Goal: Task Accomplishment & Management: Use online tool/utility

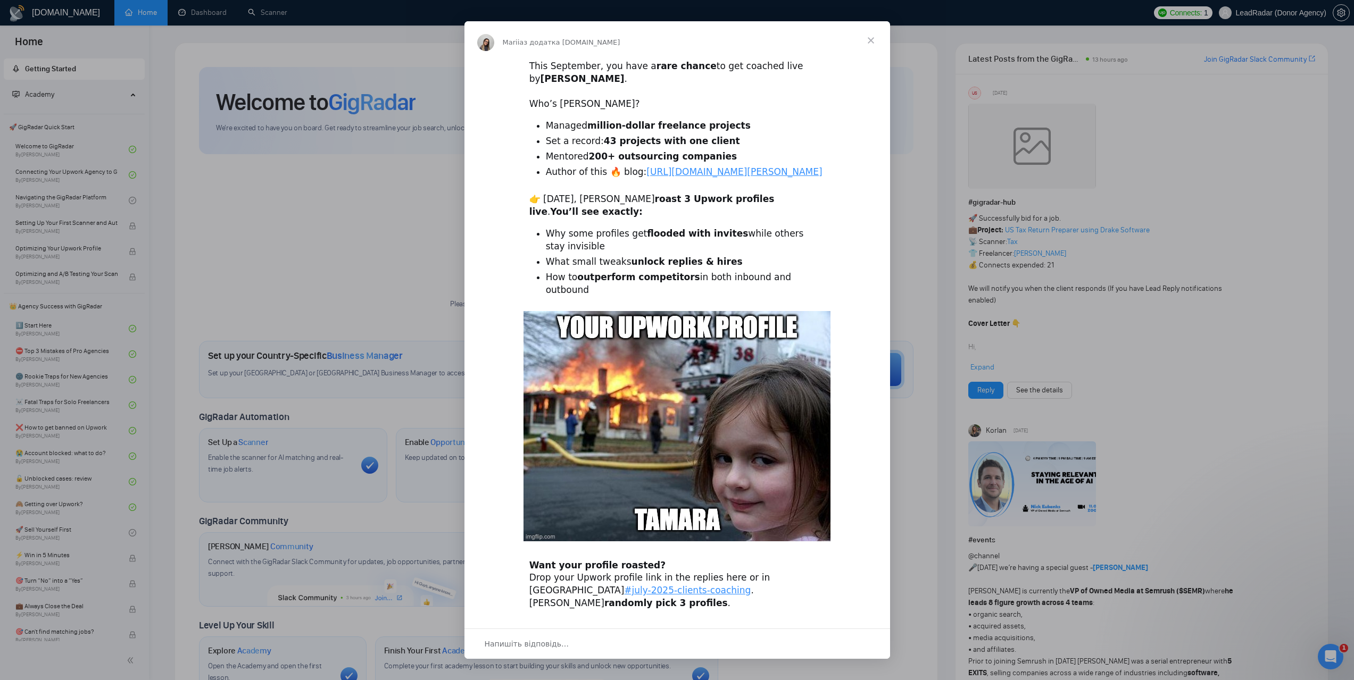
click at [871, 38] on span "Закрити" at bounding box center [871, 40] width 38 height 38
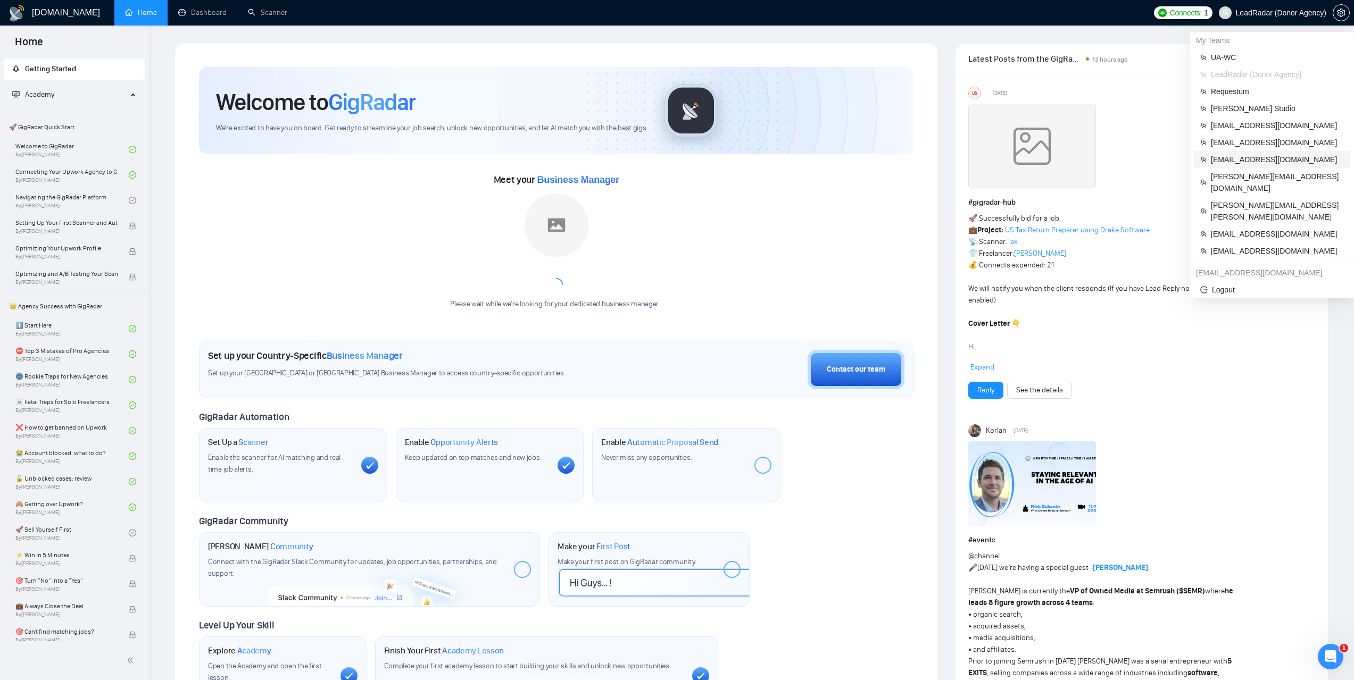
click at [1234, 158] on span "[EMAIL_ADDRESS][DOMAIN_NAME]" at bounding box center [1277, 160] width 132 height 12
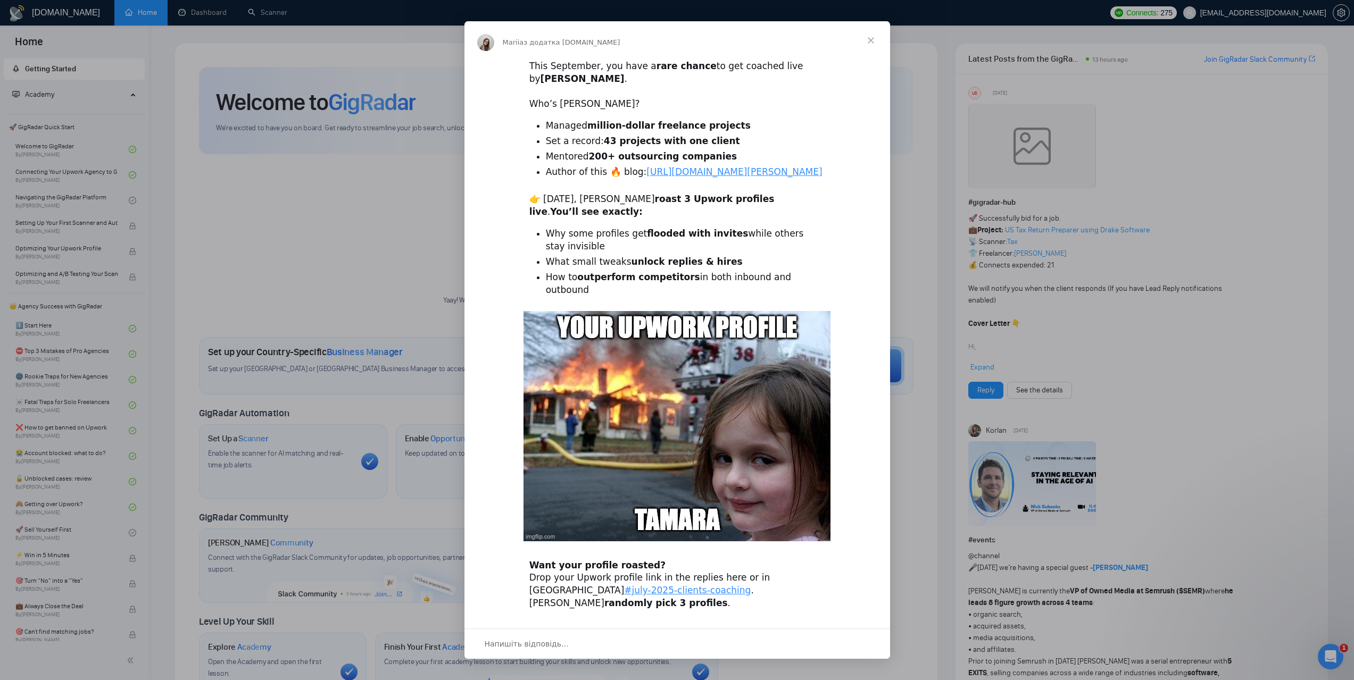
click at [876, 40] on span "Закрити" at bounding box center [871, 40] width 38 height 38
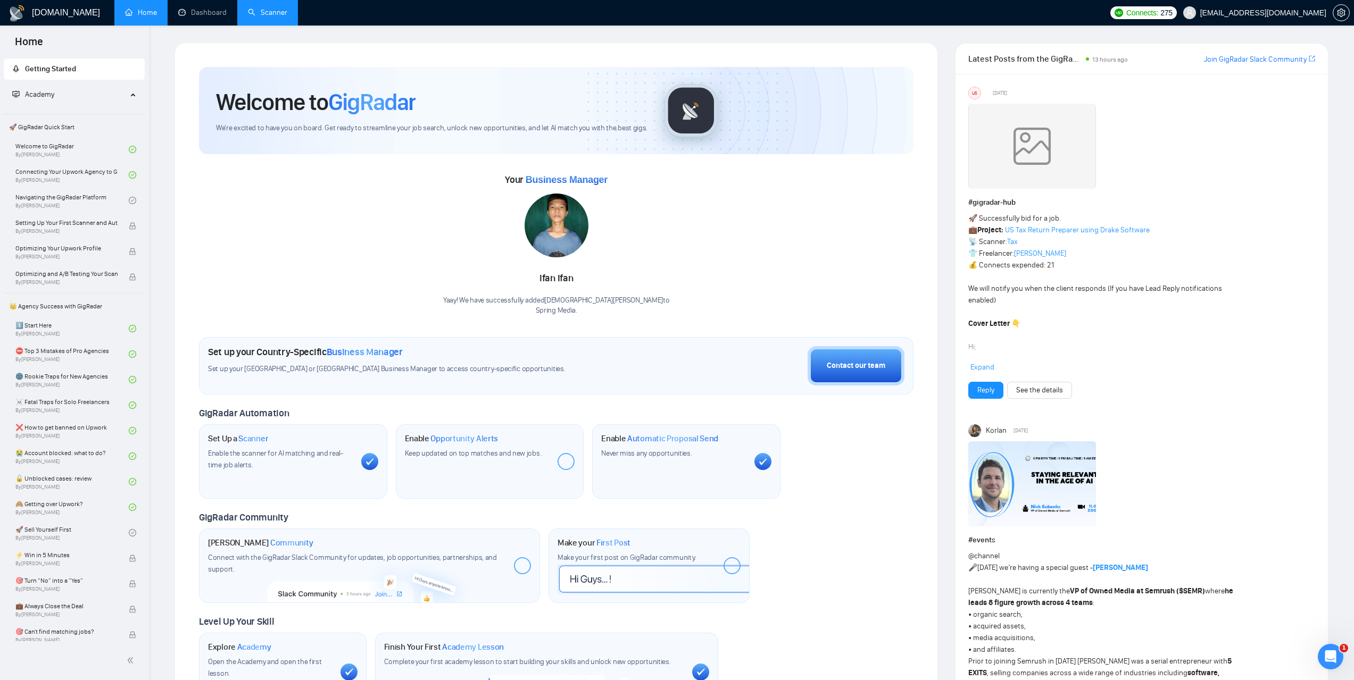
click at [287, 17] on link "Scanner" at bounding box center [267, 12] width 39 height 9
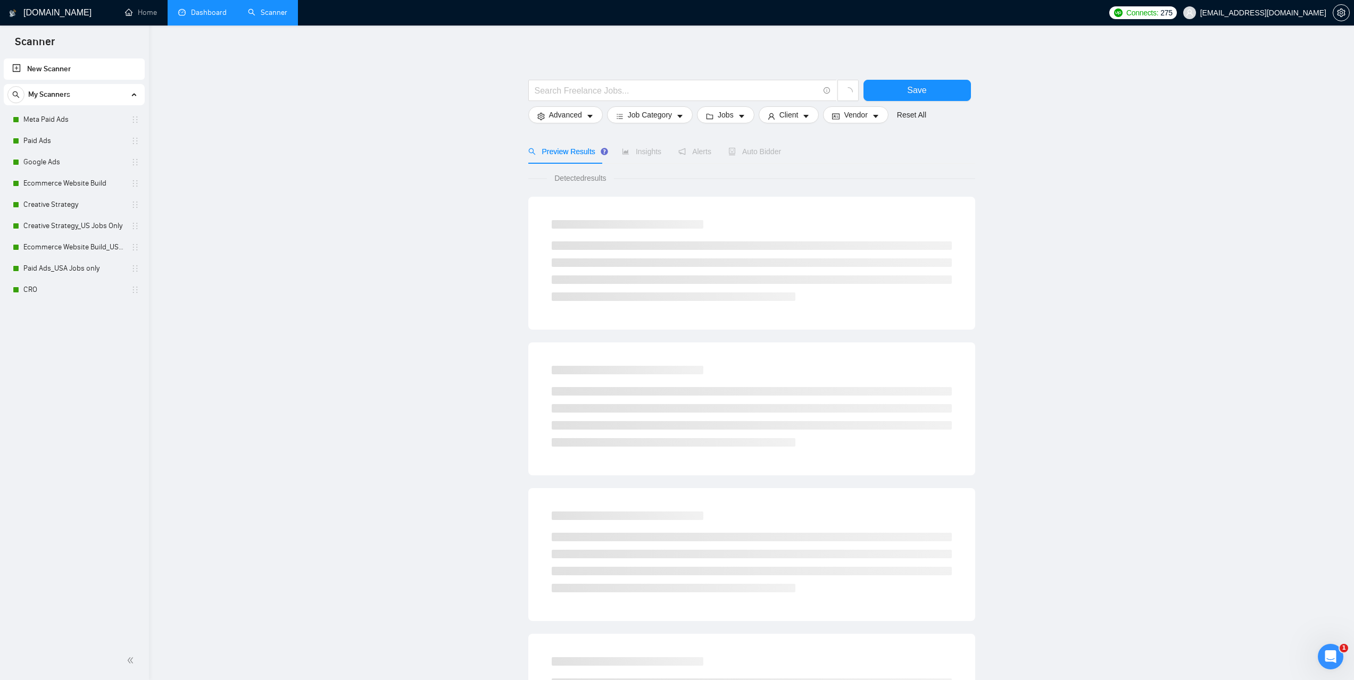
click at [227, 17] on link "Dashboard" at bounding box center [202, 12] width 48 height 9
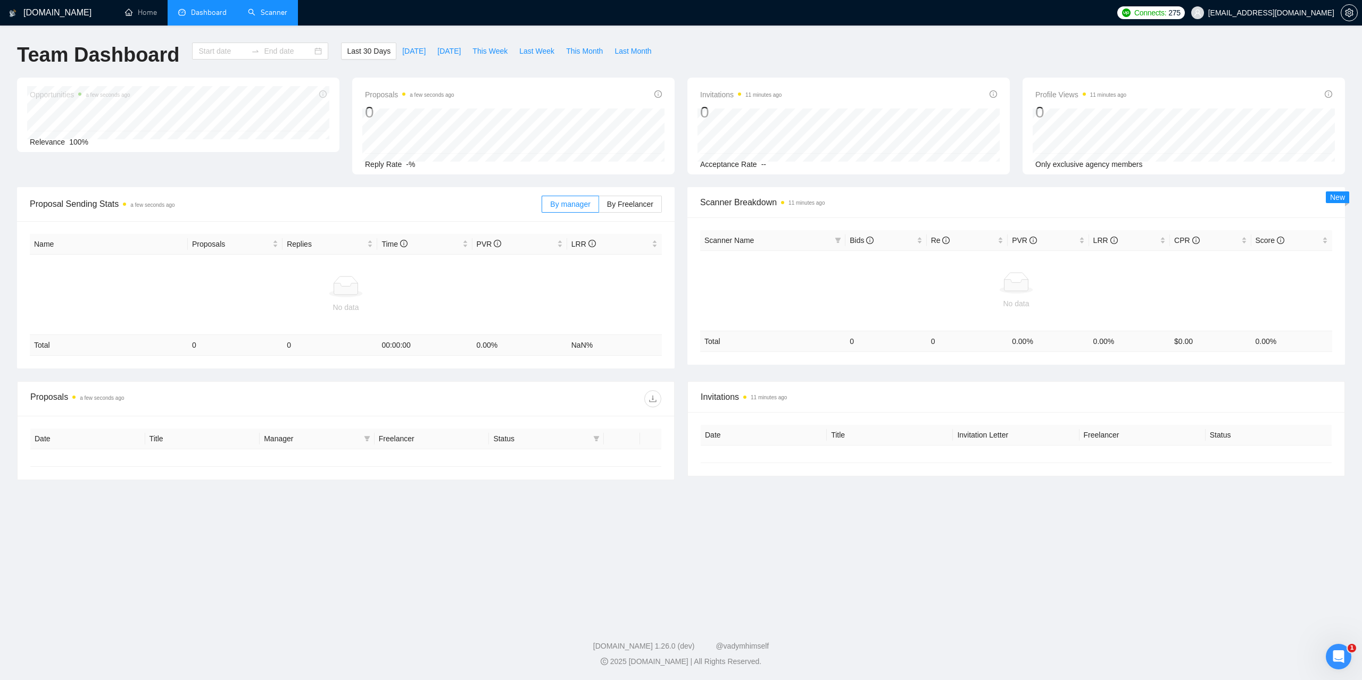
type input "[DATE]"
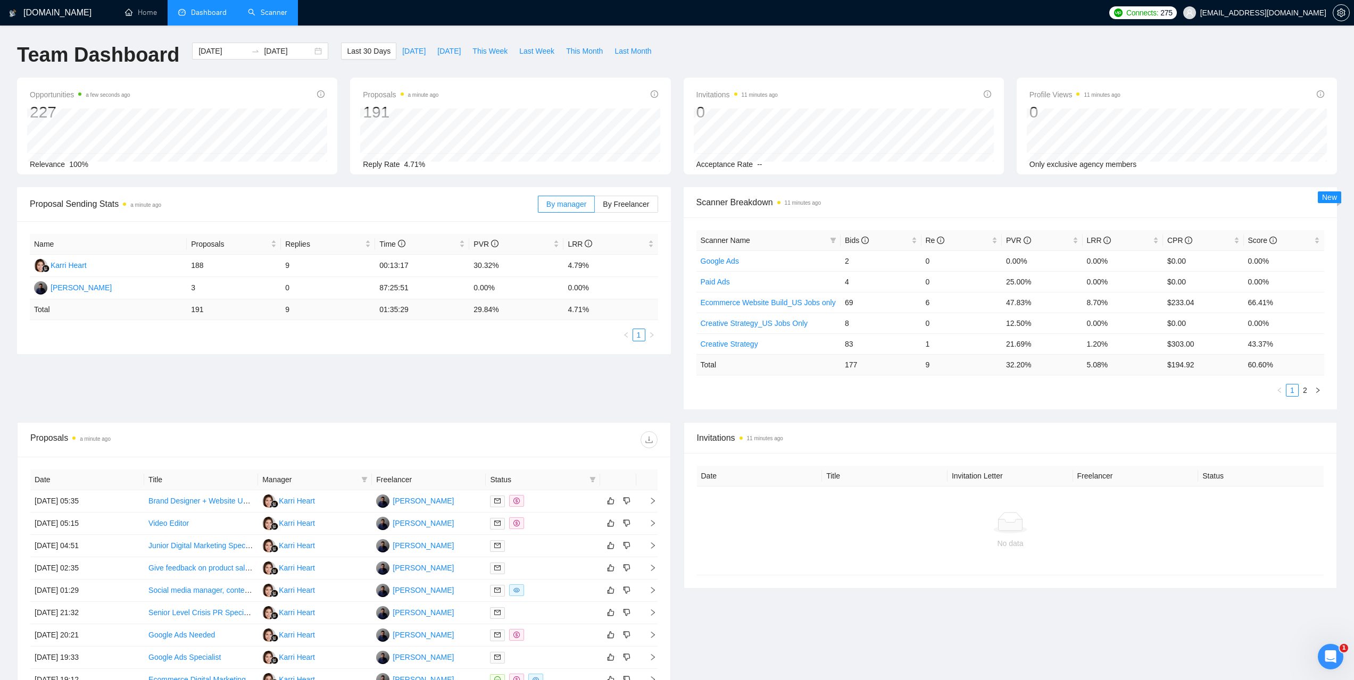
click at [278, 15] on link "Scanner" at bounding box center [267, 12] width 39 height 9
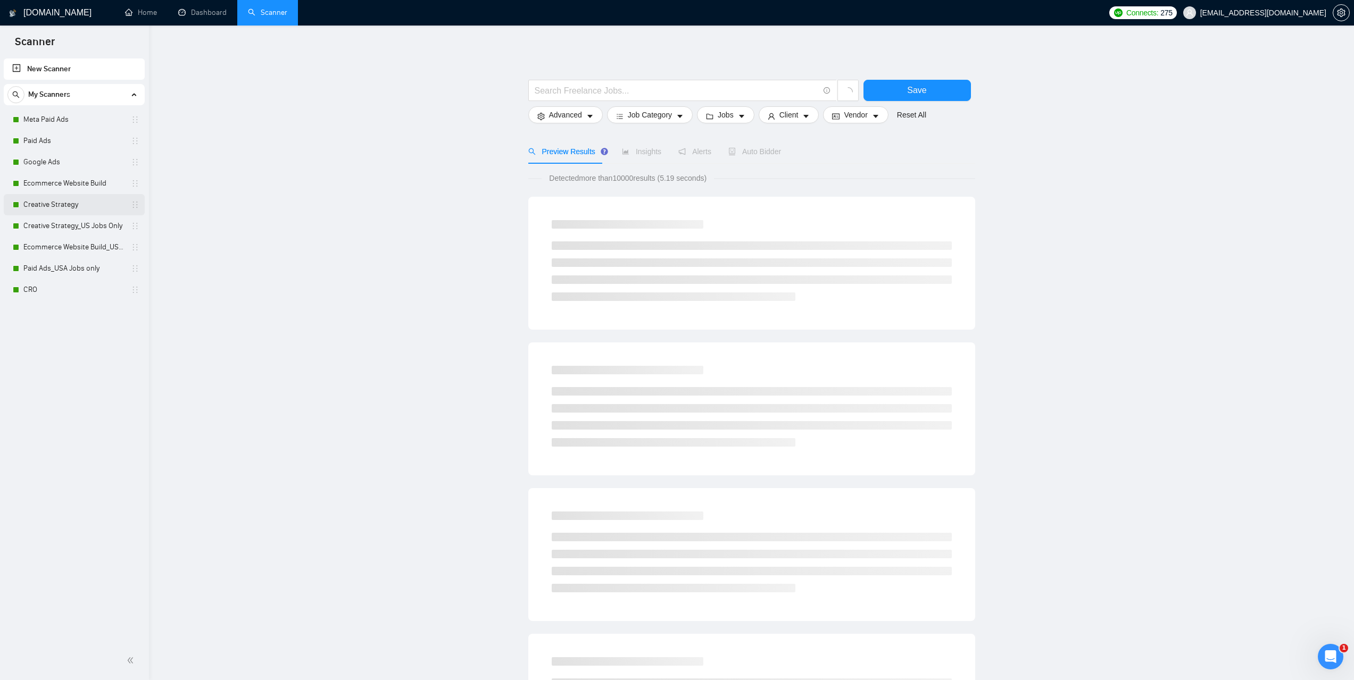
click at [65, 201] on link "Creative Strategy" at bounding box center [73, 204] width 101 height 21
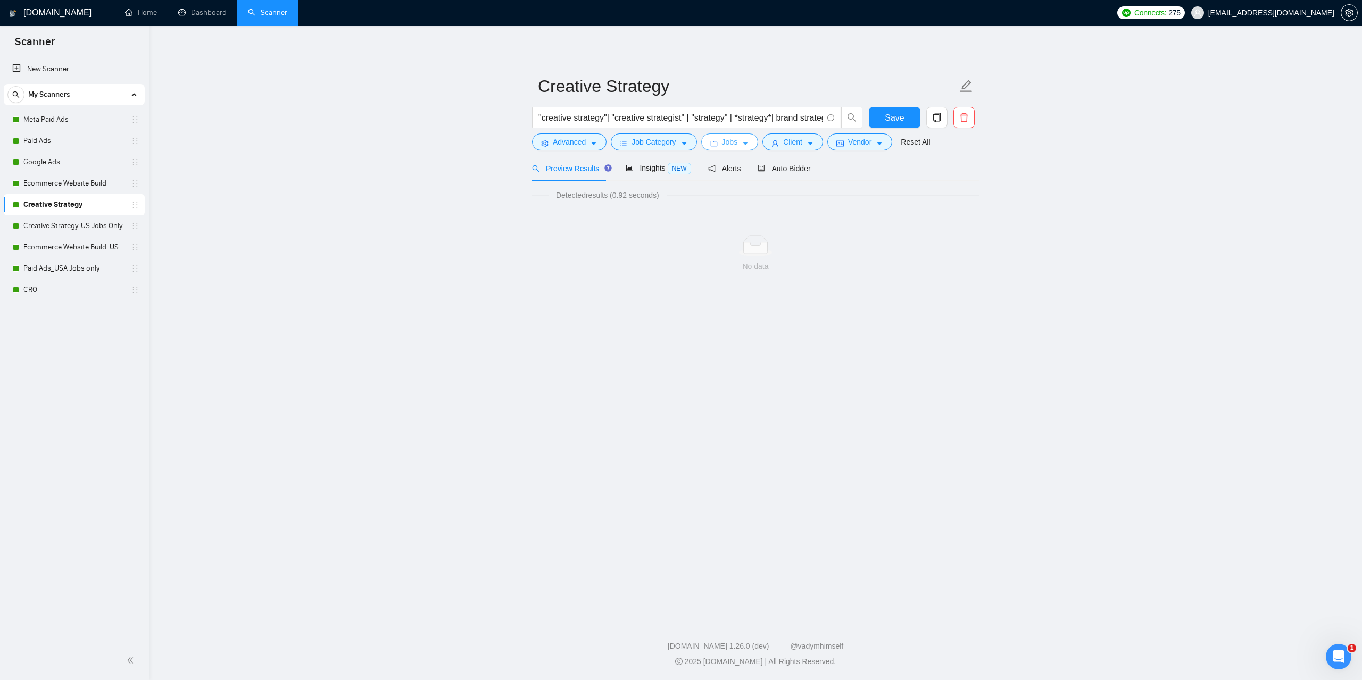
click at [726, 143] on span "Jobs" at bounding box center [730, 142] width 16 height 12
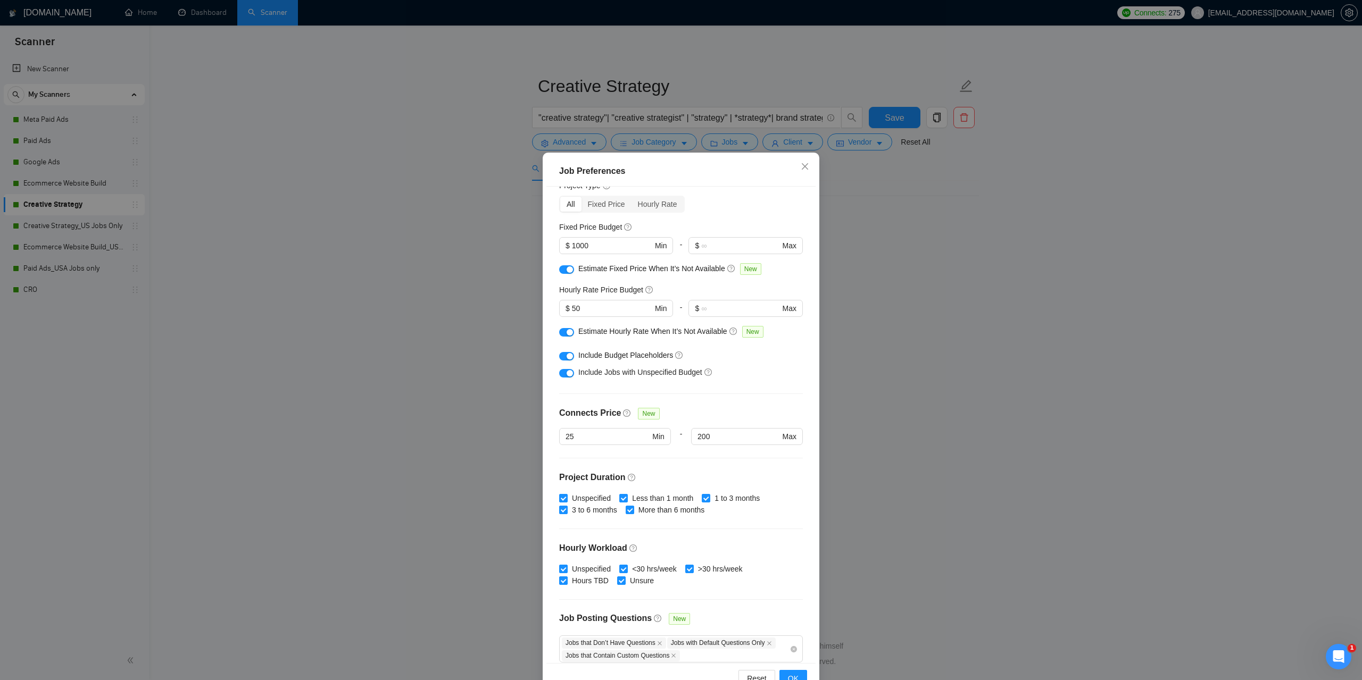
scroll to position [26, 0]
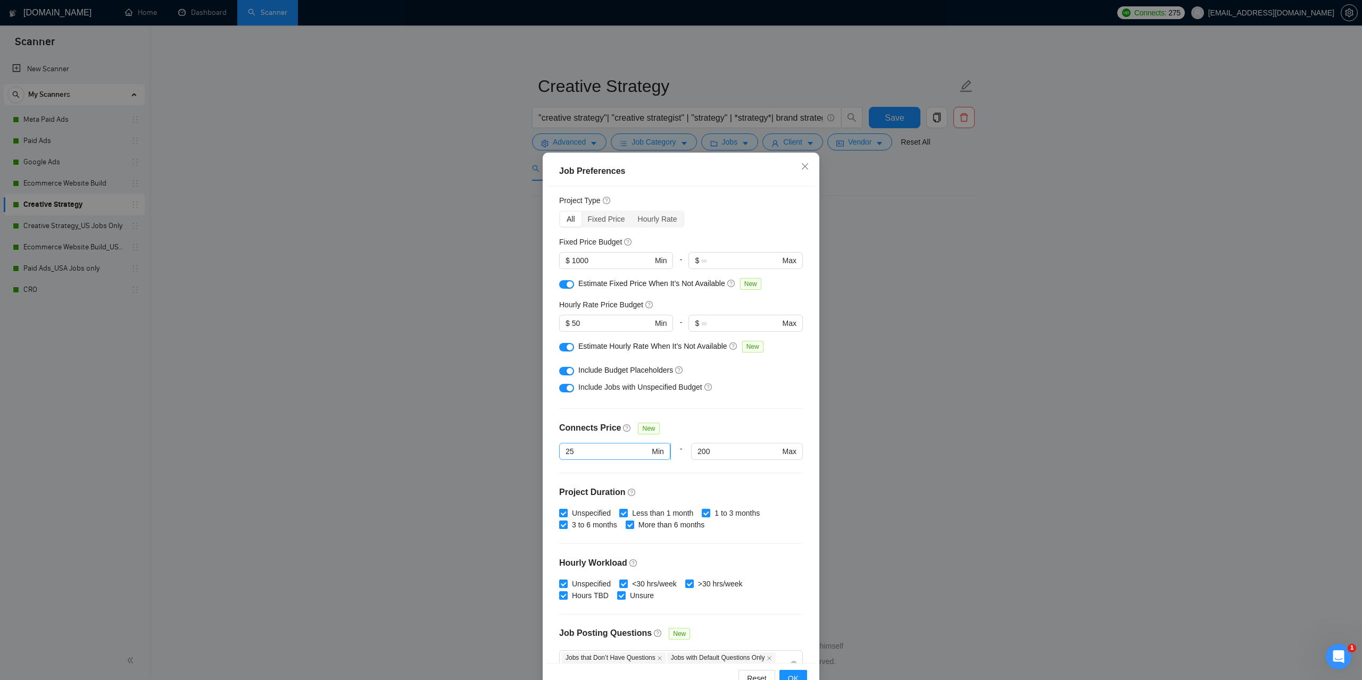
click at [577, 453] on input "25" at bounding box center [607, 452] width 84 height 12
drag, startPoint x: 577, startPoint y: 453, endPoint x: 560, endPoint y: 454, distance: 17.1
click at [560, 454] on span "25 Min" at bounding box center [614, 451] width 111 height 17
click at [789, 679] on span "OK" at bounding box center [793, 679] width 11 height 12
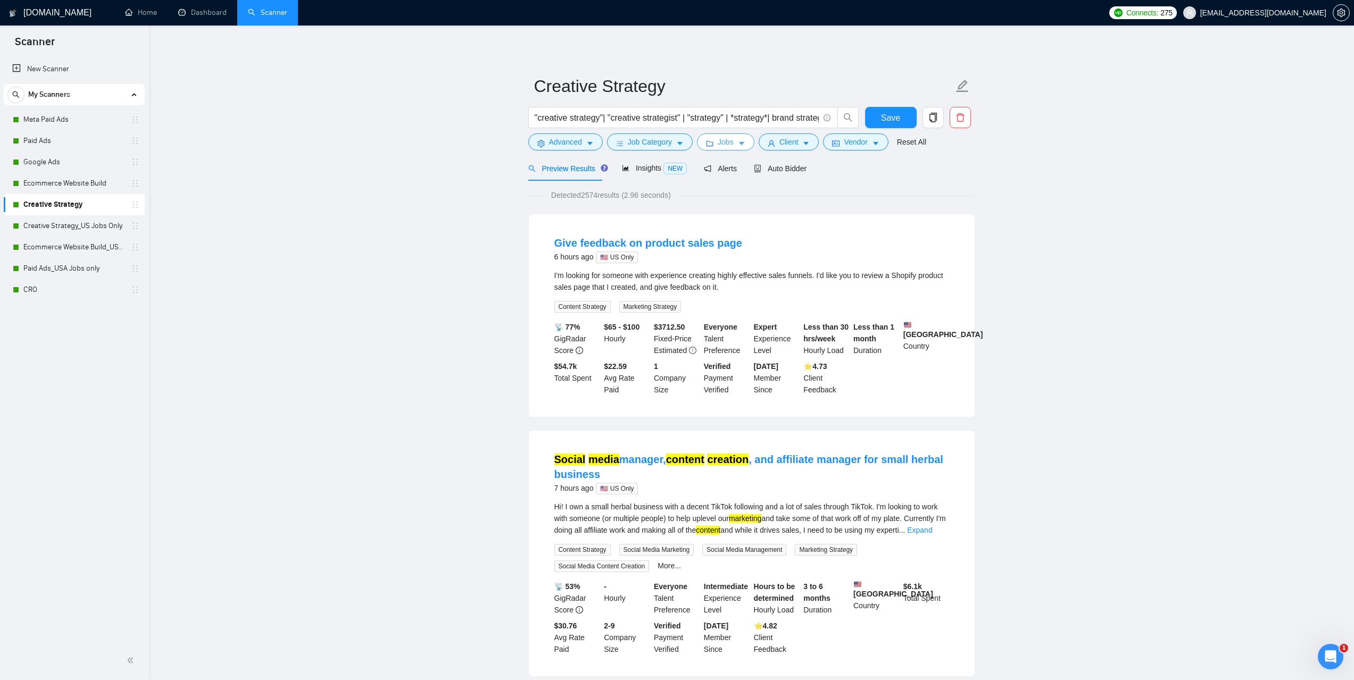
click at [738, 144] on icon "caret-down" at bounding box center [741, 143] width 7 height 7
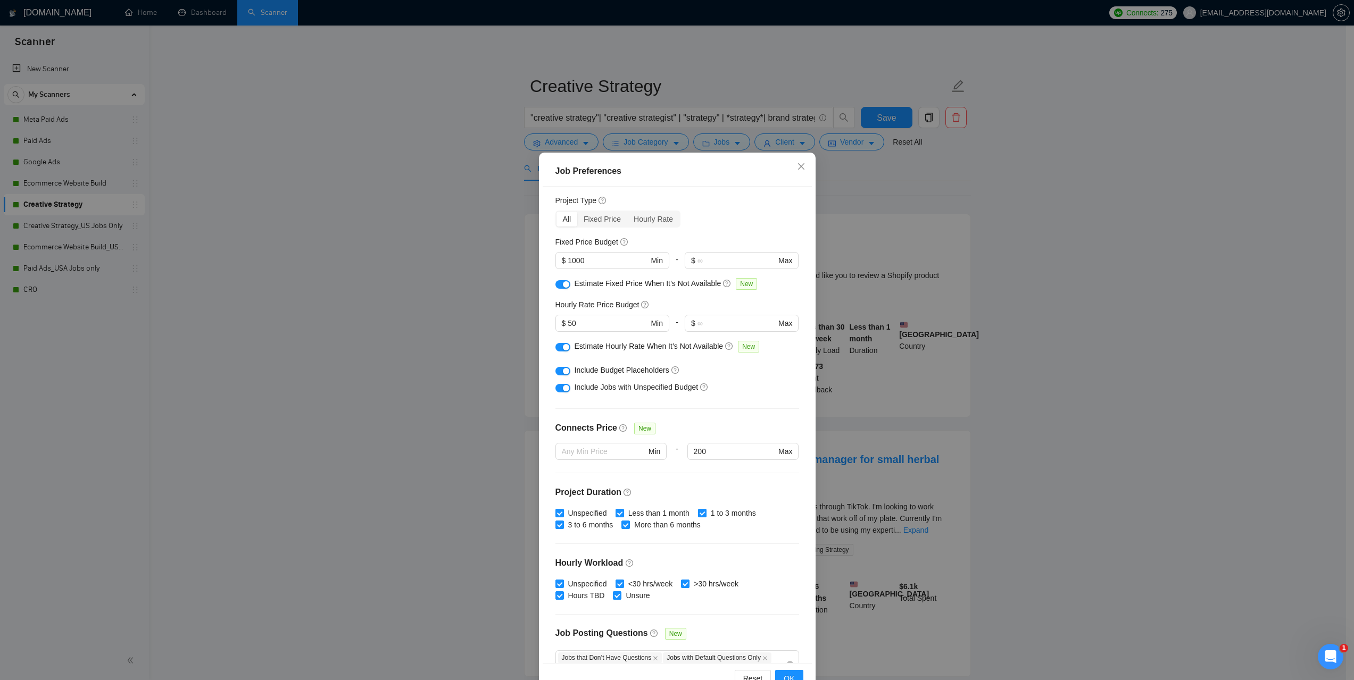
click at [310, 241] on div "Job Preferences Budget Project Type All Fixed Price Hourly Rate Fixed Price Bud…" at bounding box center [677, 340] width 1354 height 680
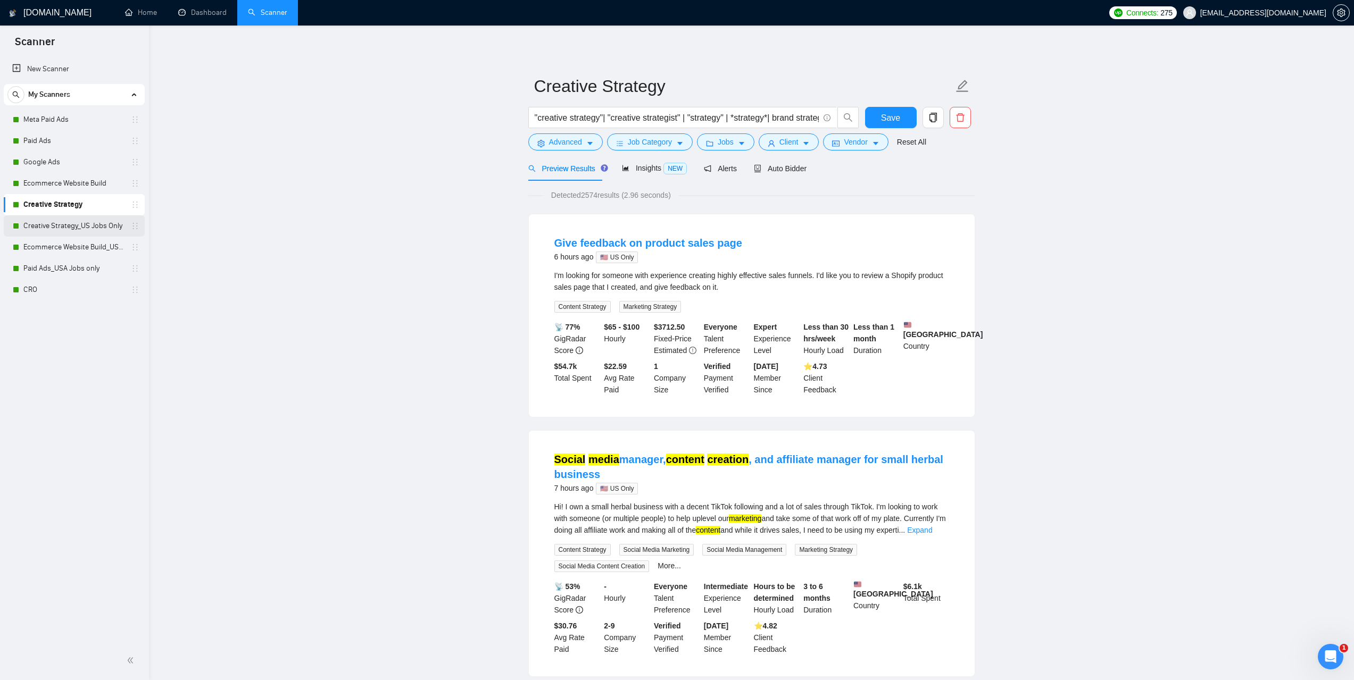
click at [65, 228] on link "Creative Strategy_US Jobs Only" at bounding box center [73, 225] width 101 height 21
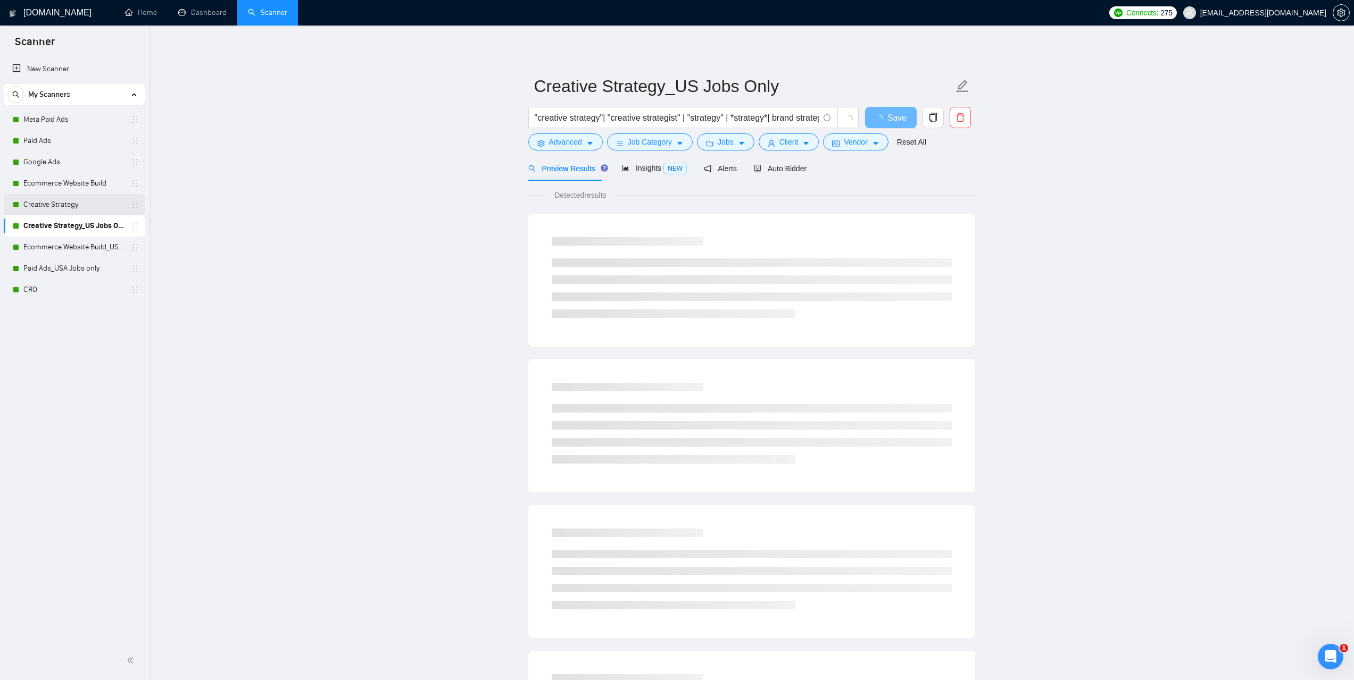
click at [55, 209] on link "Creative Strategy" at bounding box center [73, 204] width 101 height 21
click at [722, 139] on span "Jobs" at bounding box center [726, 142] width 16 height 12
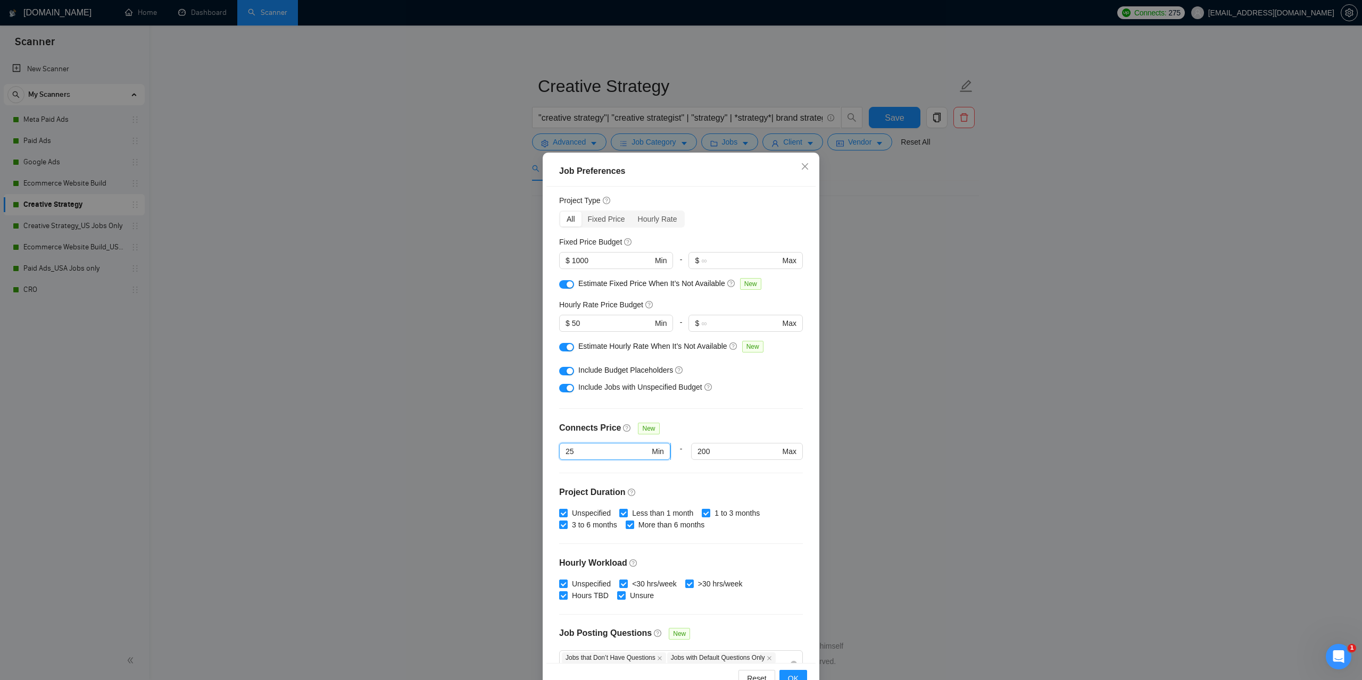
click at [565, 456] on input "25" at bounding box center [607, 452] width 84 height 12
click at [574, 451] on input "25" at bounding box center [607, 452] width 84 height 12
click at [566, 452] on input "25" at bounding box center [607, 452] width 84 height 12
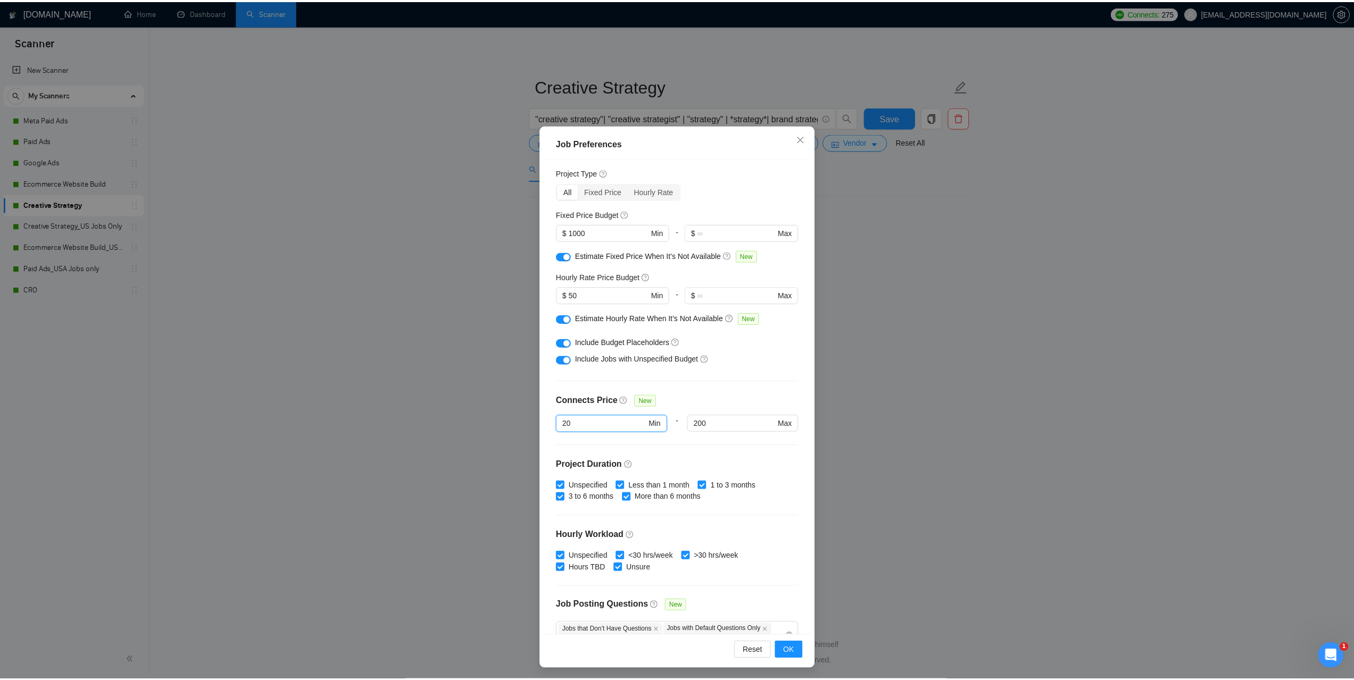
scroll to position [30, 0]
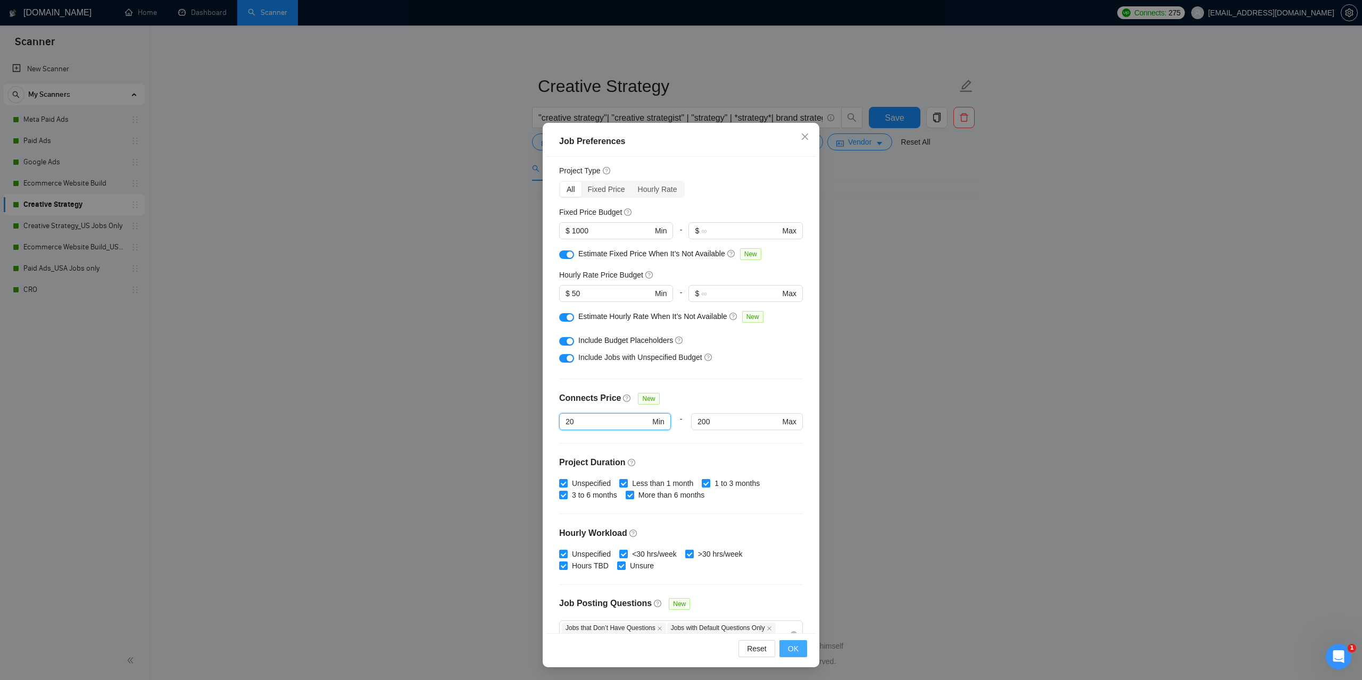
click at [788, 653] on span "OK" at bounding box center [793, 649] width 11 height 12
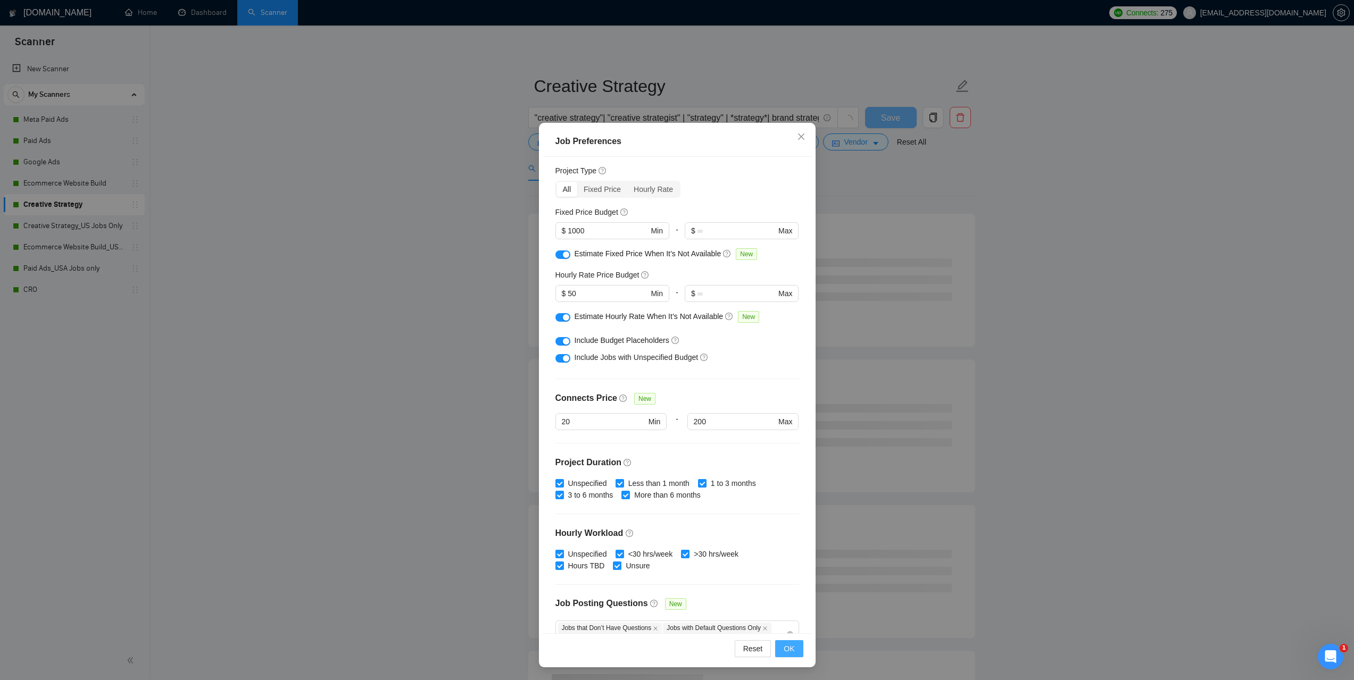
scroll to position [0, 0]
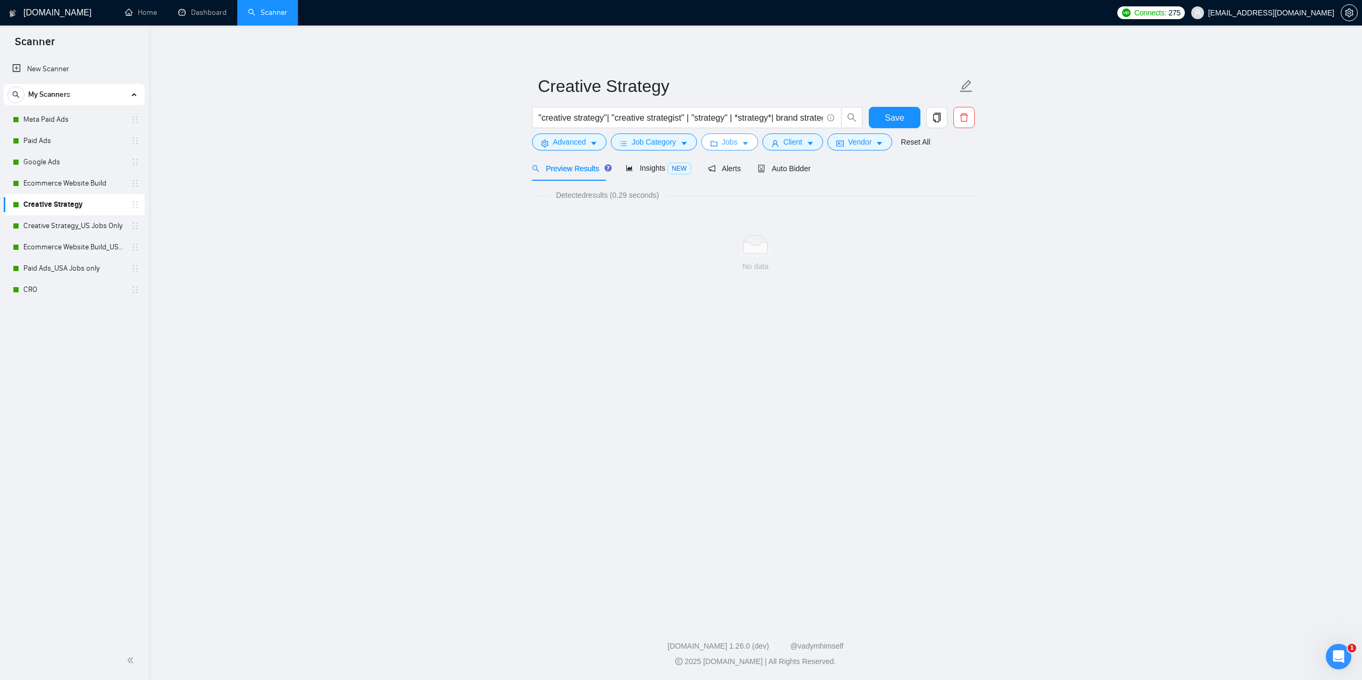
click at [735, 138] on button "Jobs" at bounding box center [729, 142] width 57 height 17
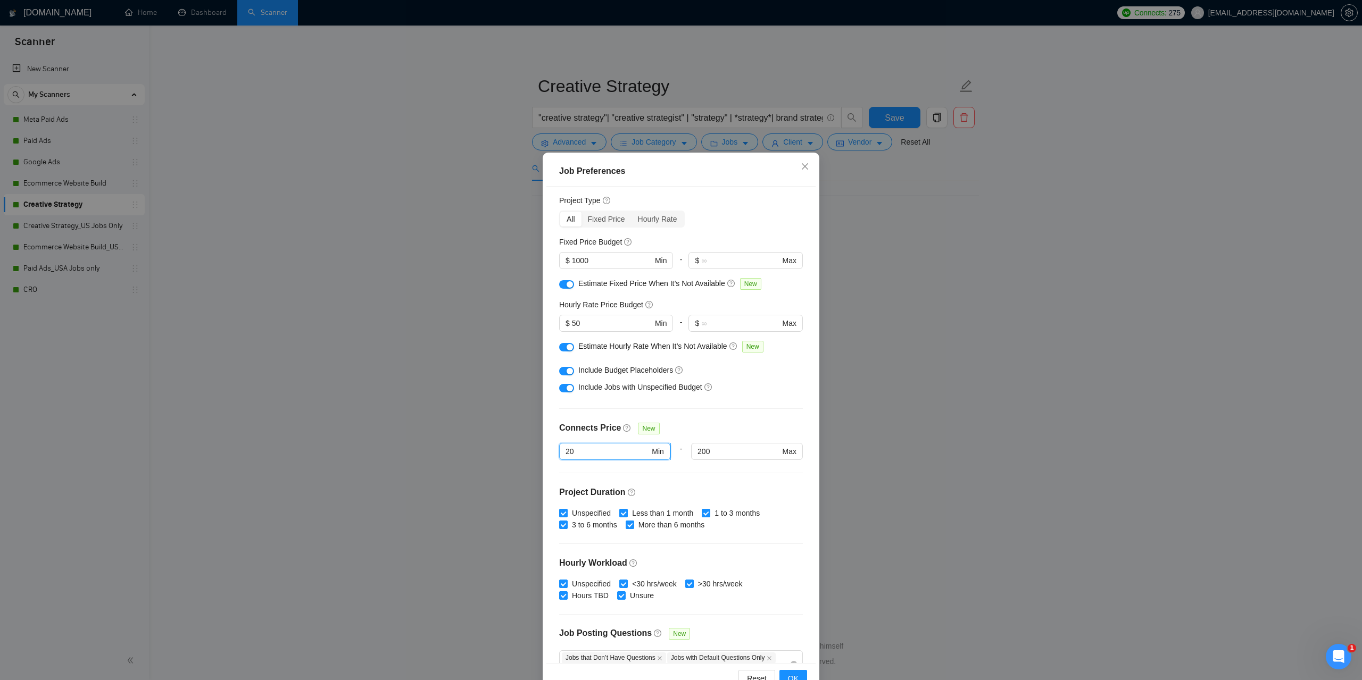
click at [565, 451] on input "20" at bounding box center [607, 452] width 84 height 12
type input "2"
type input "18"
click at [795, 674] on button "OK" at bounding box center [793, 678] width 28 height 17
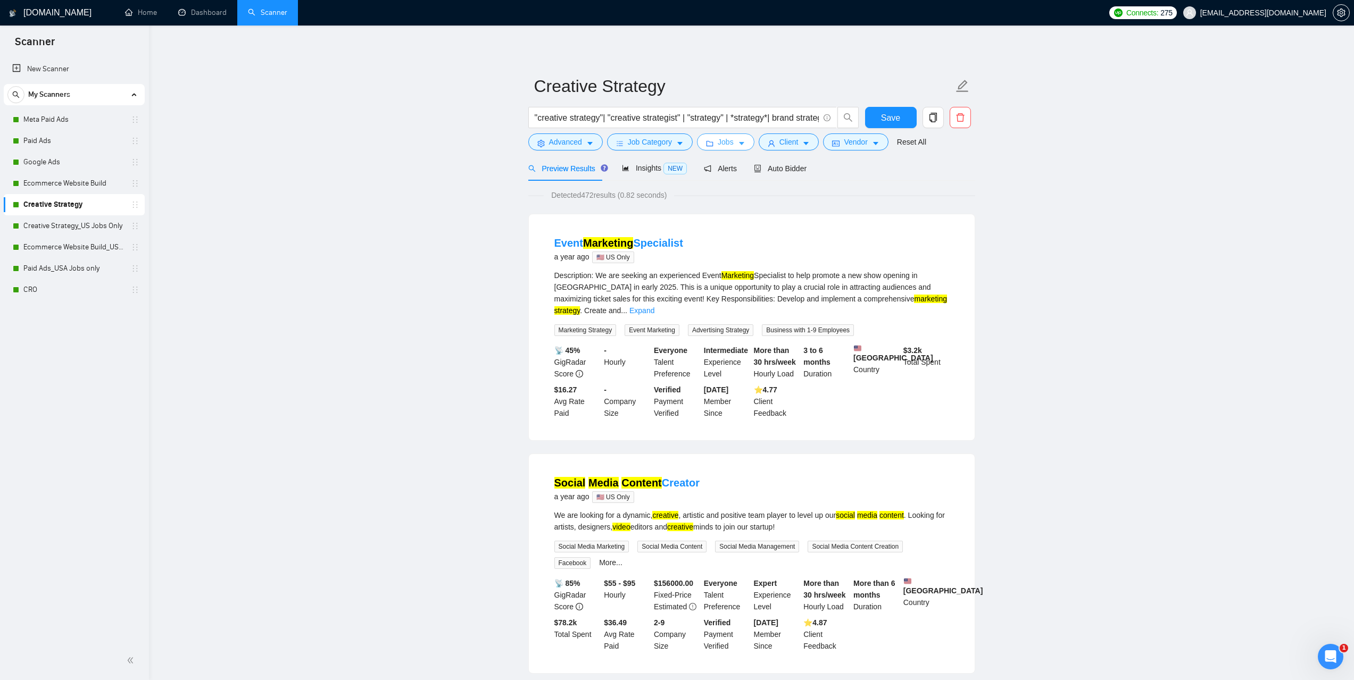
click at [728, 138] on span "Jobs" at bounding box center [726, 142] width 16 height 12
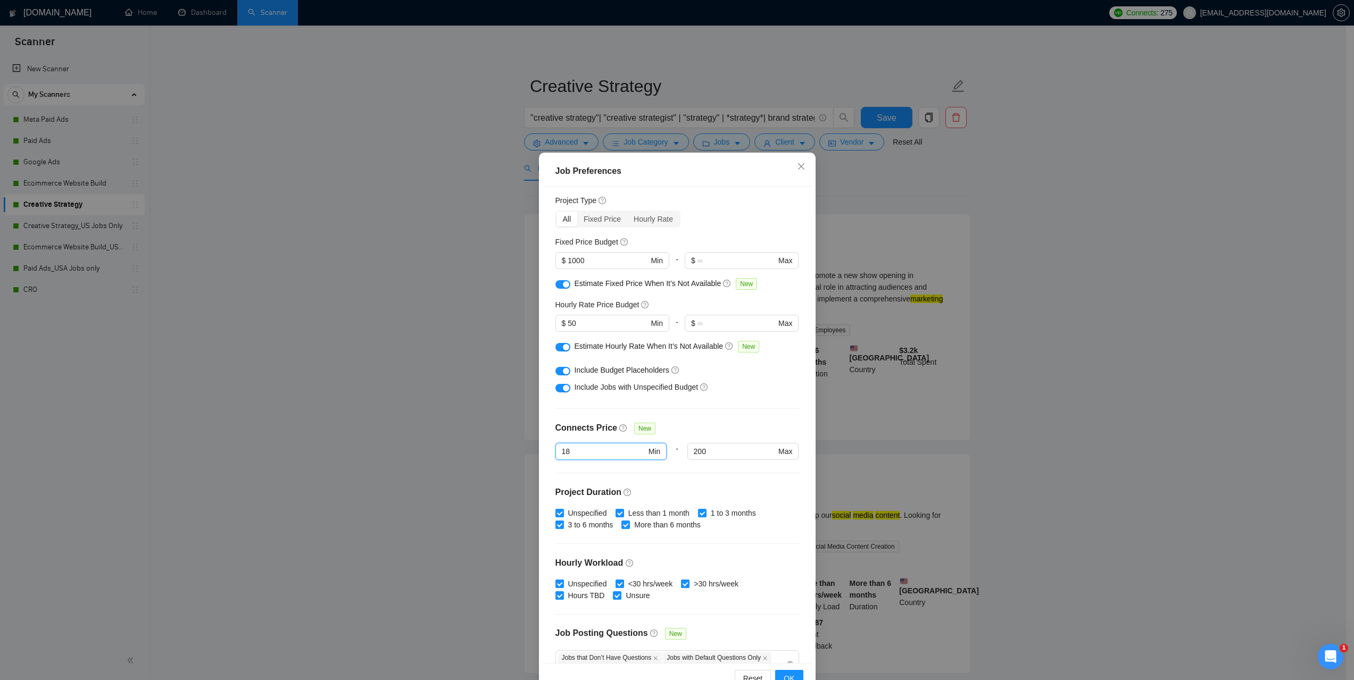
drag, startPoint x: 572, startPoint y: 452, endPoint x: 546, endPoint y: 452, distance: 26.1
click at [546, 452] on div "Budget Project Type All Fixed Price Hourly Rate Fixed Price Budget $ 1000 Min -…" at bounding box center [677, 425] width 269 height 476
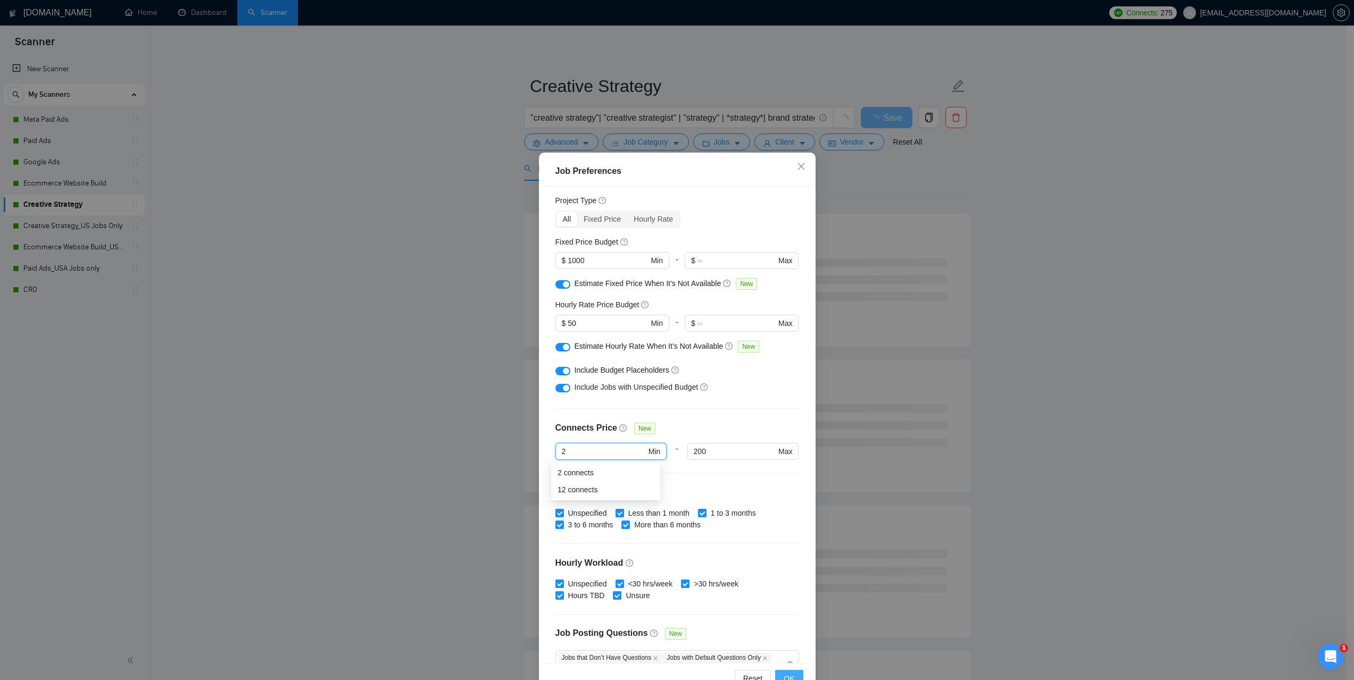
click at [779, 673] on button "OK" at bounding box center [789, 678] width 28 height 17
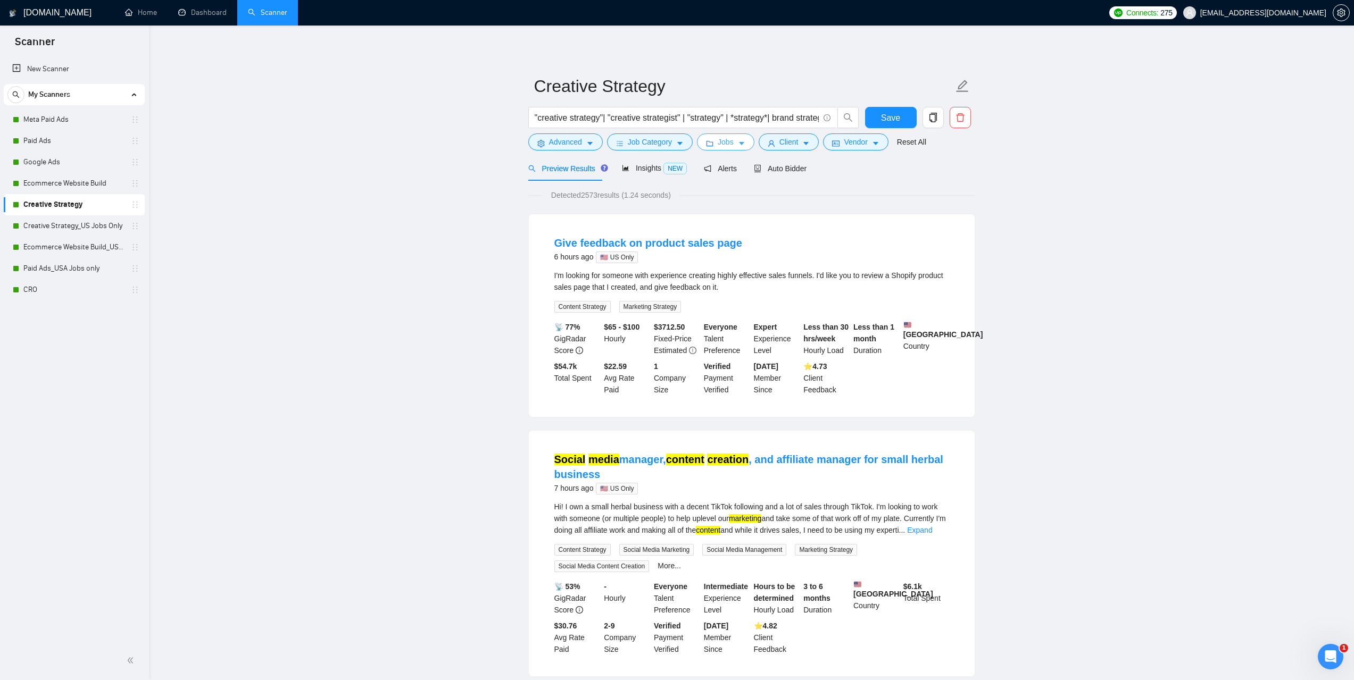
click at [731, 141] on button "Jobs" at bounding box center [725, 142] width 57 height 17
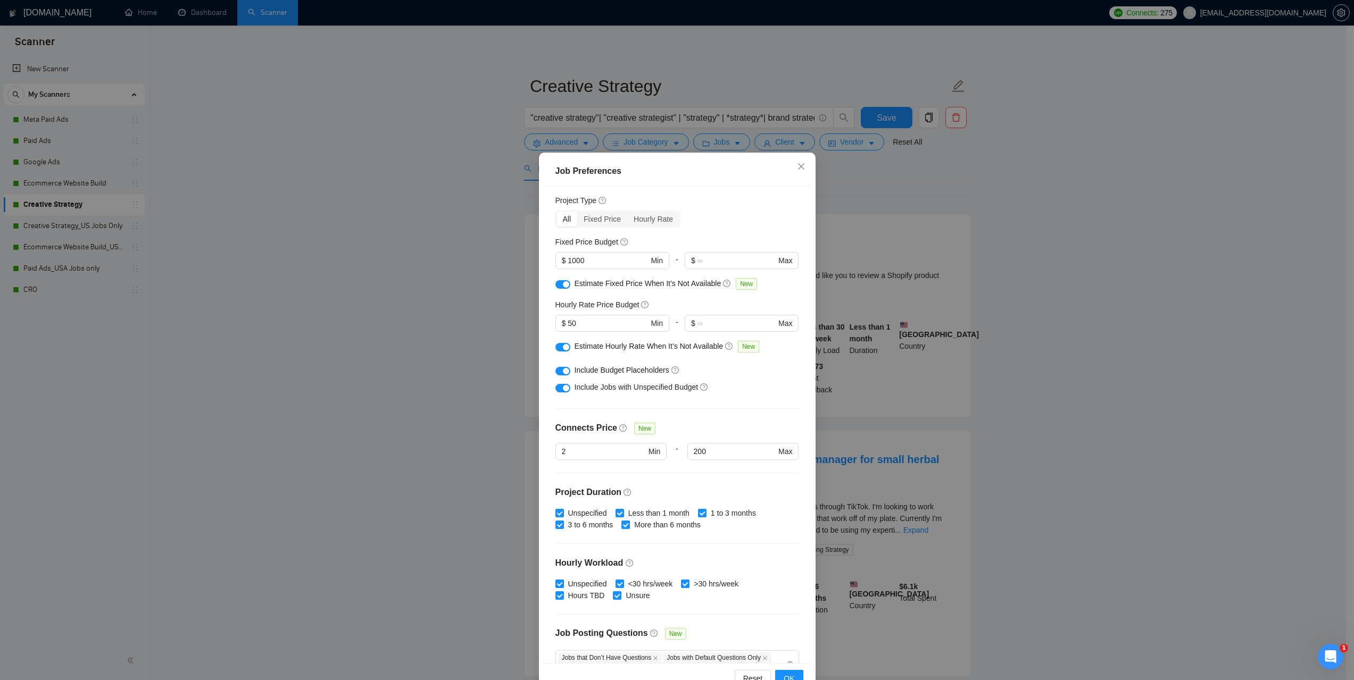
drag, startPoint x: 570, startPoint y: 454, endPoint x: 546, endPoint y: 455, distance: 24.5
click at [546, 455] on div "Budget Project Type All Fixed Price Hourly Rate Fixed Price Budget $ 1000 Min -…" at bounding box center [677, 425] width 269 height 476
type input "0"
click at [786, 679] on span "OK" at bounding box center [789, 679] width 11 height 12
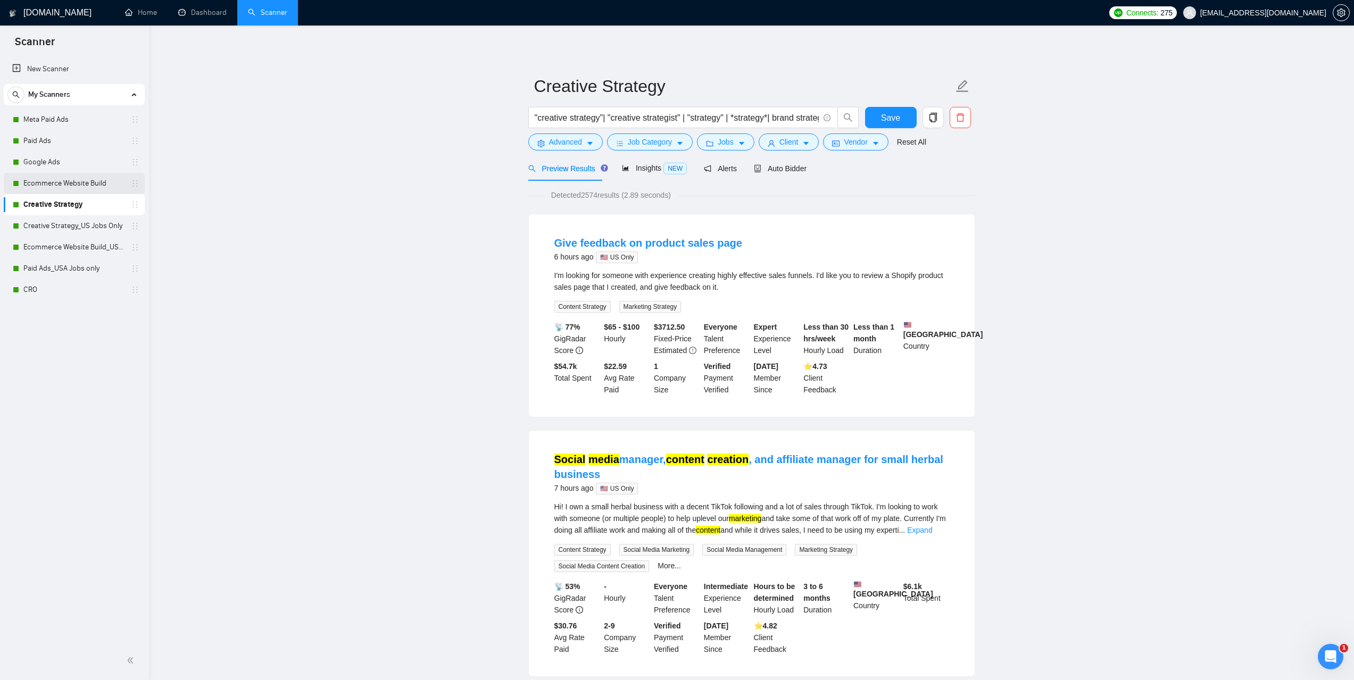
click at [50, 176] on link "Ecommerce Website Build" at bounding box center [73, 183] width 101 height 21
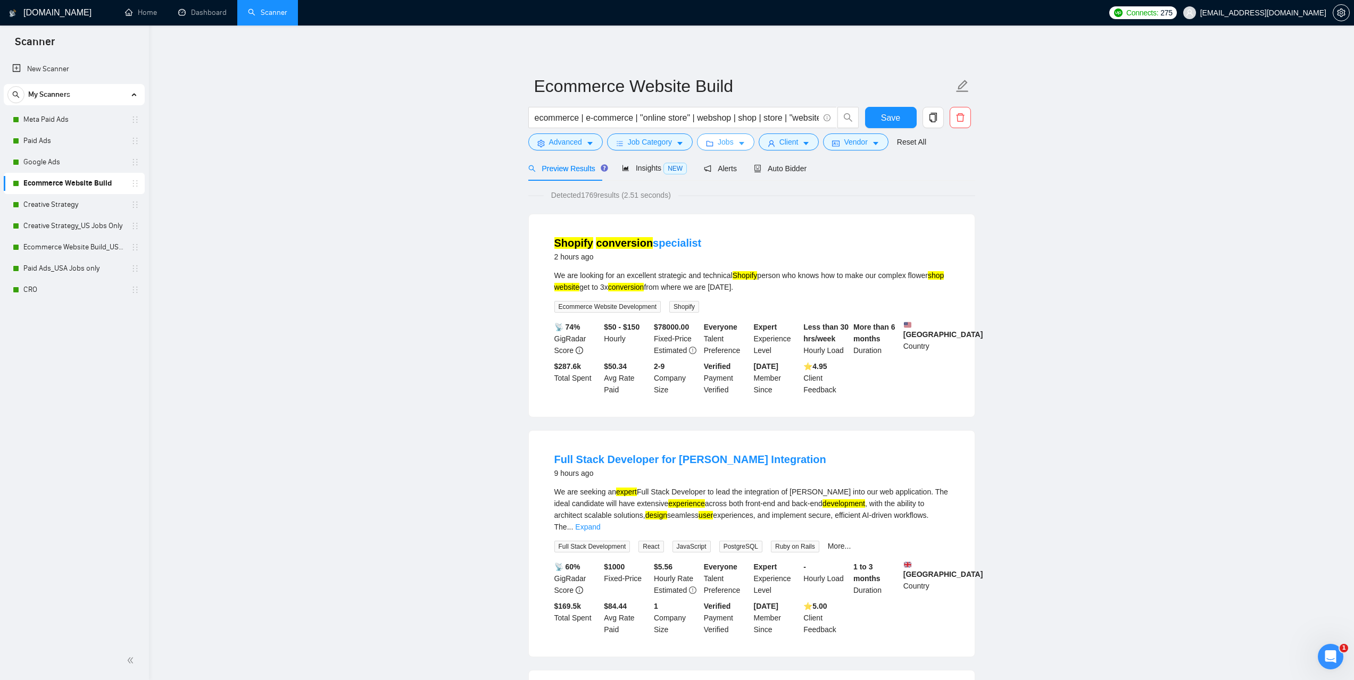
click at [730, 140] on span "Jobs" at bounding box center [726, 142] width 16 height 12
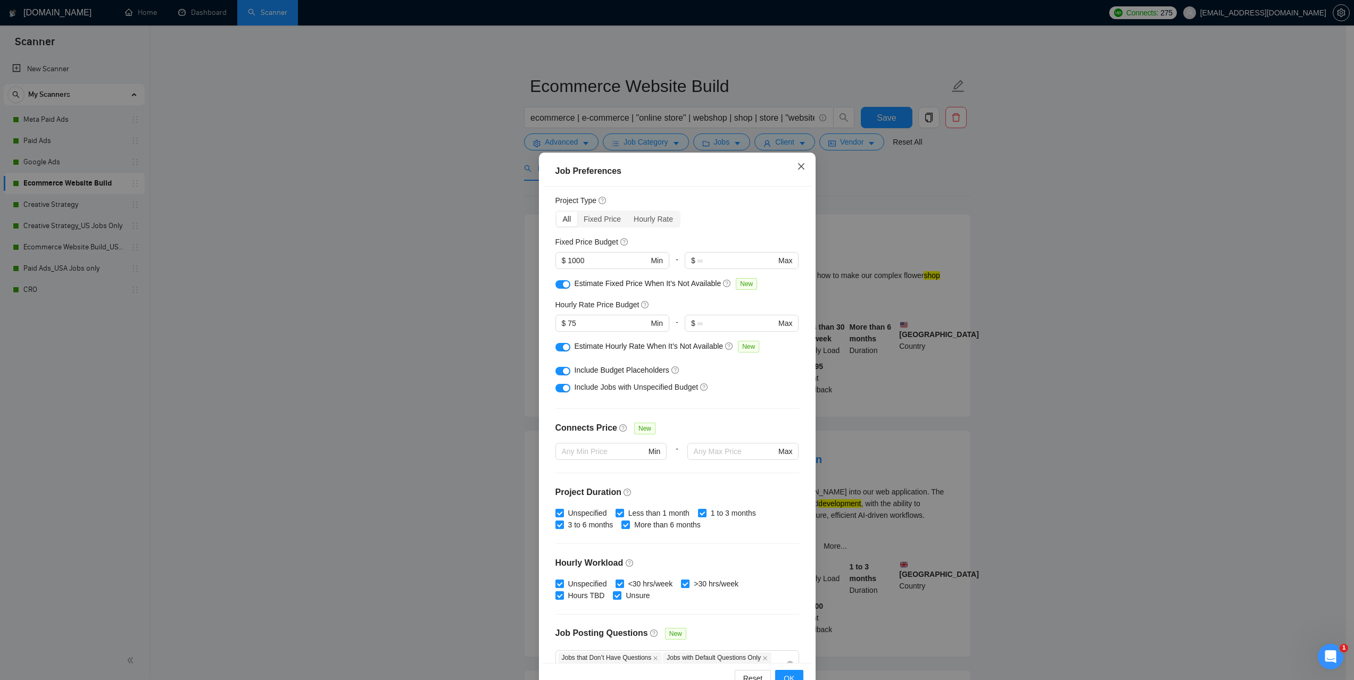
click at [801, 163] on span "Close" at bounding box center [801, 167] width 29 height 29
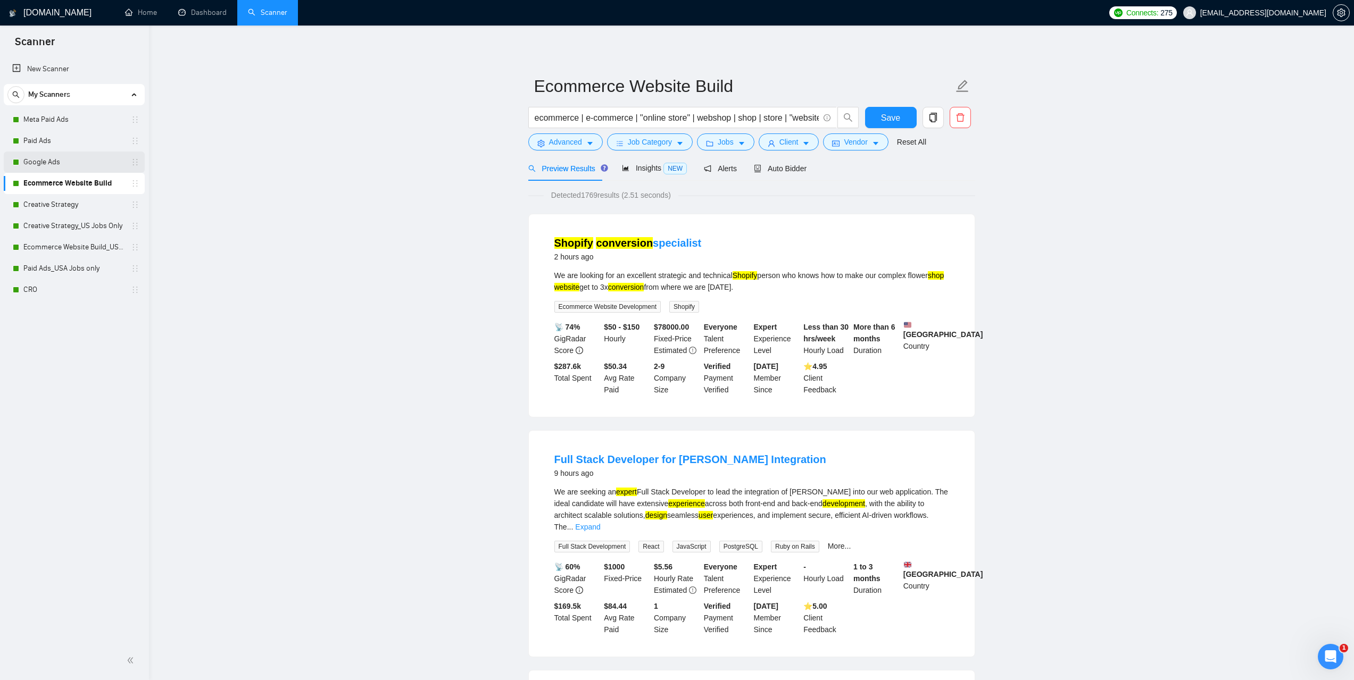
click at [51, 163] on link "Google Ads" at bounding box center [73, 162] width 101 height 21
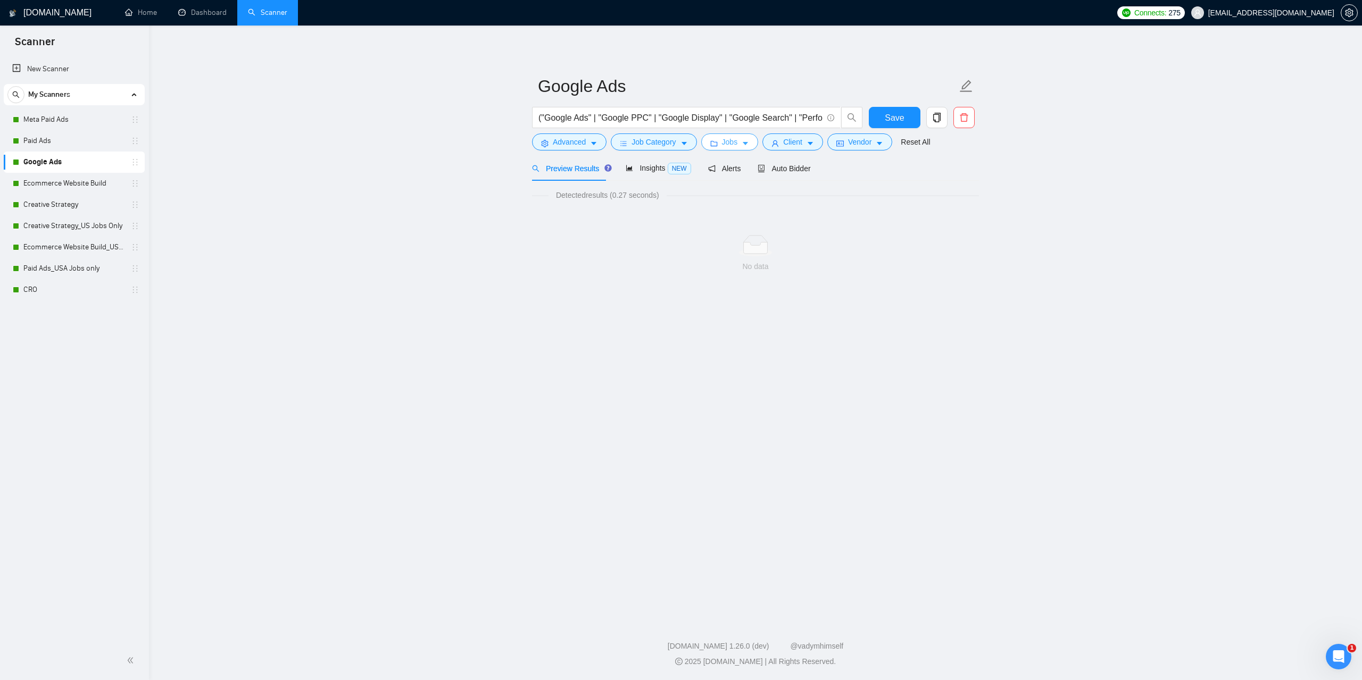
click at [734, 141] on span "Jobs" at bounding box center [730, 142] width 16 height 12
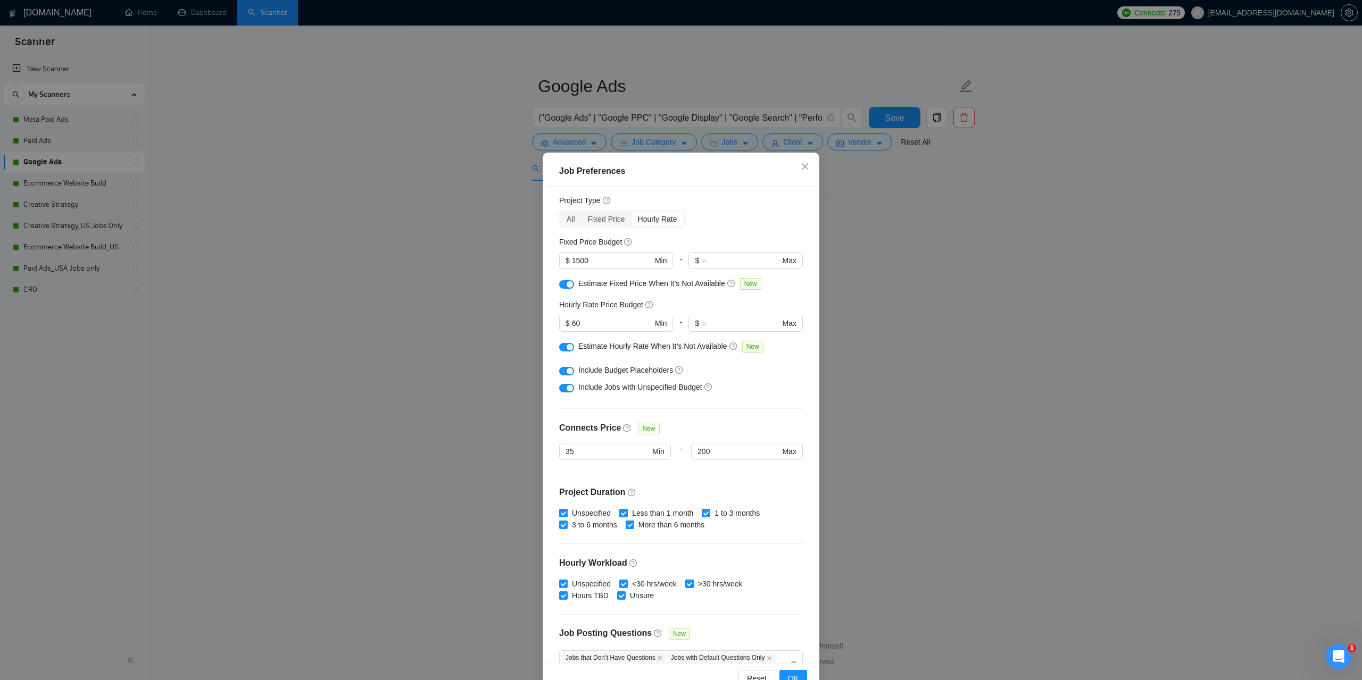
click at [1087, 357] on div "Job Preferences Budget Project Type All Fixed Price Hourly Rate Fixed Price Bud…" at bounding box center [681, 340] width 1362 height 680
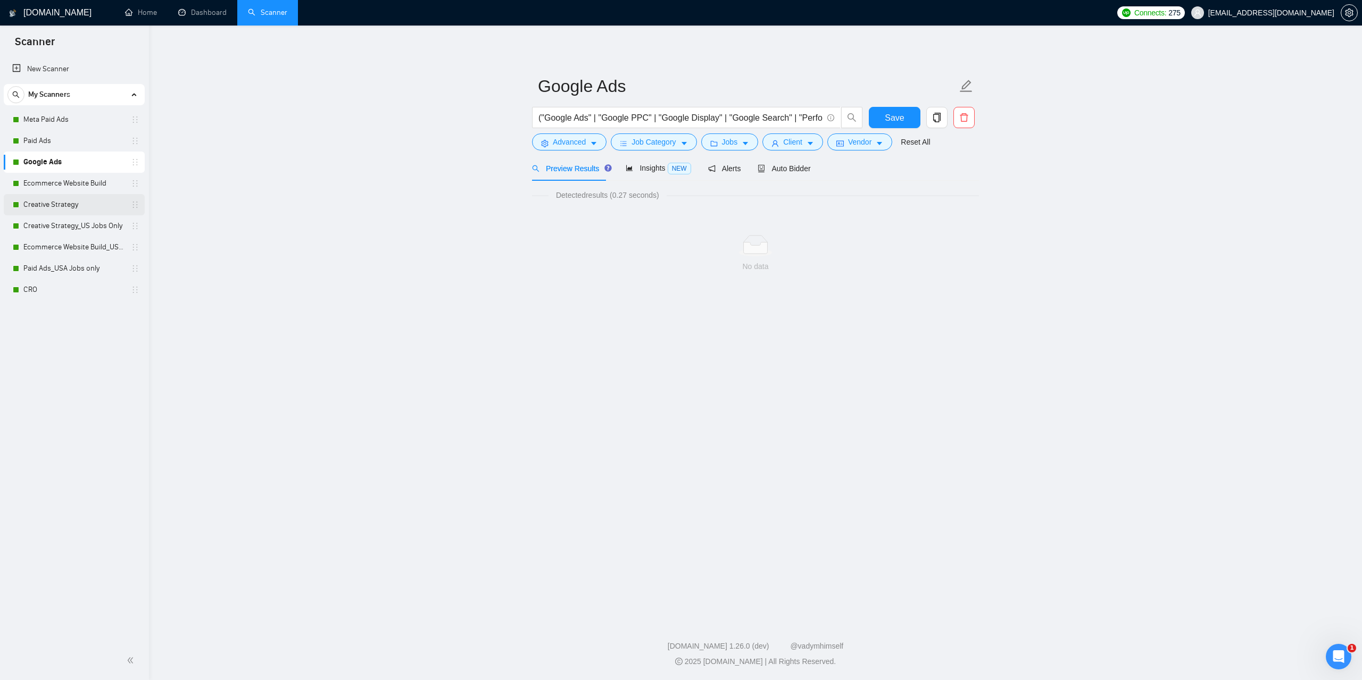
click at [71, 207] on link "Creative Strategy" at bounding box center [73, 204] width 101 height 21
click at [742, 140] on icon "caret-down" at bounding box center [745, 143] width 7 height 7
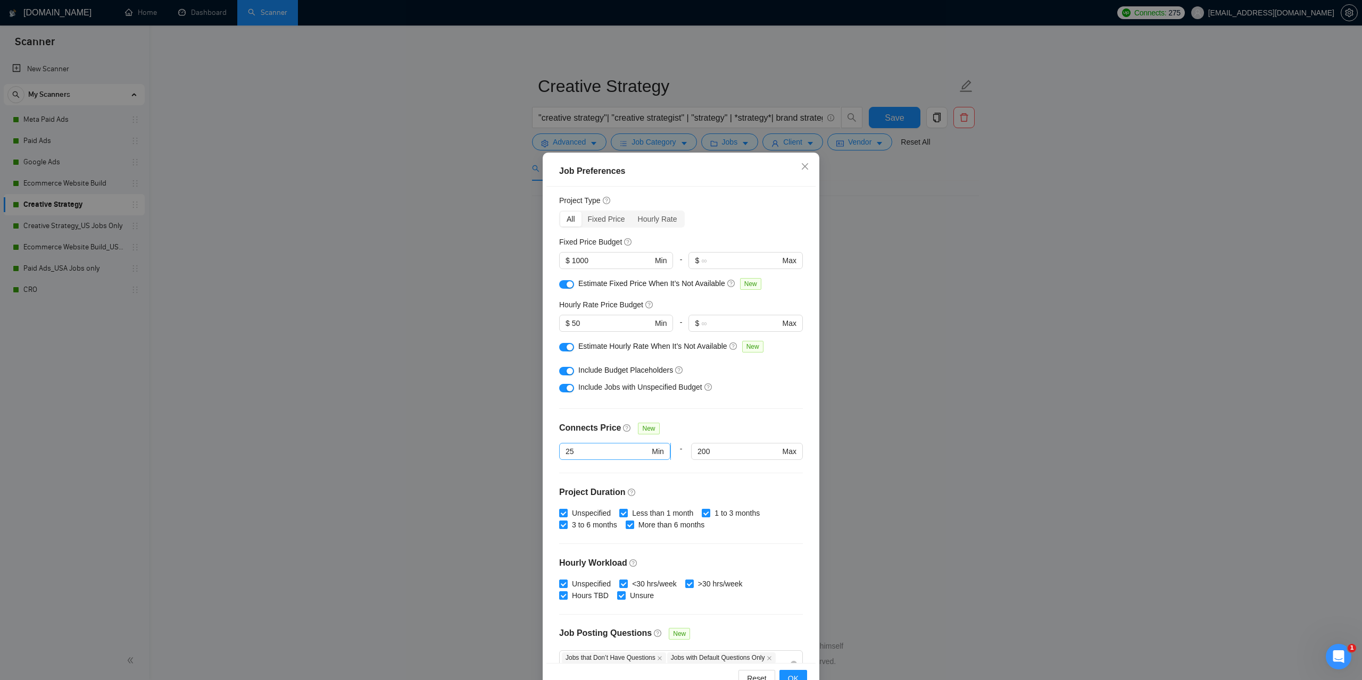
drag, startPoint x: 581, startPoint y: 458, endPoint x: 564, endPoint y: 457, distance: 17.0
click at [554, 459] on div "Budget Project Type All Fixed Price Hourly Rate Fixed Price Budget $ 1000 Min -…" at bounding box center [680, 425] width 269 height 476
drag, startPoint x: 578, startPoint y: 452, endPoint x: 549, endPoint y: 454, distance: 28.3
click at [549, 454] on div "Budget Project Type All Fixed Price Hourly Rate Fixed Price Budget $ 1000 Min -…" at bounding box center [680, 425] width 269 height 476
click at [644, 470] on div "14 connects" at bounding box center [609, 473] width 96 height 12
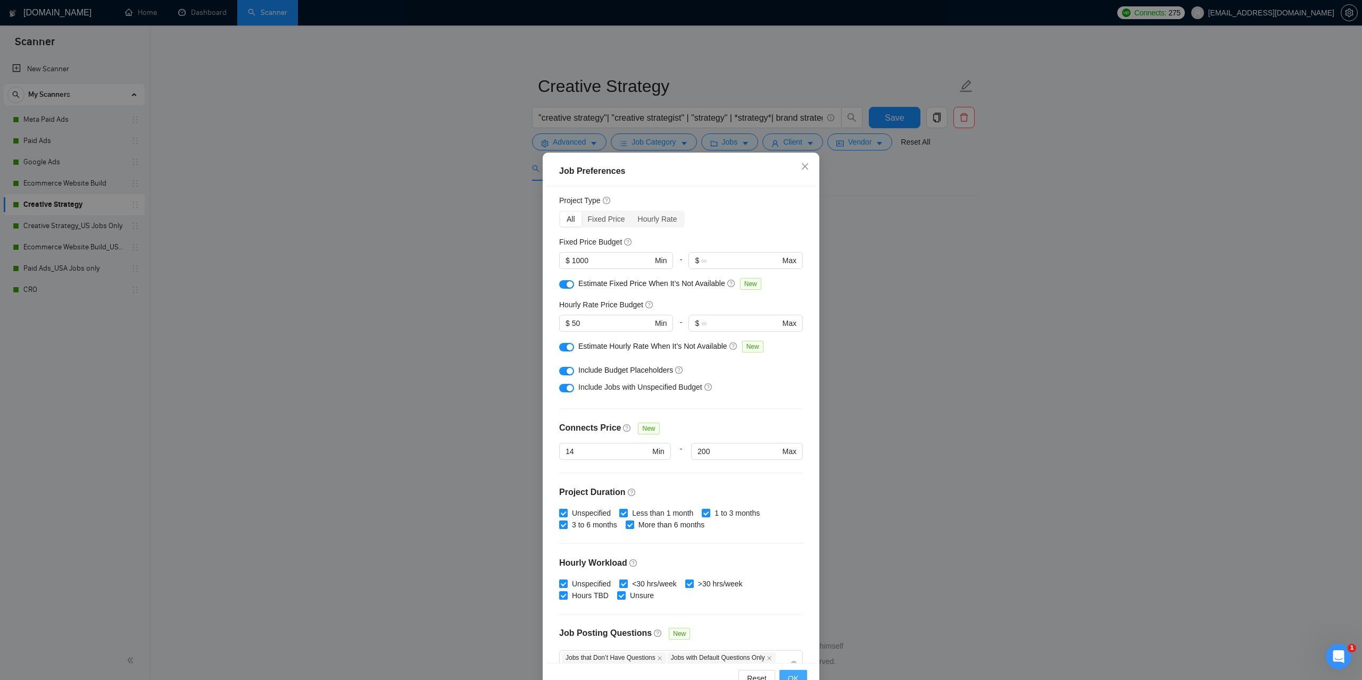
click at [794, 672] on button "OK" at bounding box center [793, 678] width 28 height 17
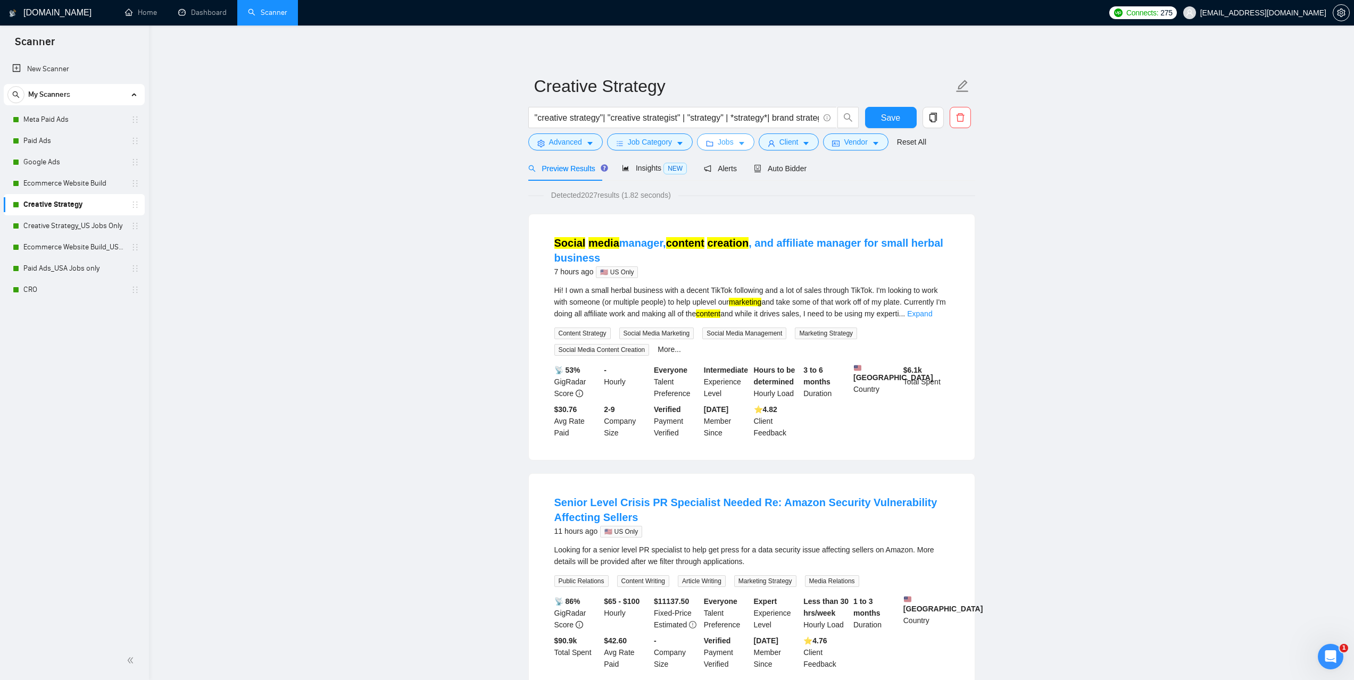
click at [741, 142] on icon "caret-down" at bounding box center [741, 143] width 7 height 7
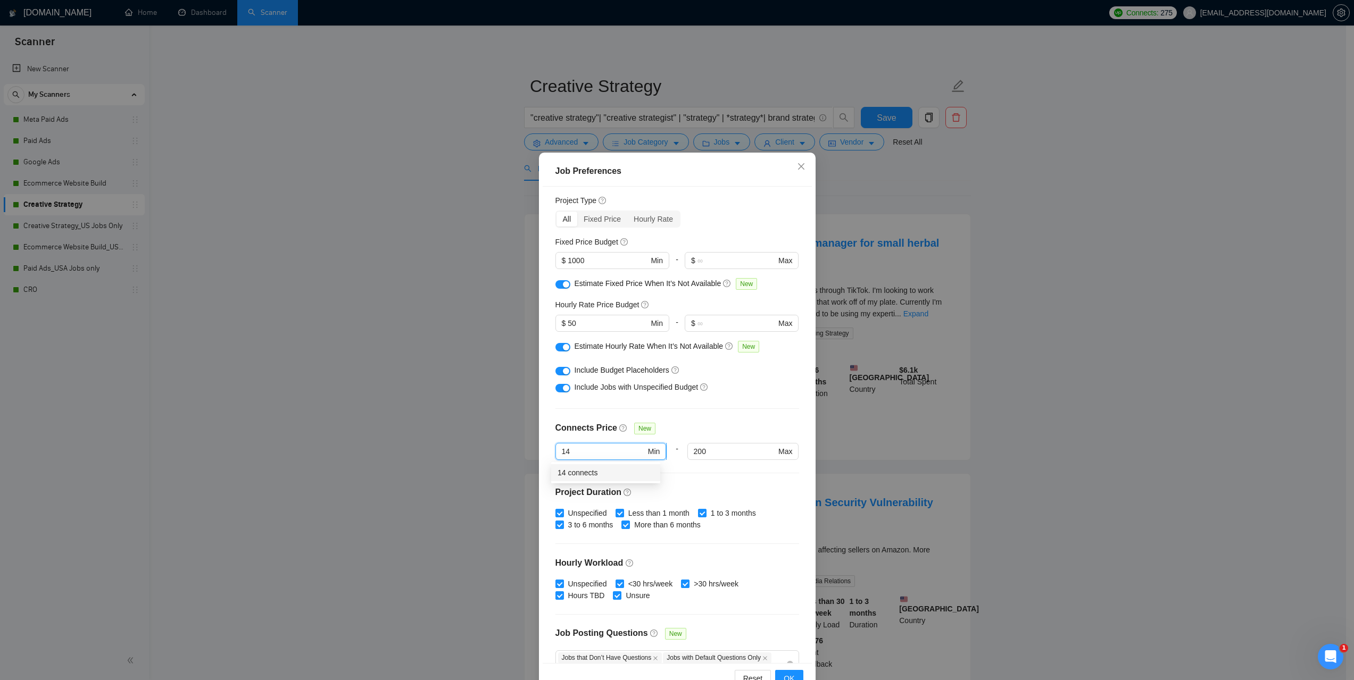
drag, startPoint x: 569, startPoint y: 446, endPoint x: 563, endPoint y: 447, distance: 6.1
click at [563, 447] on input "14" at bounding box center [604, 452] width 84 height 12
click at [778, 677] on button "OK" at bounding box center [789, 678] width 28 height 17
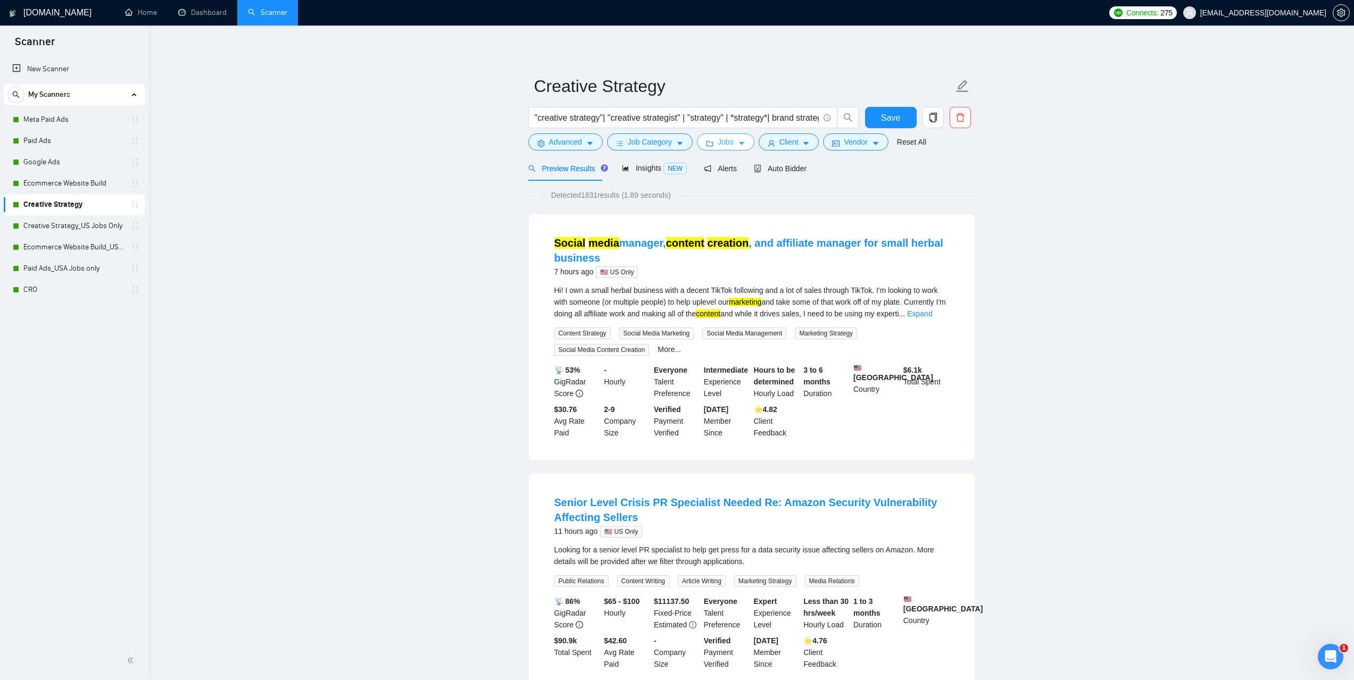
click at [721, 140] on span "Jobs" at bounding box center [726, 142] width 16 height 12
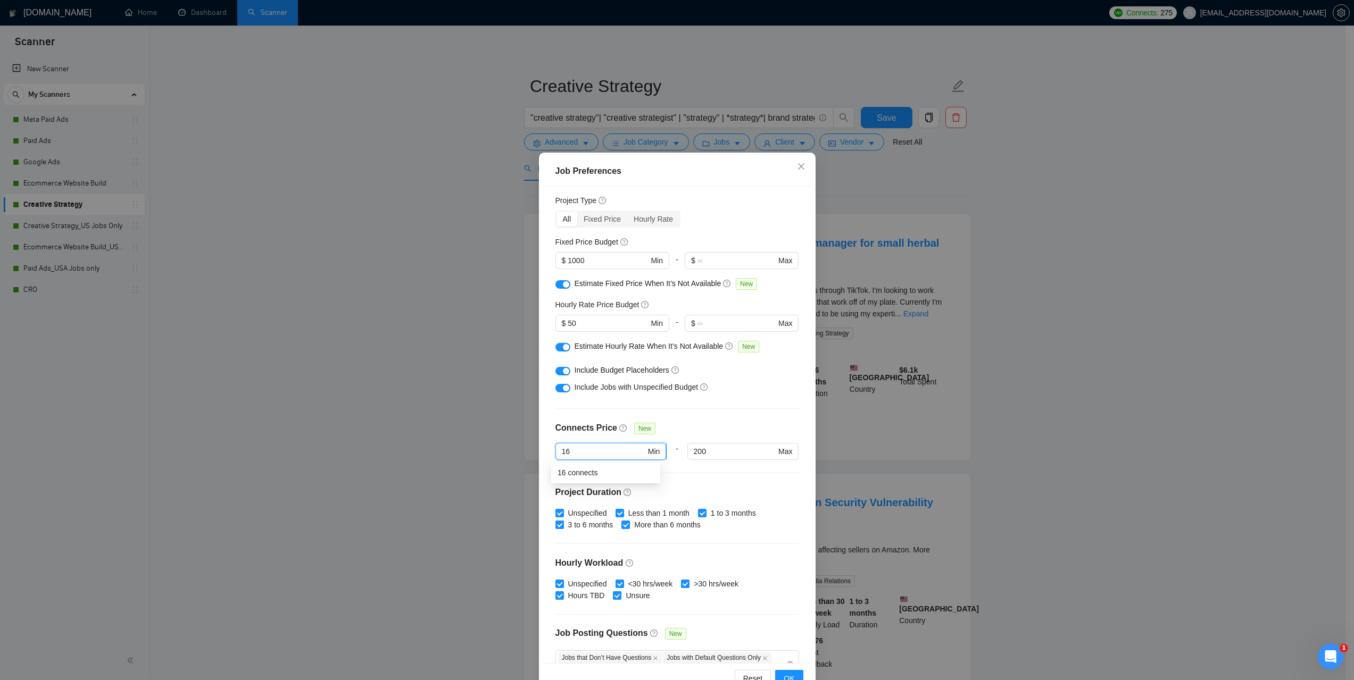
click at [563, 449] on input "16" at bounding box center [604, 452] width 84 height 12
type input "18"
click at [784, 678] on span "OK" at bounding box center [789, 679] width 11 height 12
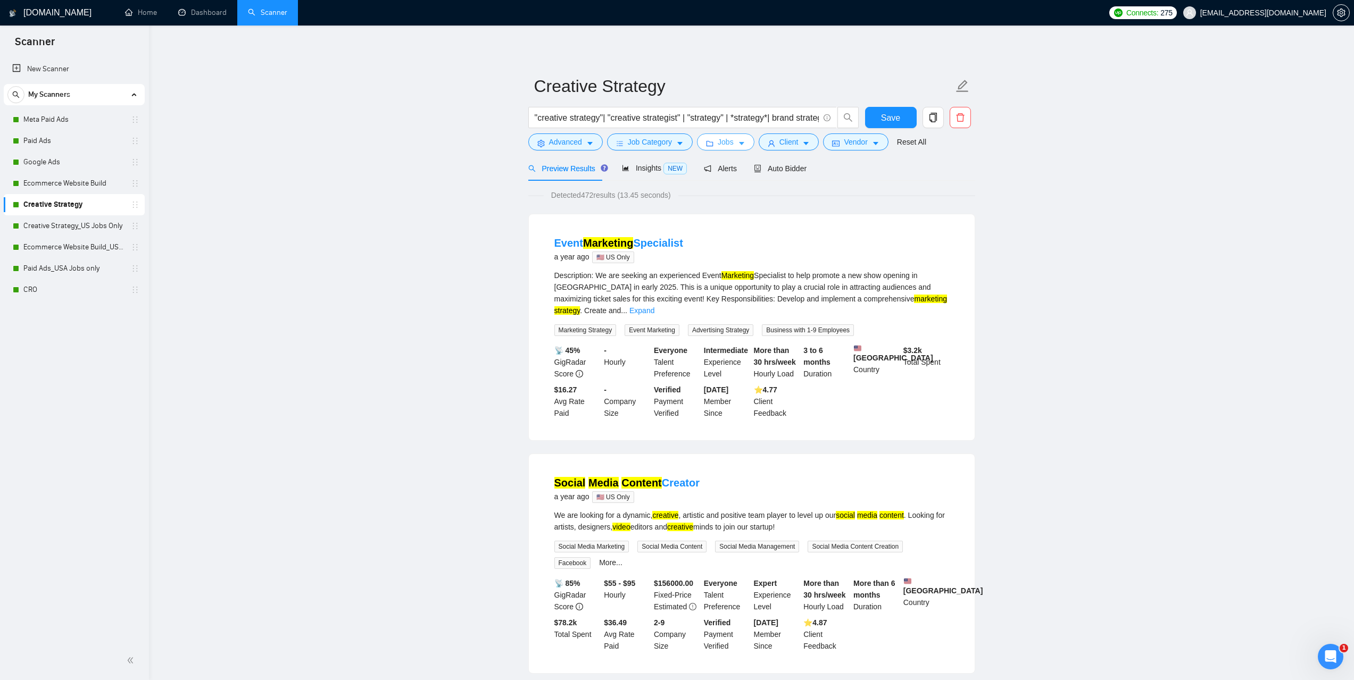
click at [724, 145] on span "Jobs" at bounding box center [726, 142] width 16 height 12
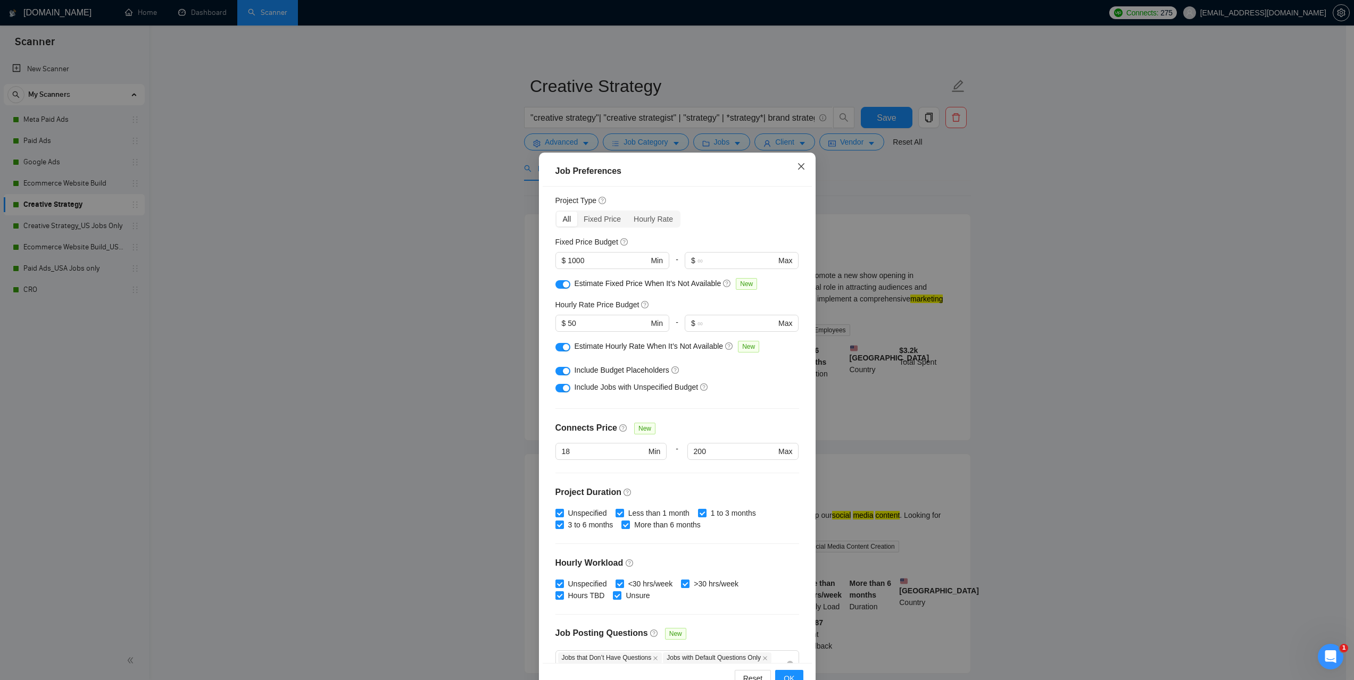
click at [792, 161] on span "Close" at bounding box center [801, 167] width 29 height 29
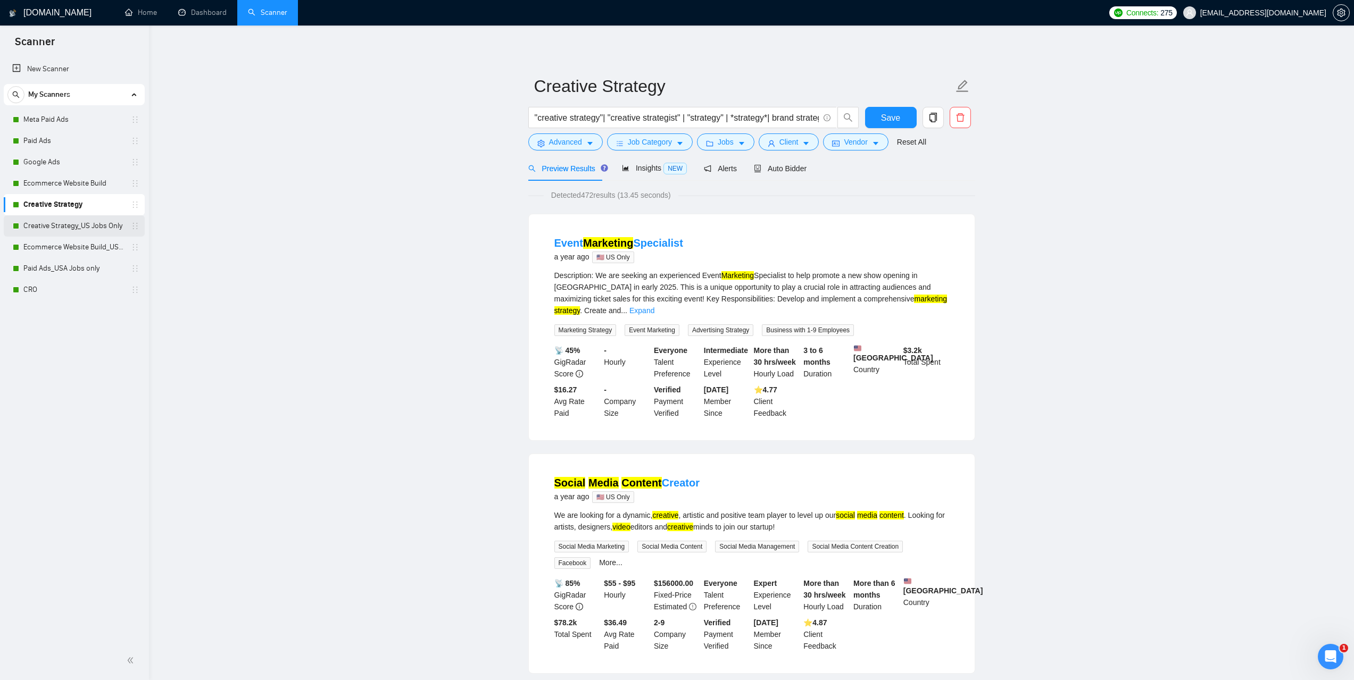
click at [69, 221] on link "Creative Strategy_US Jobs Only" at bounding box center [73, 225] width 101 height 21
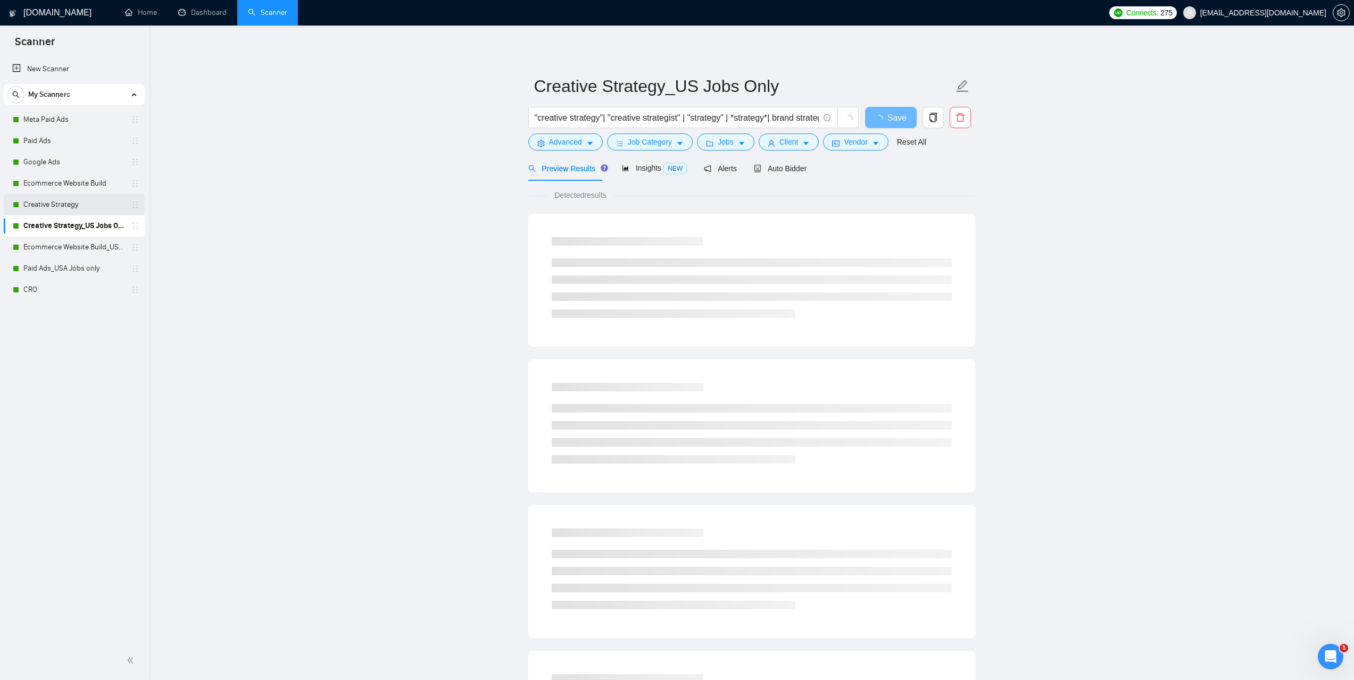
click at [51, 198] on link "Creative Strategy" at bounding box center [73, 204] width 101 height 21
click at [718, 143] on span "Jobs" at bounding box center [726, 142] width 16 height 12
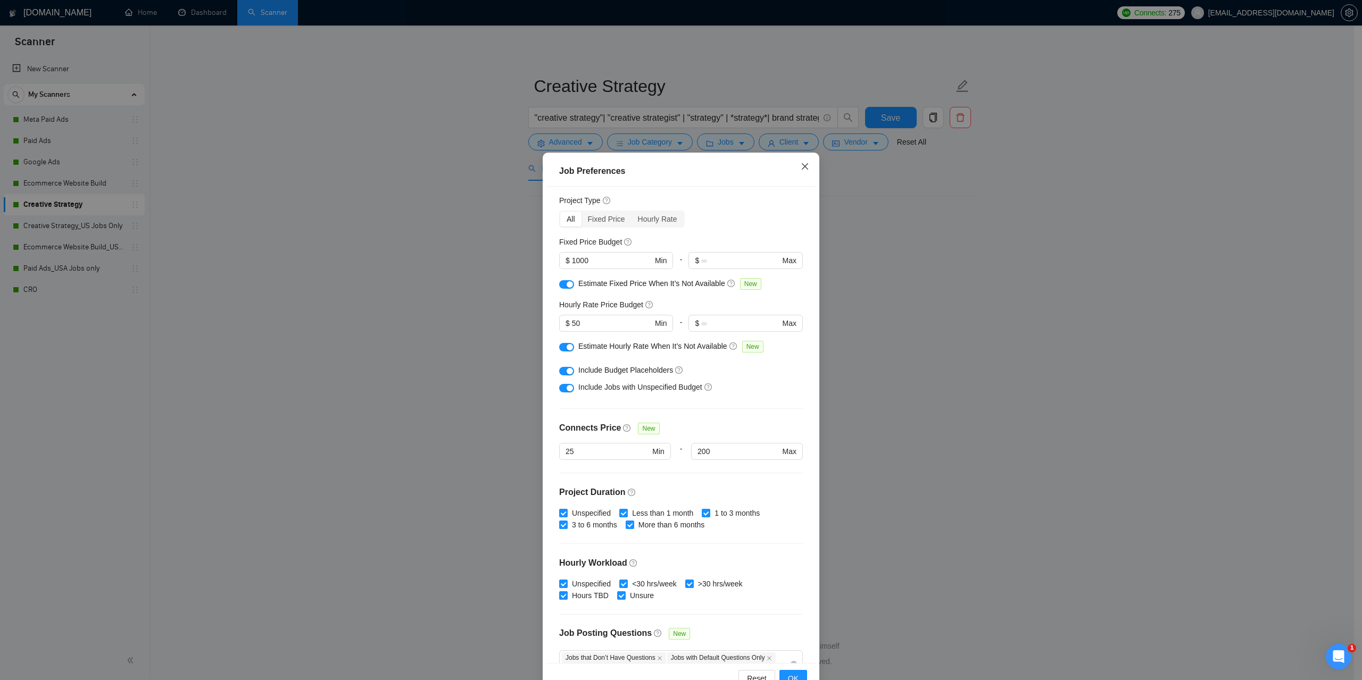
click at [794, 166] on span "Close" at bounding box center [804, 167] width 29 height 29
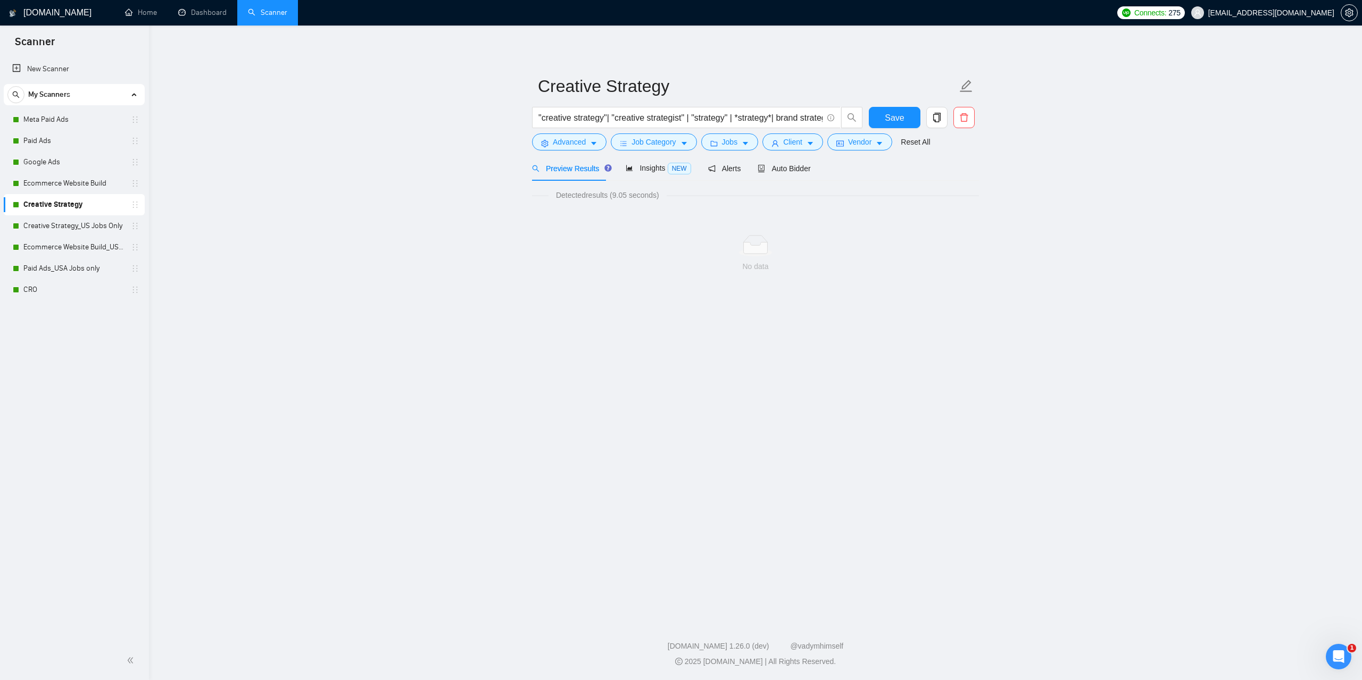
click at [65, 169] on link "Google Ads" at bounding box center [73, 162] width 101 height 21
click at [735, 143] on button "Jobs" at bounding box center [729, 142] width 57 height 17
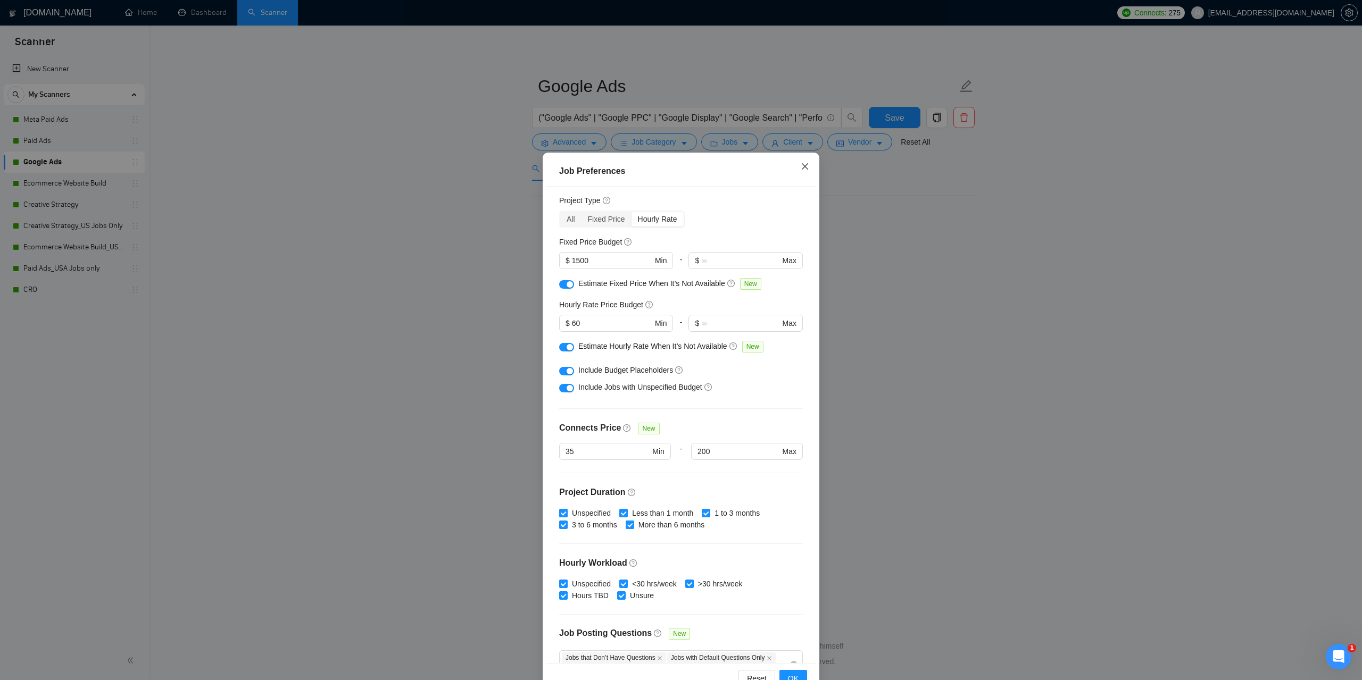
click at [807, 166] on span "Close" at bounding box center [804, 167] width 29 height 29
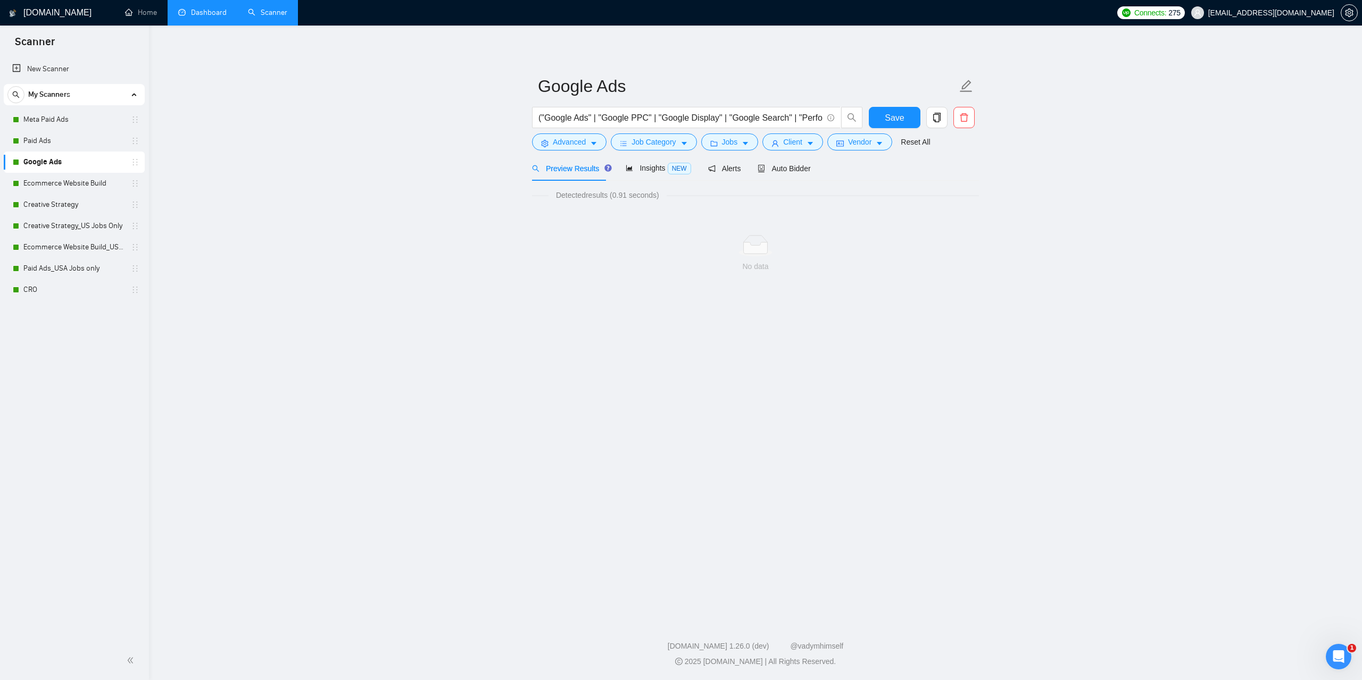
click at [218, 17] on link "Dashboard" at bounding box center [202, 12] width 48 height 9
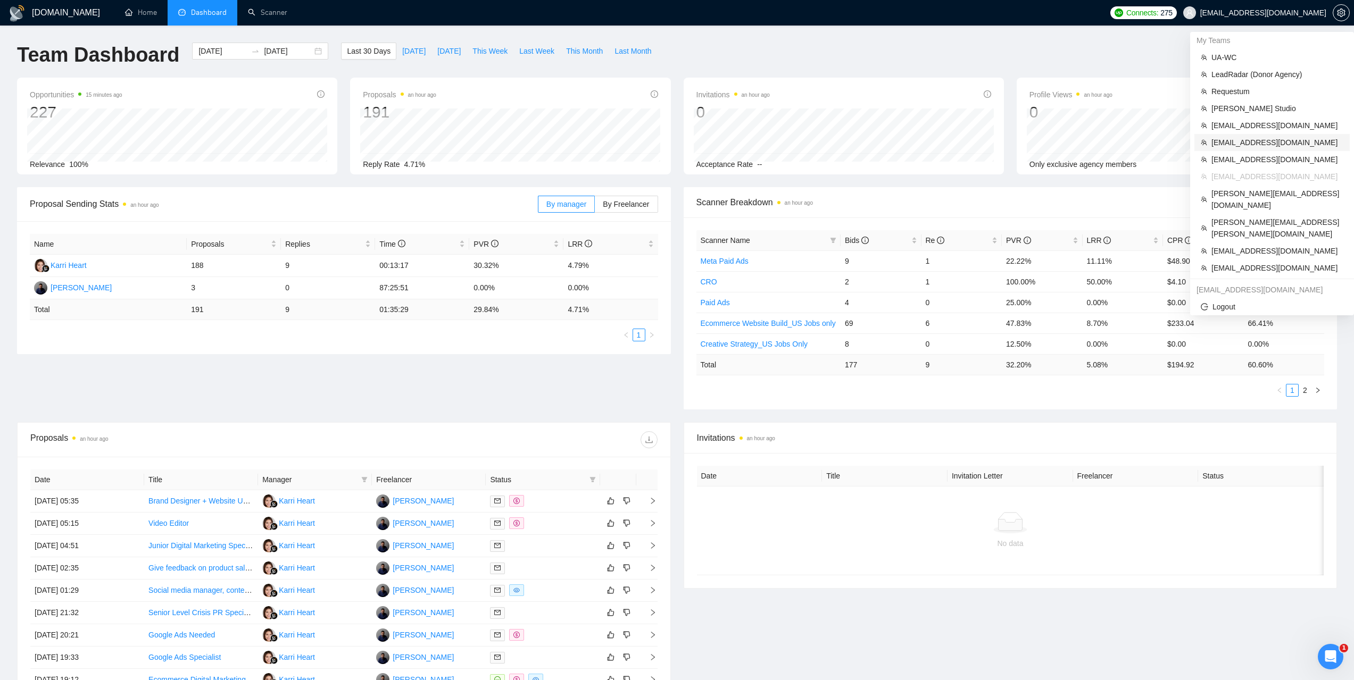
click at [1244, 143] on span "[EMAIL_ADDRESS][DOMAIN_NAME]" at bounding box center [1277, 143] width 132 height 12
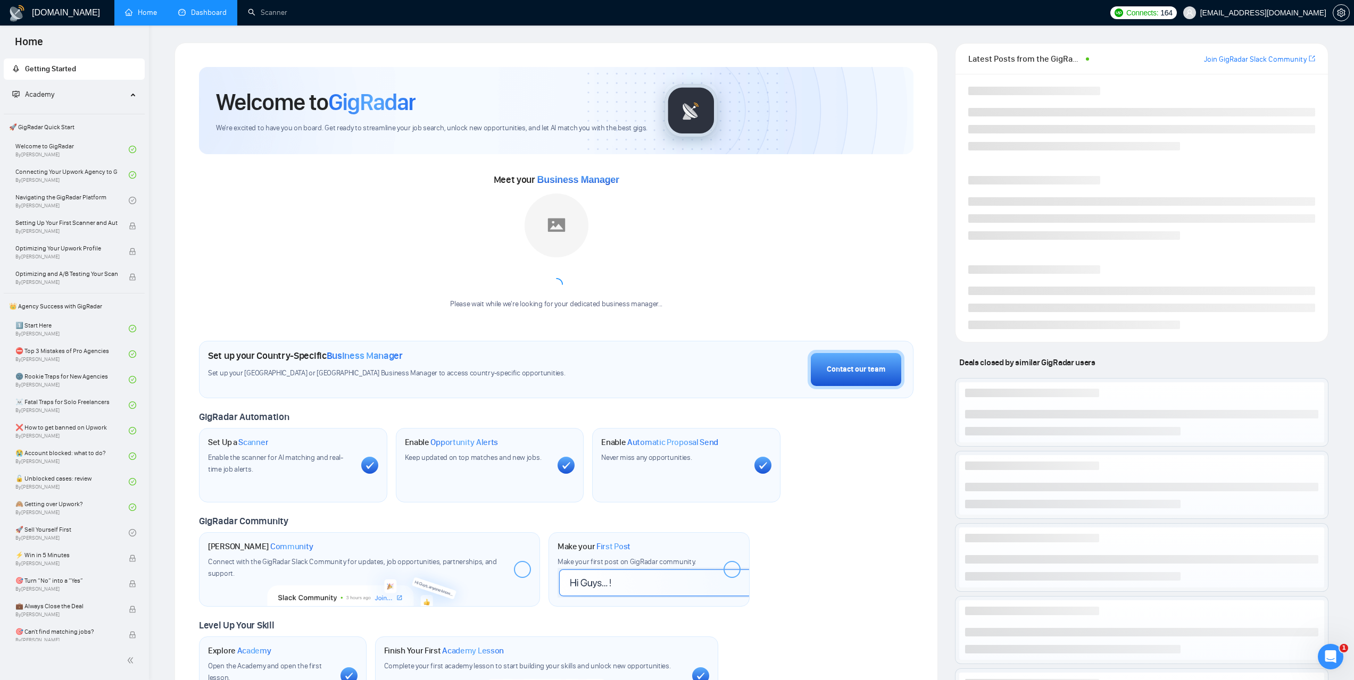
click at [208, 13] on link "Dashboard" at bounding box center [202, 12] width 48 height 9
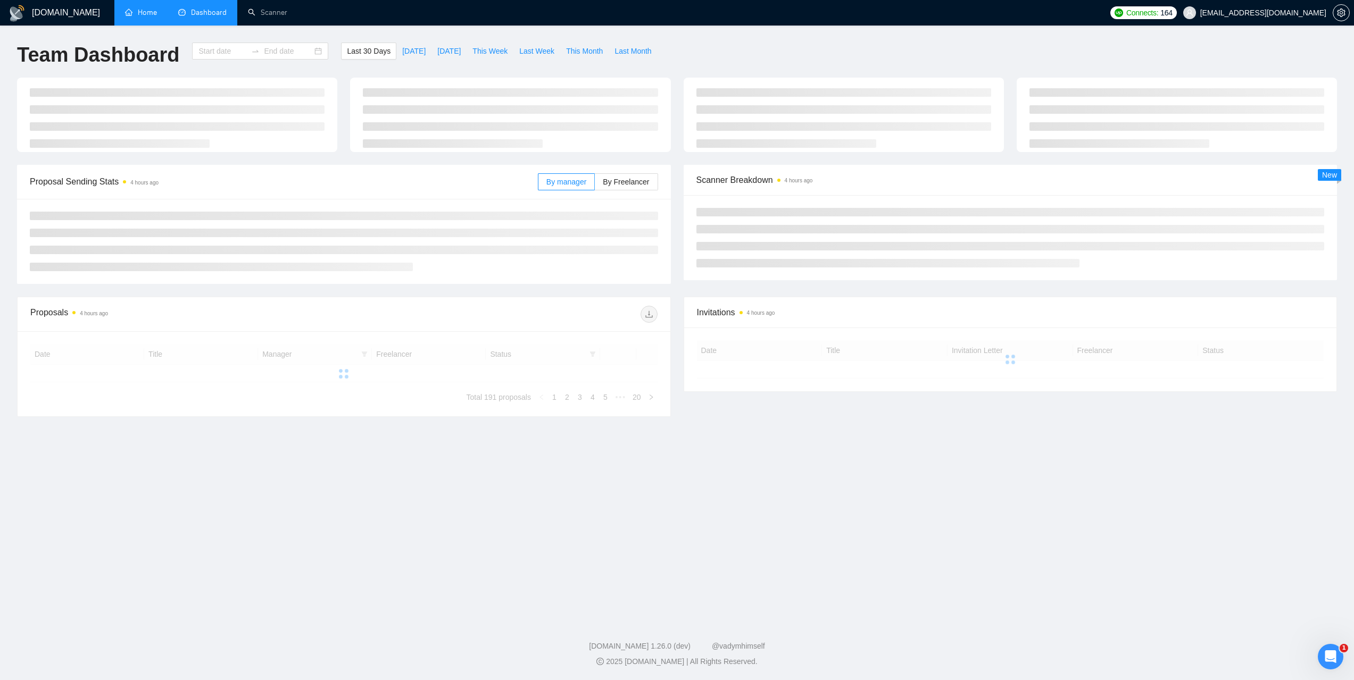
type input "[DATE]"
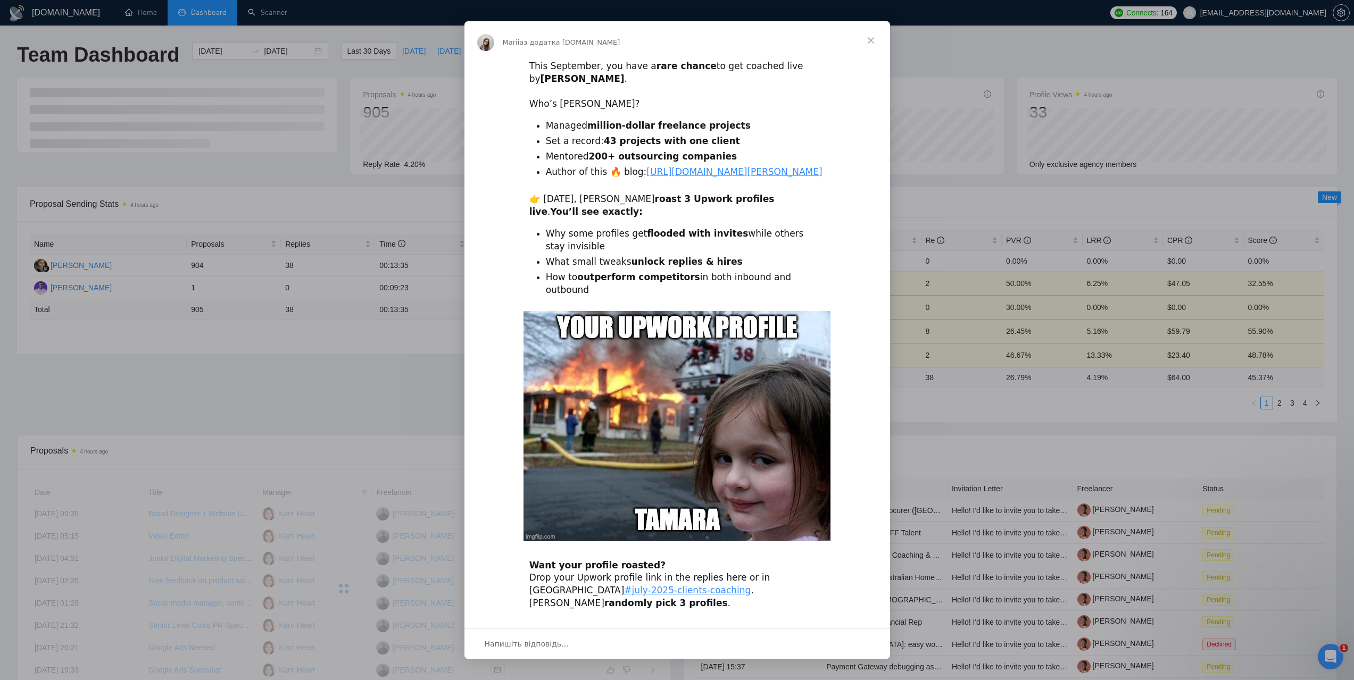
click at [862, 36] on span "Закрити" at bounding box center [871, 40] width 38 height 38
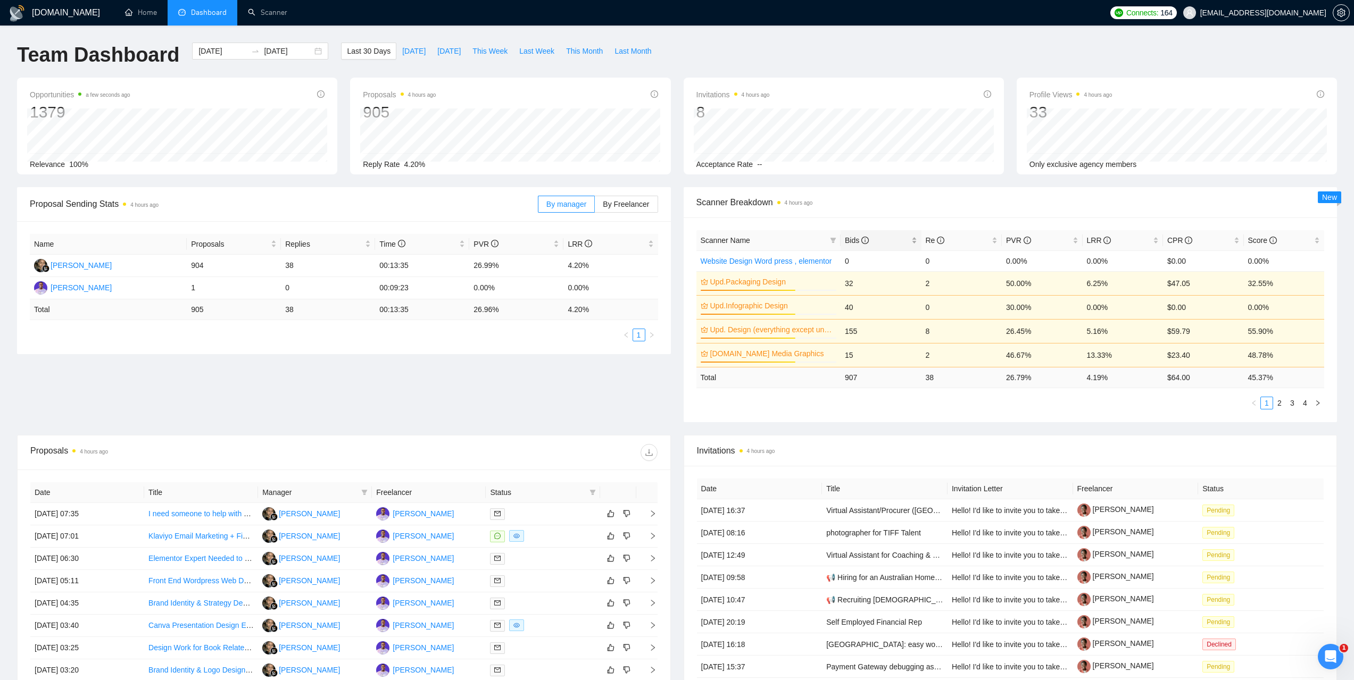
click at [853, 238] on span "Bids" at bounding box center [857, 240] width 24 height 9
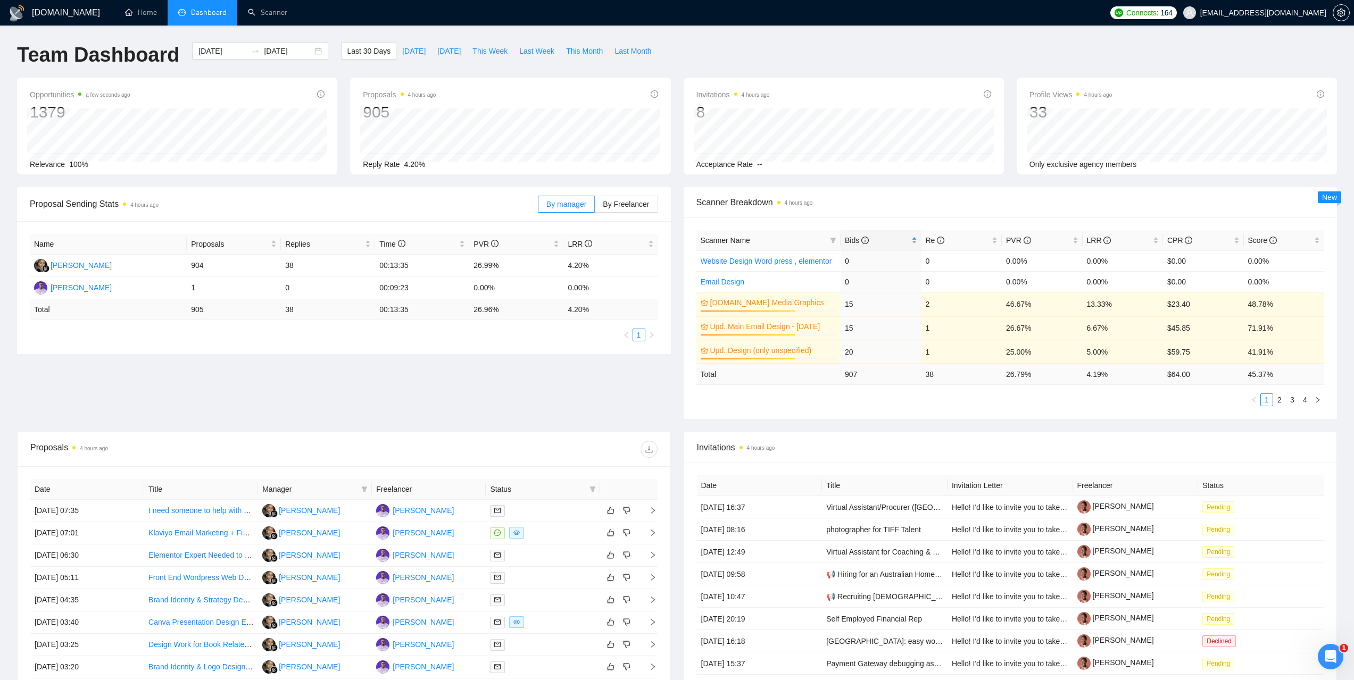
click at [851, 237] on span "Bids" at bounding box center [857, 240] width 24 height 9
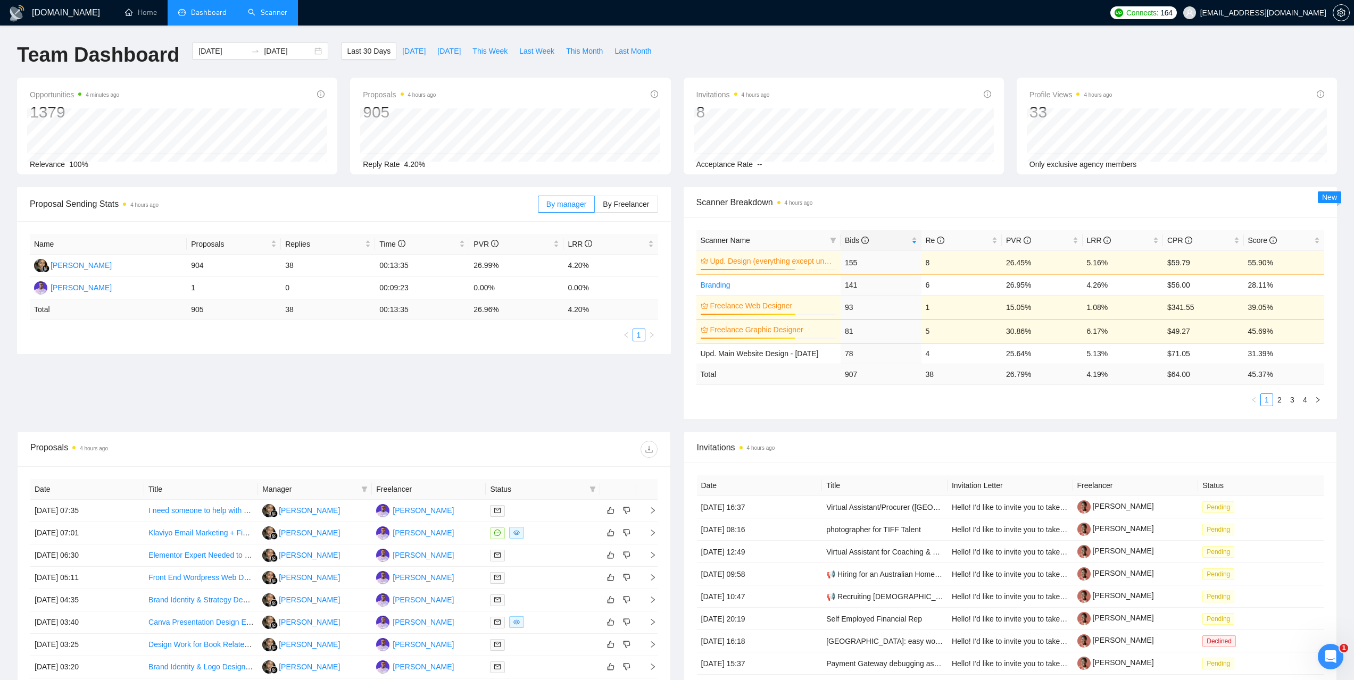
click at [270, 13] on link "Scanner" at bounding box center [267, 12] width 39 height 9
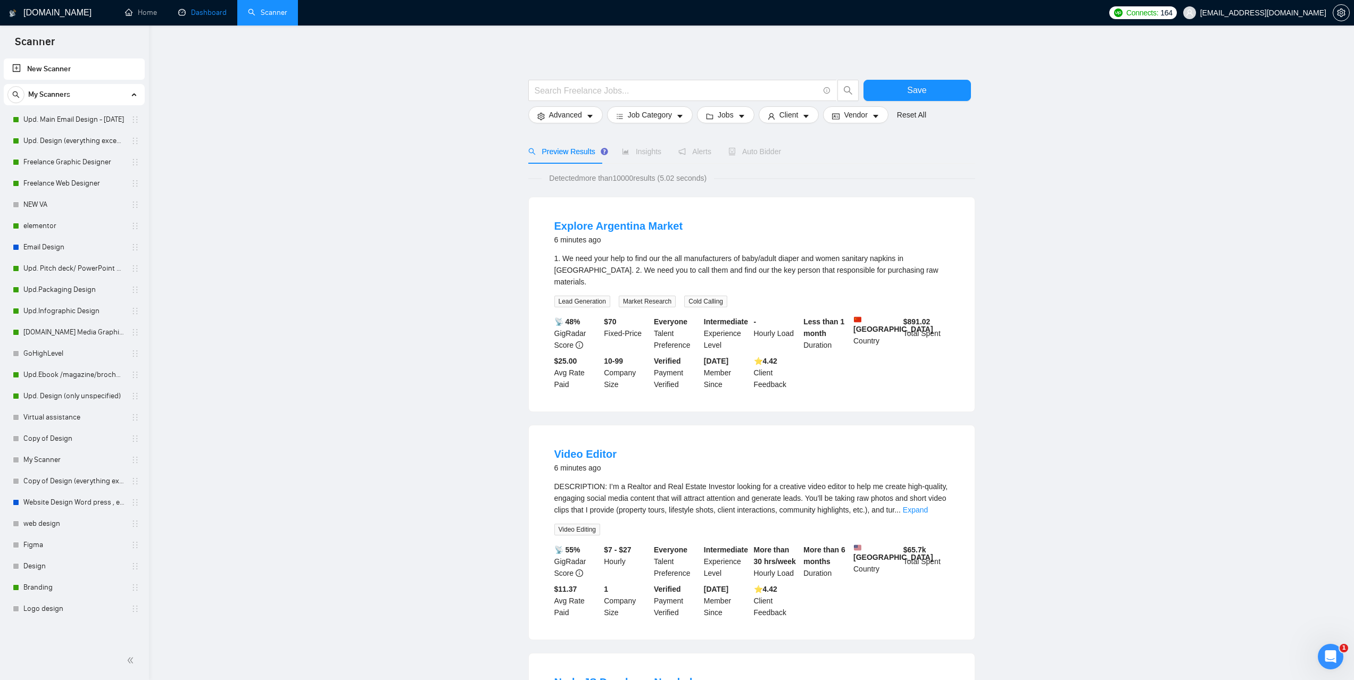
click at [214, 17] on link "Dashboard" at bounding box center [202, 12] width 48 height 9
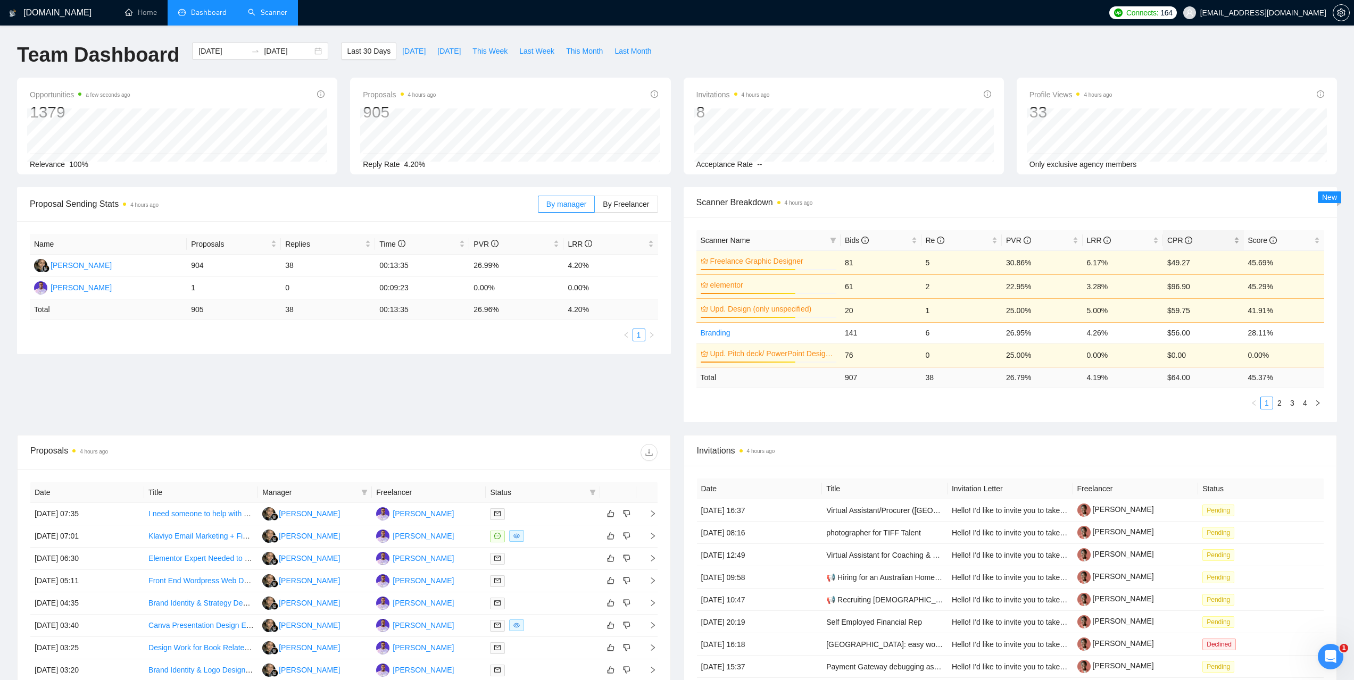
click at [1170, 237] on span "CPR" at bounding box center [1179, 240] width 25 height 9
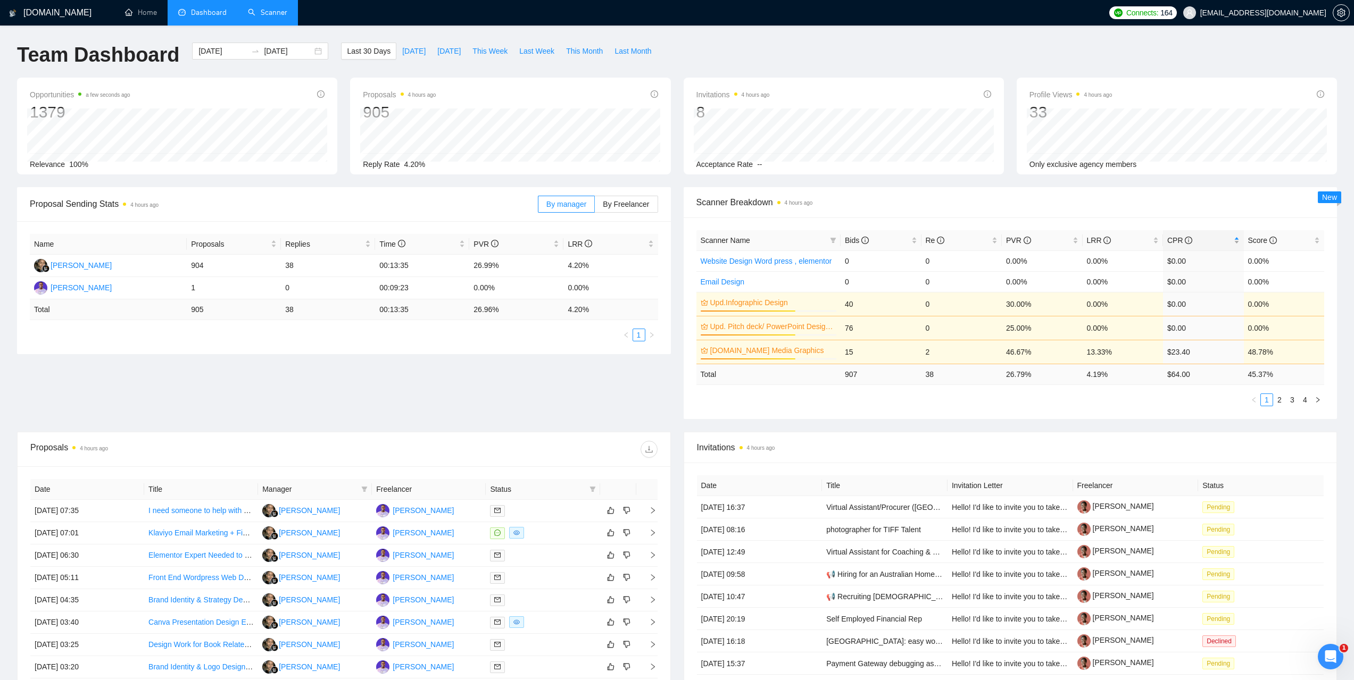
click at [1170, 237] on span "CPR" at bounding box center [1179, 240] width 25 height 9
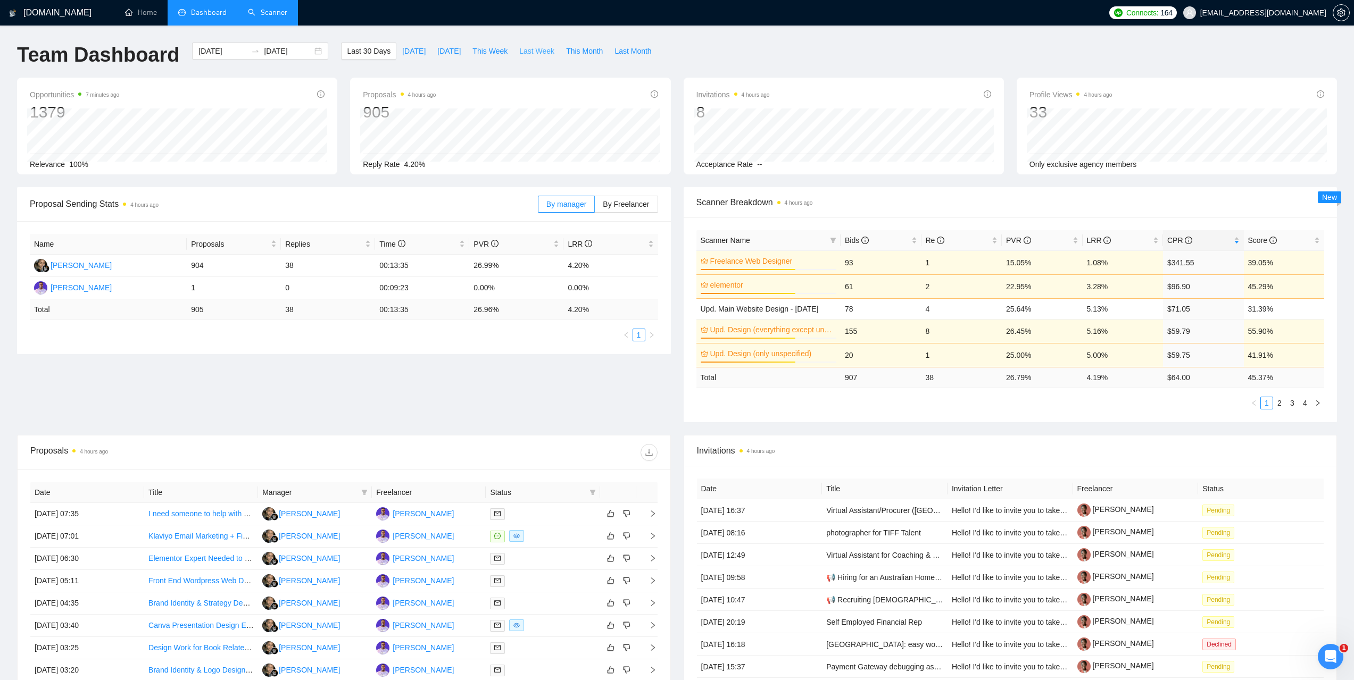
click at [519, 54] on span "Last Week" at bounding box center [536, 51] width 35 height 12
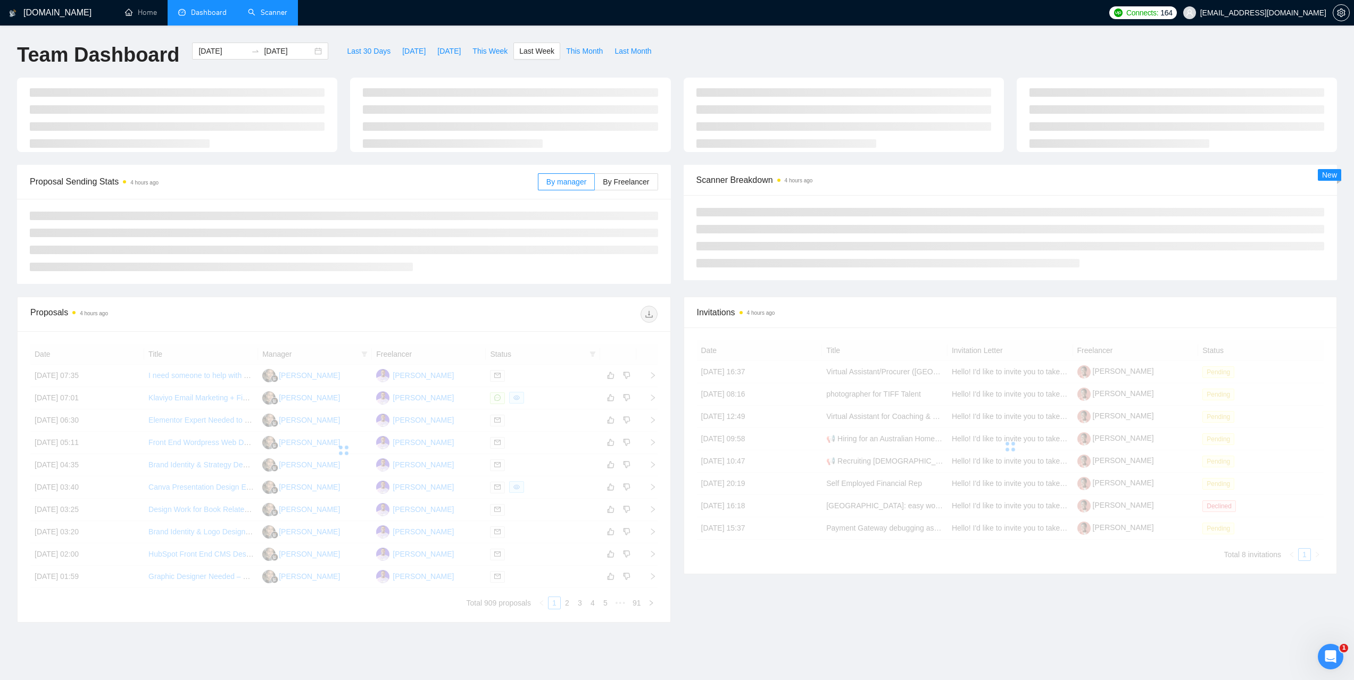
type input "2025-09-01"
type input "2025-09-07"
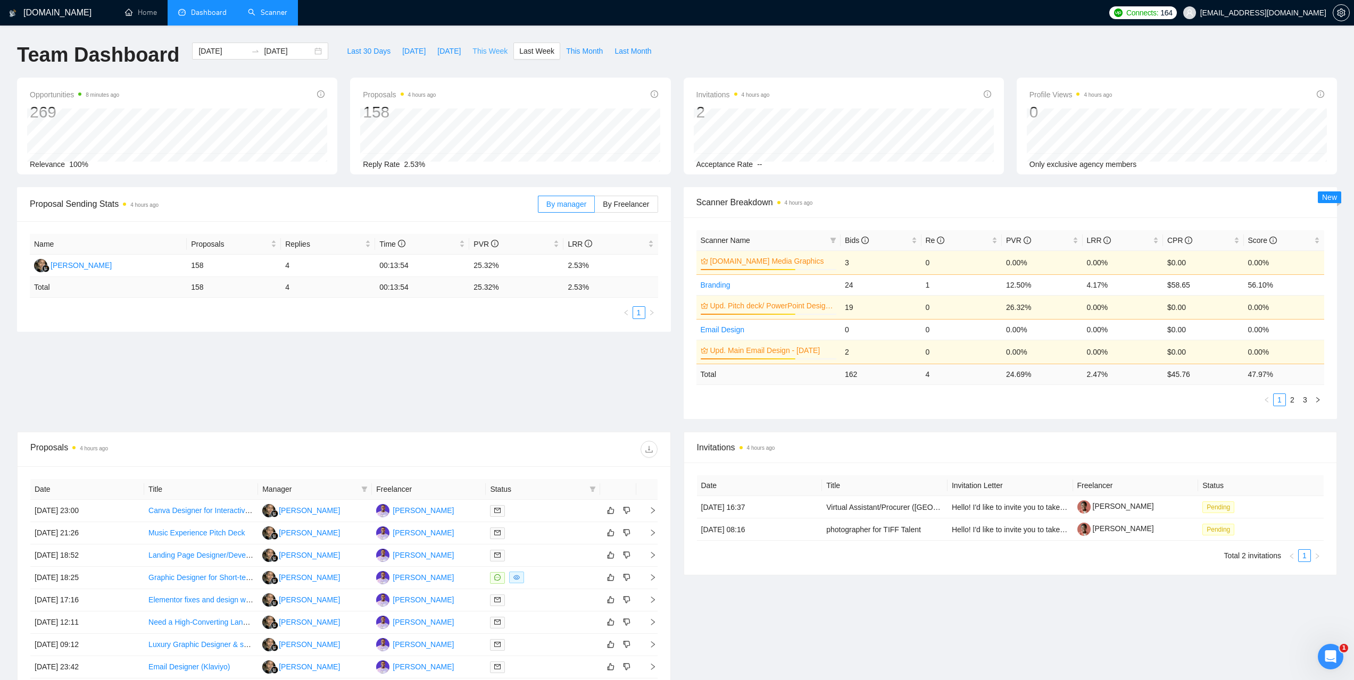
click at [479, 52] on span "This Week" at bounding box center [489, 51] width 35 height 12
type input "2025-09-08"
type input "2025-09-14"
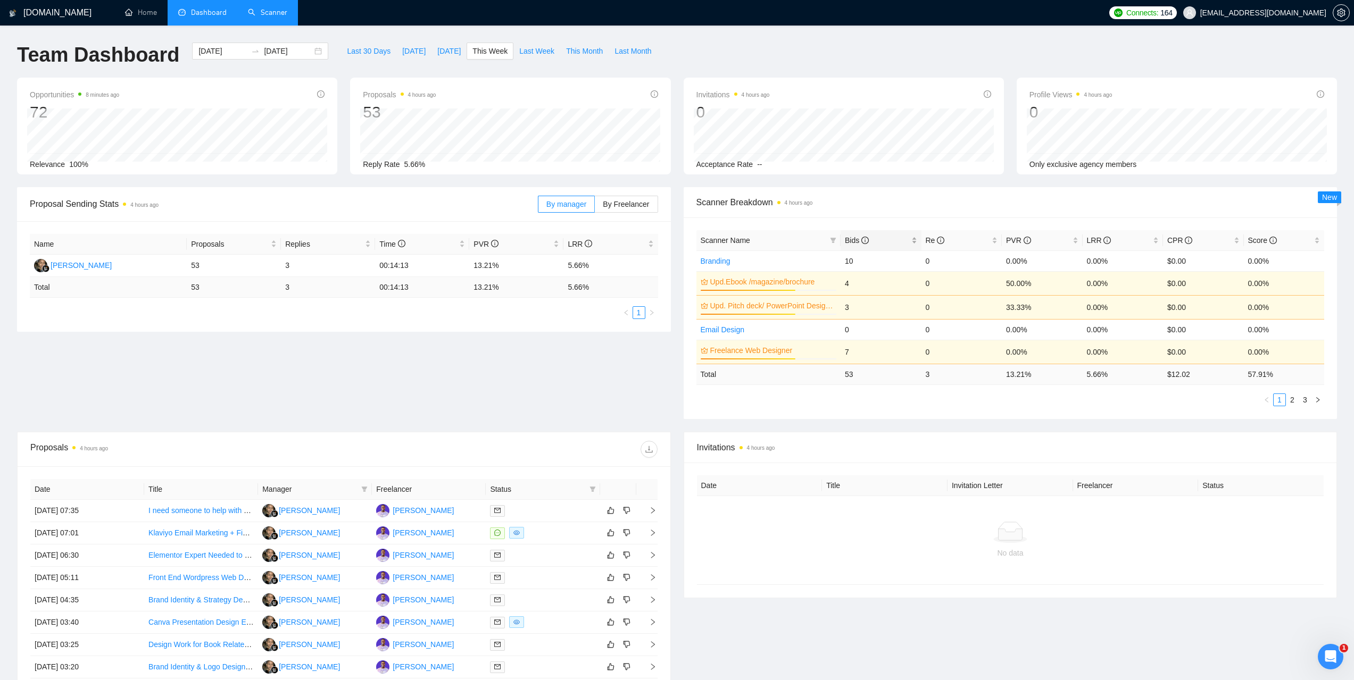
click at [852, 236] on span "Bids" at bounding box center [857, 240] width 24 height 9
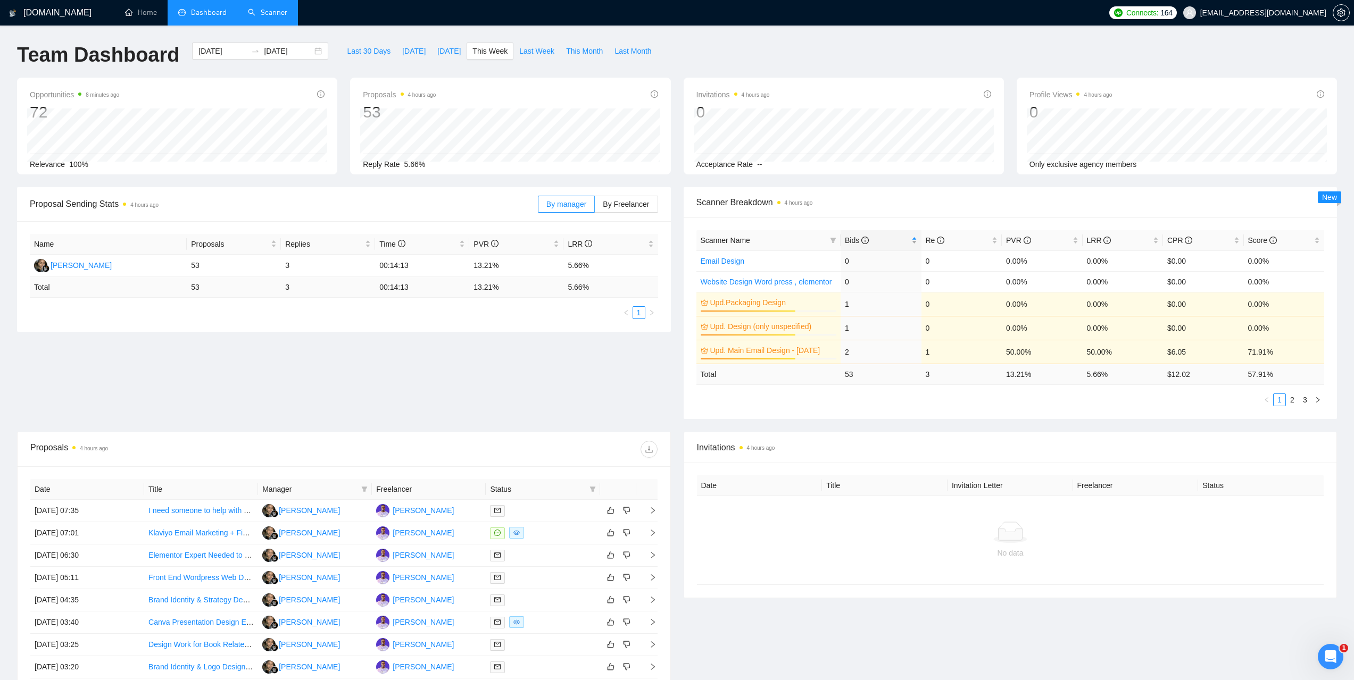
click at [849, 236] on span "Bids" at bounding box center [857, 240] width 24 height 9
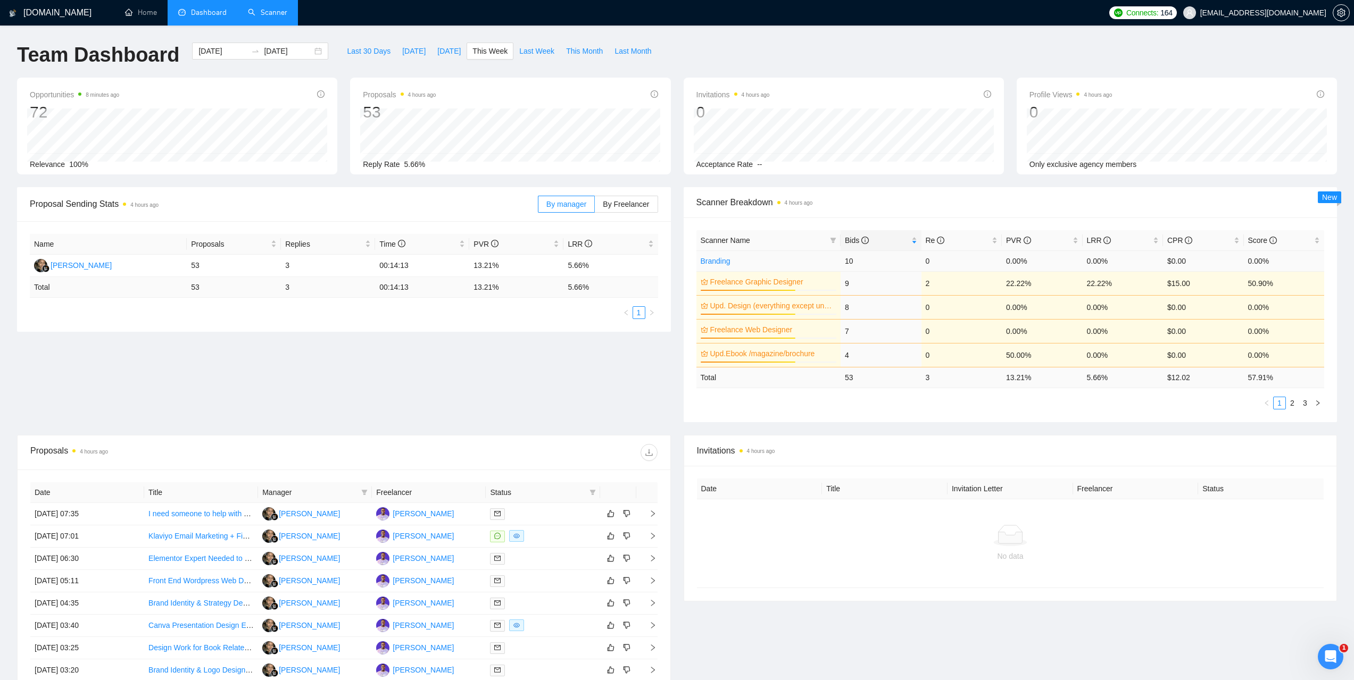
click at [722, 259] on link "Branding" at bounding box center [716, 261] width 30 height 9
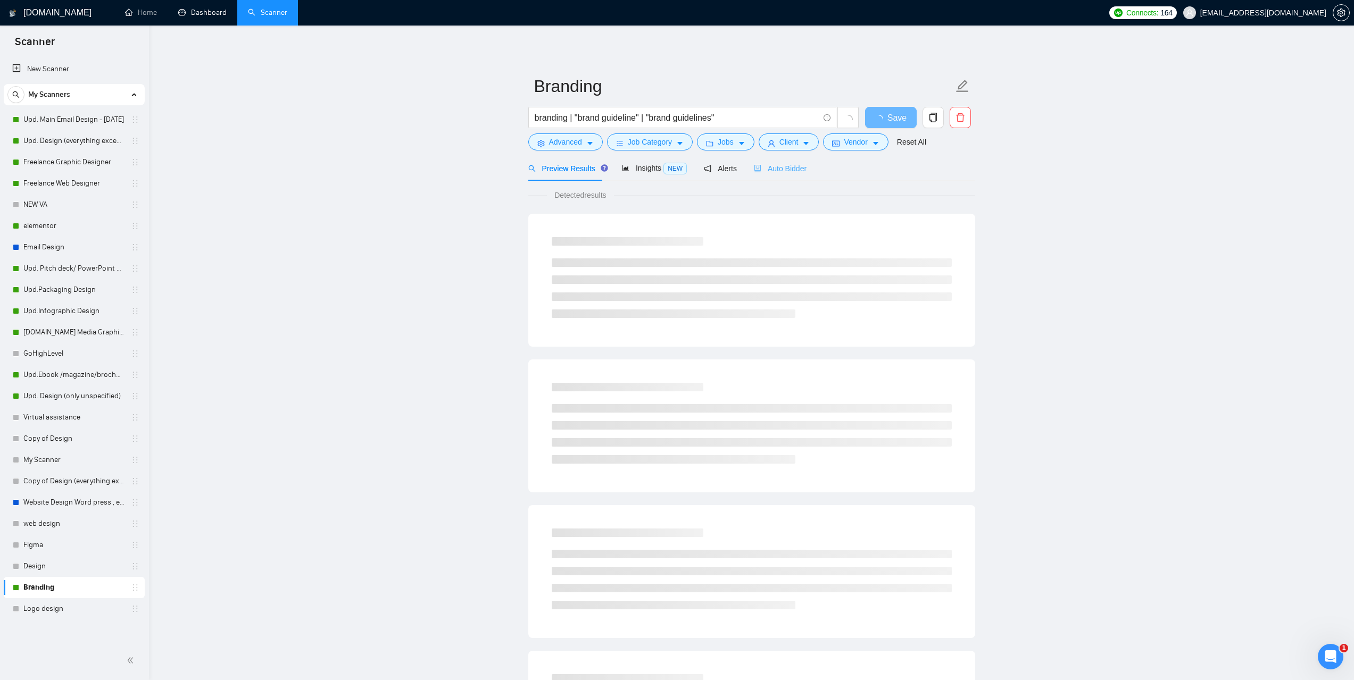
click at [771, 177] on div "Auto Bidder" at bounding box center [780, 168] width 53 height 25
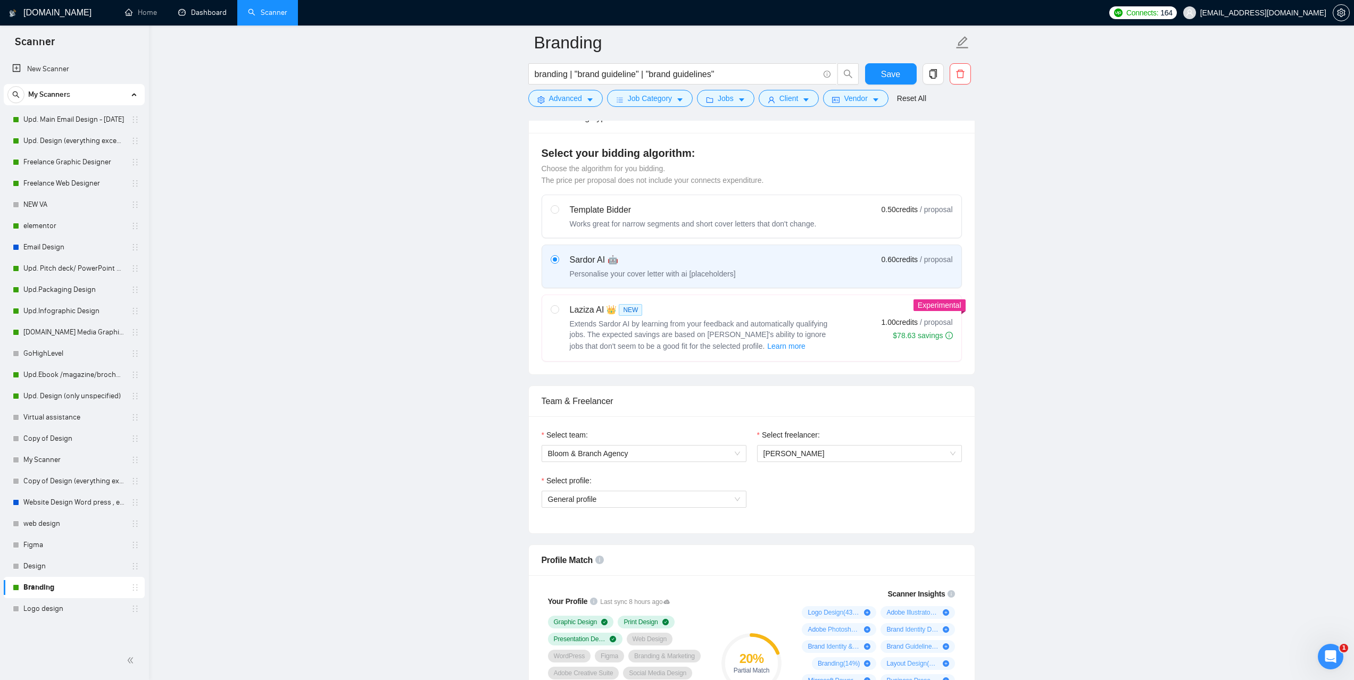
scroll to position [266, 0]
click at [218, 8] on link "Dashboard" at bounding box center [202, 12] width 48 height 9
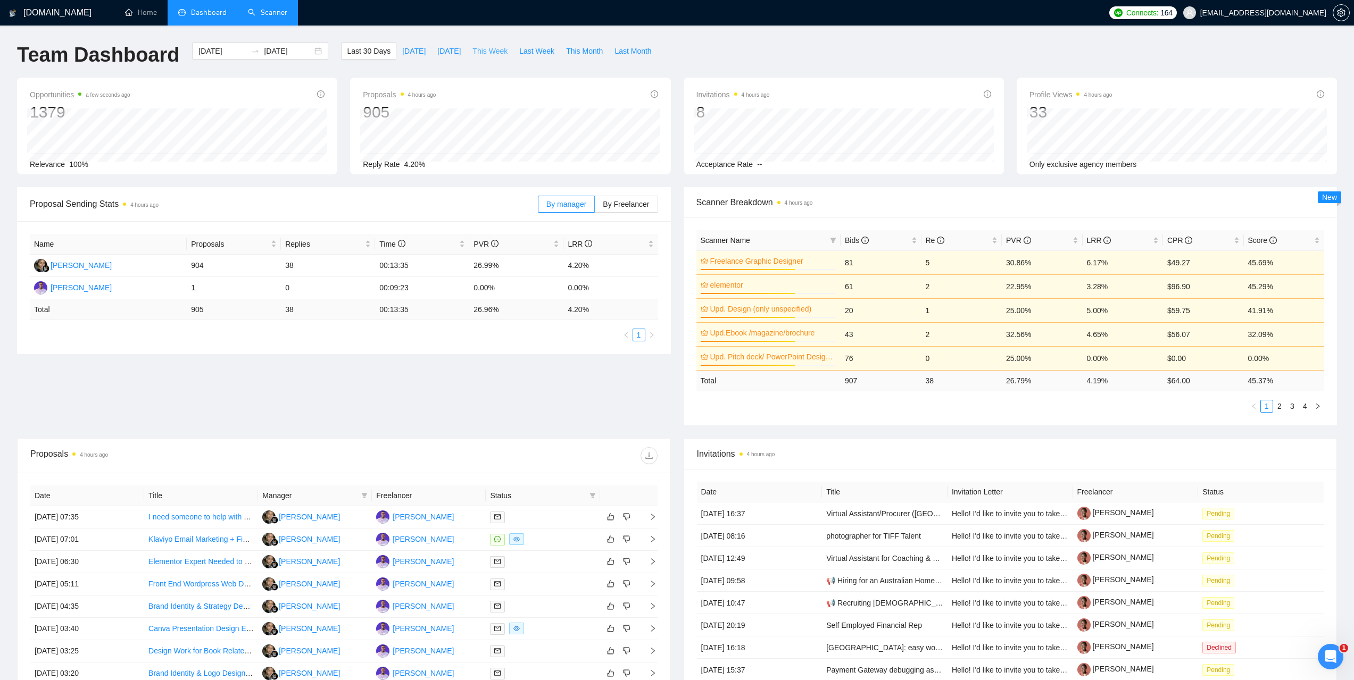
click at [484, 53] on span "This Week" at bounding box center [489, 51] width 35 height 12
type input "2025-09-08"
type input "2025-09-14"
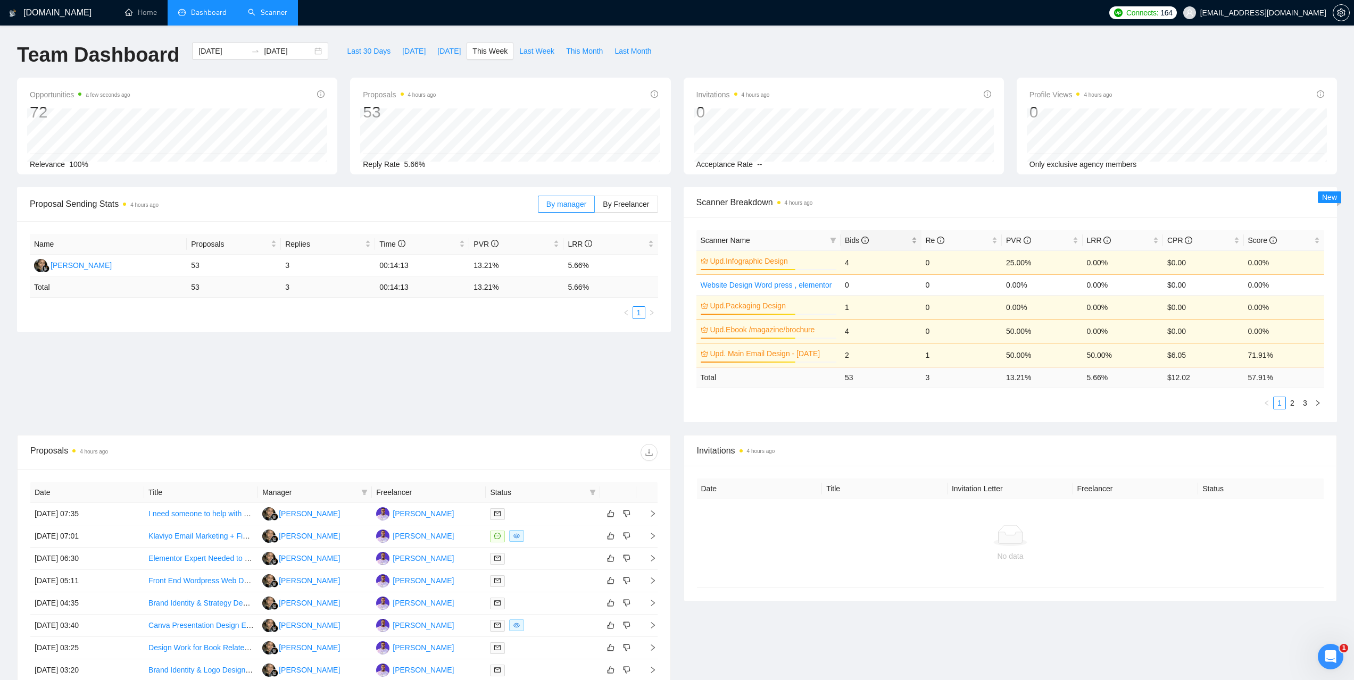
drag, startPoint x: 844, startPoint y: 236, endPoint x: 849, endPoint y: 236, distance: 5.3
click at [845, 236] on div "Bids" at bounding box center [881, 241] width 72 height 12
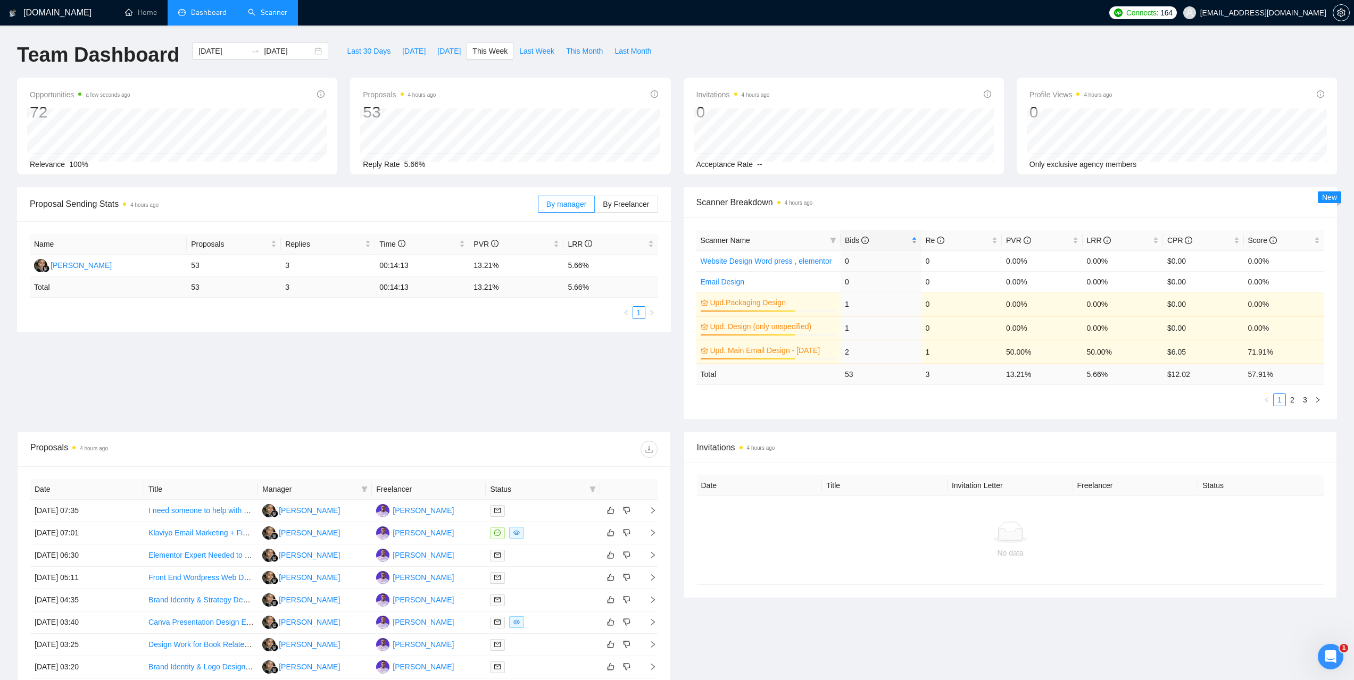
click at [849, 236] on span "Bids" at bounding box center [857, 240] width 24 height 9
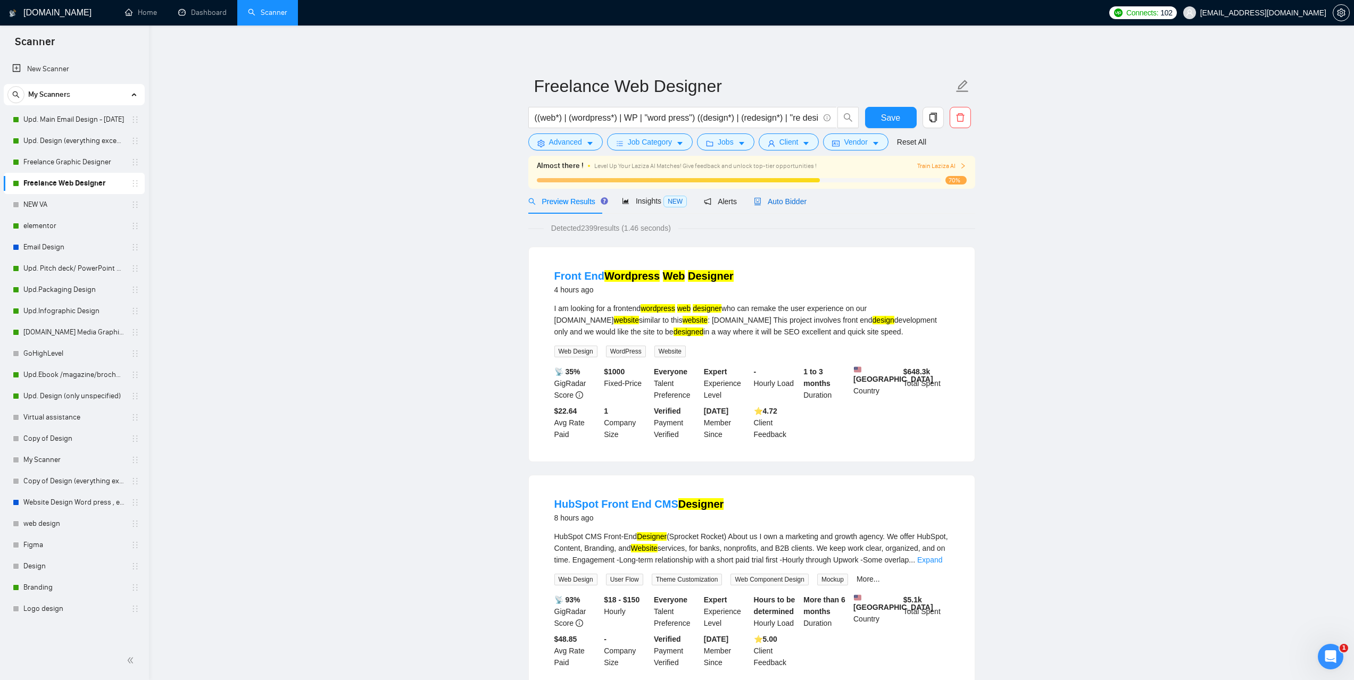
click at [785, 202] on span "Auto Bidder" at bounding box center [780, 201] width 53 height 9
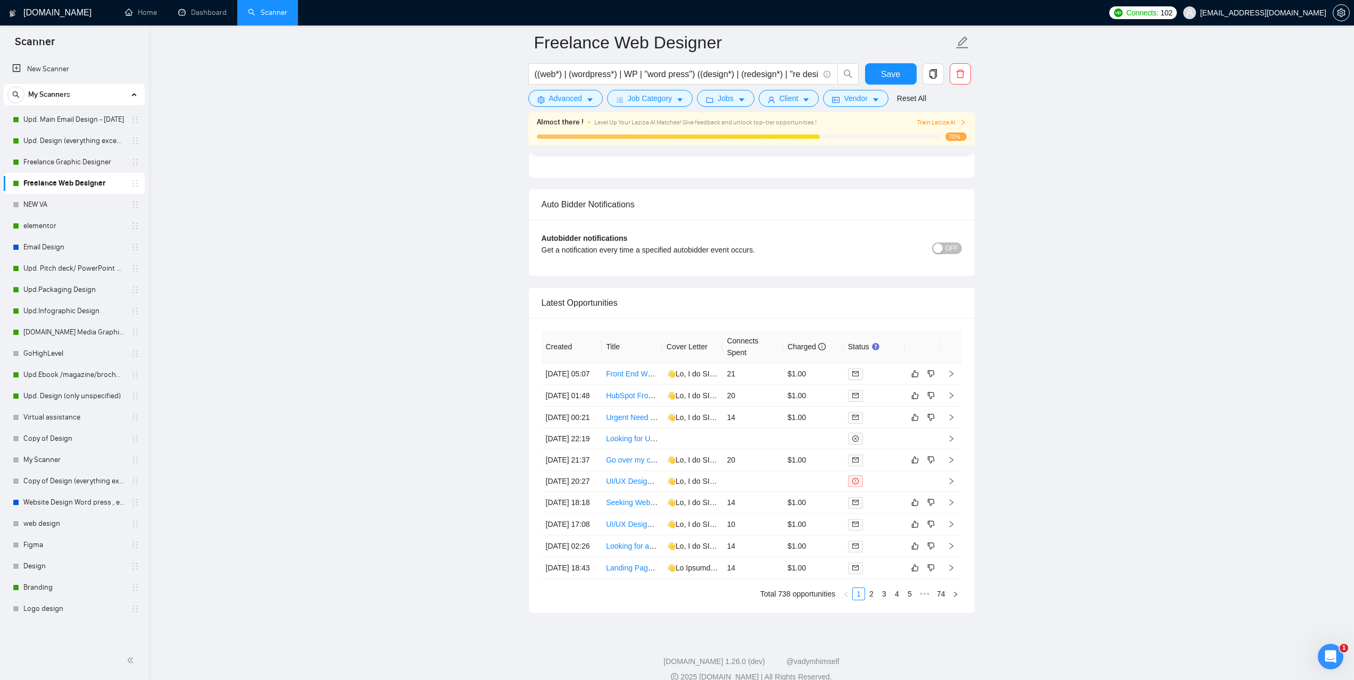
scroll to position [2606, 0]
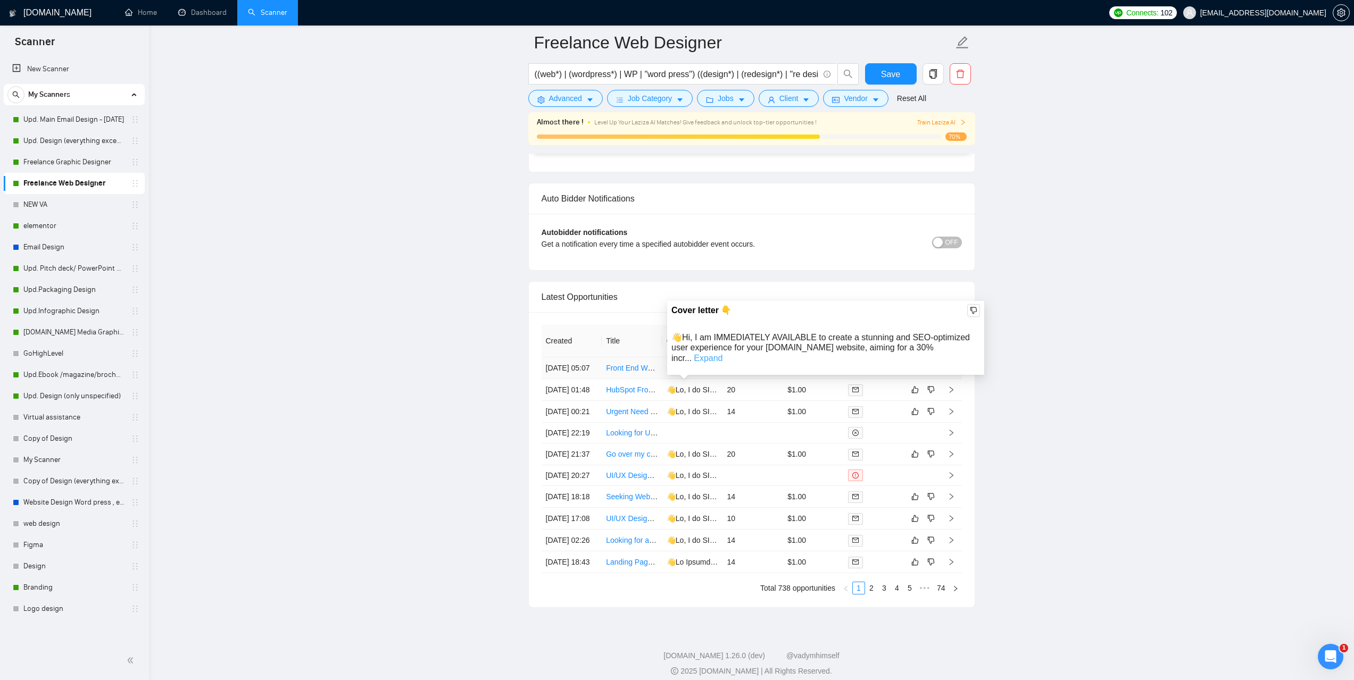
click at [722, 354] on link "Expand" at bounding box center [708, 358] width 29 height 9
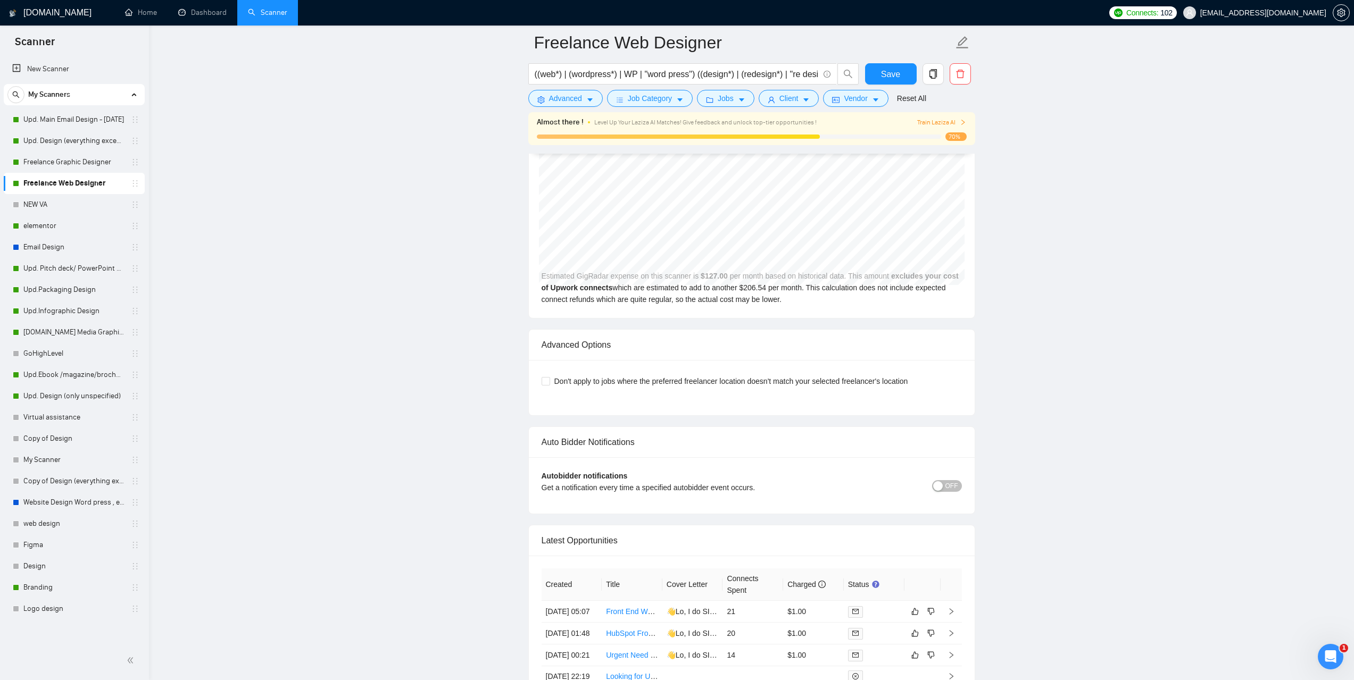
scroll to position [2340, 0]
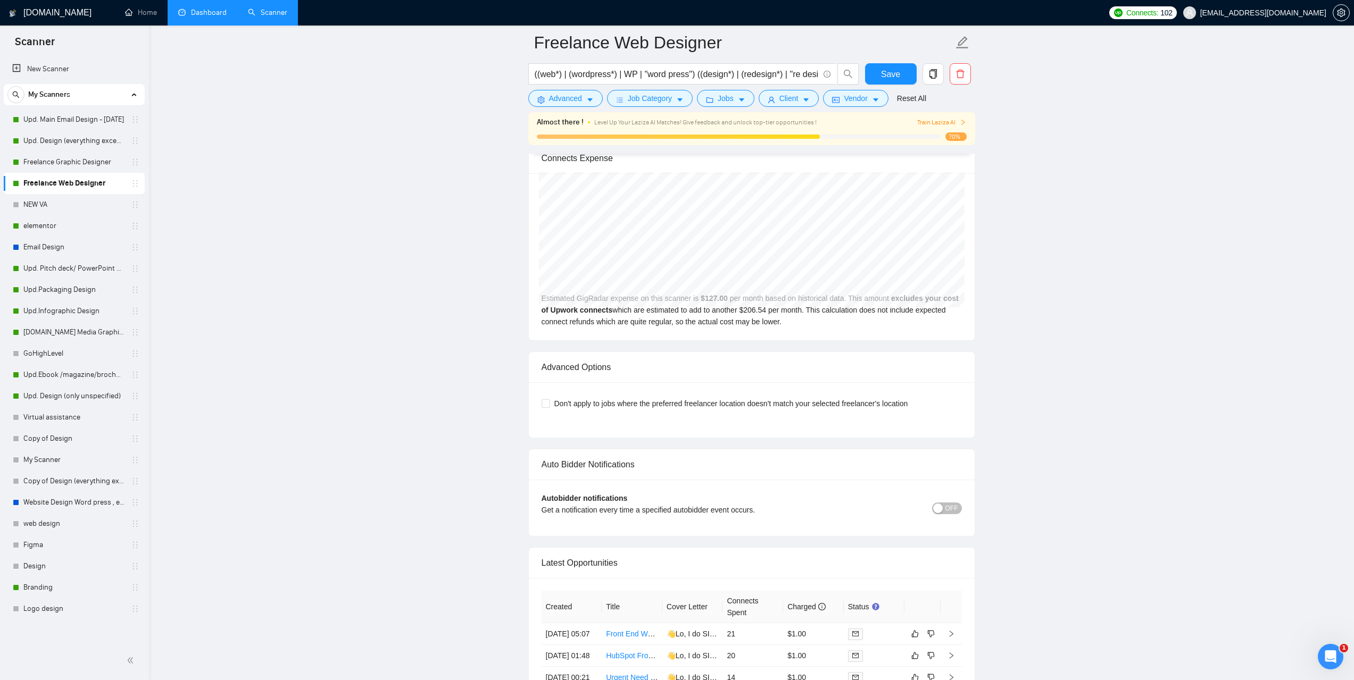
click at [221, 17] on link "Dashboard" at bounding box center [202, 12] width 48 height 9
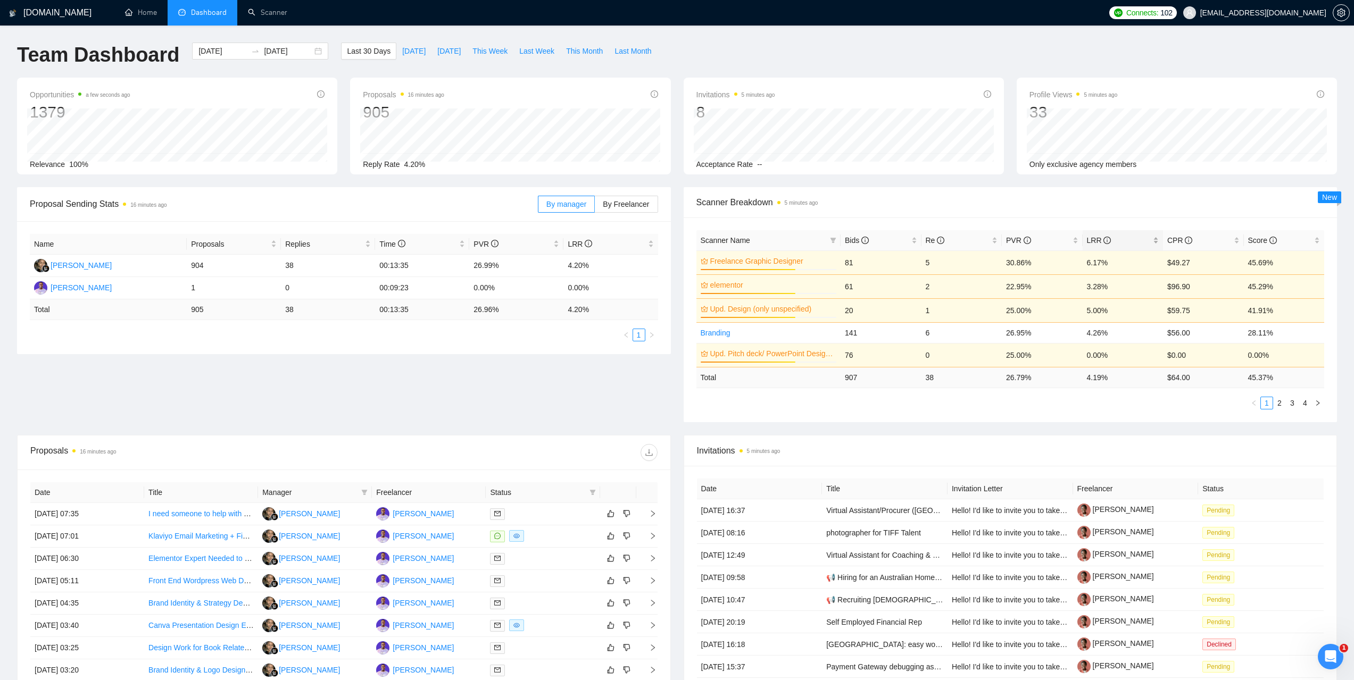
click at [1094, 237] on span "LRR" at bounding box center [1099, 240] width 24 height 9
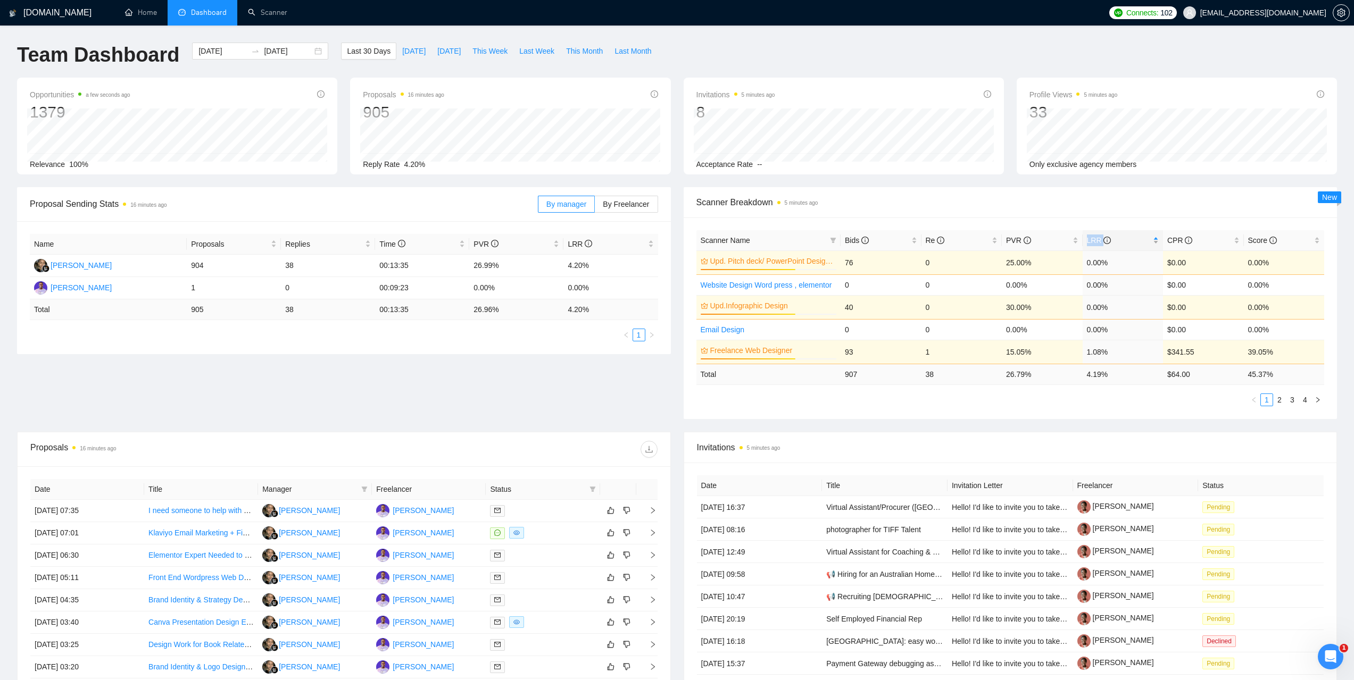
click at [1094, 237] on span "LRR" at bounding box center [1099, 240] width 24 height 9
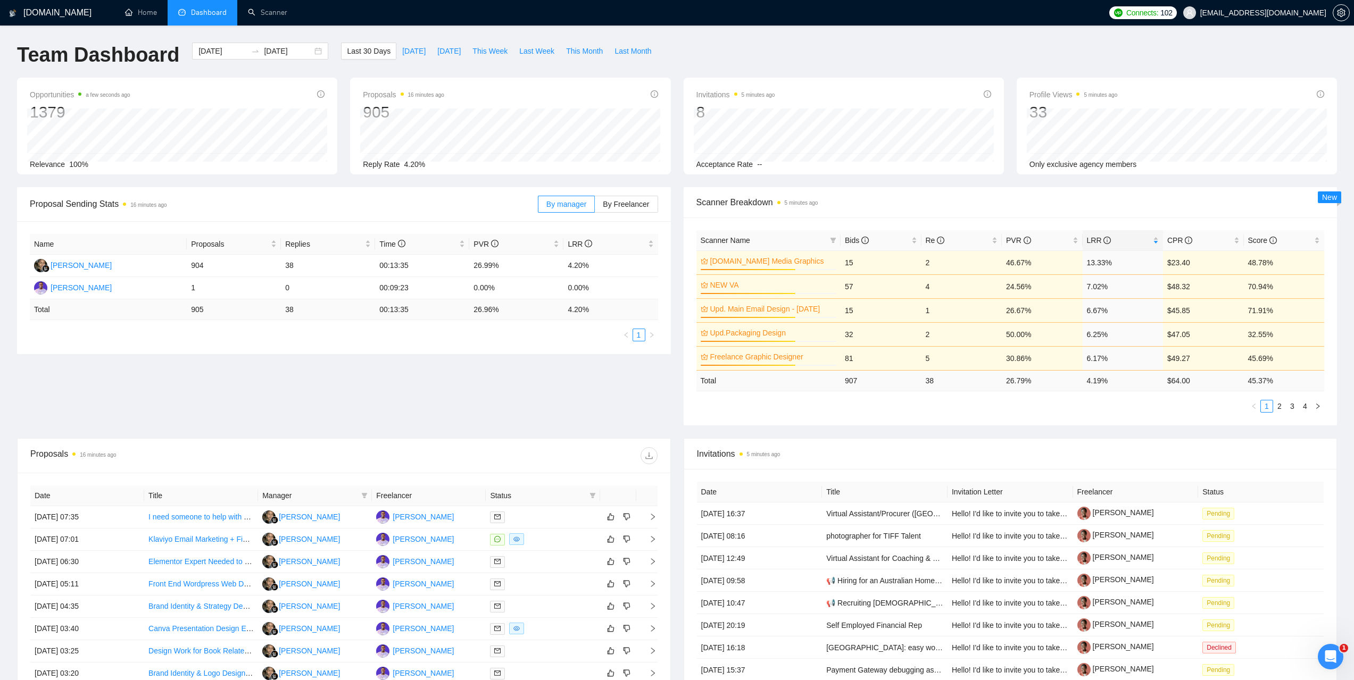
click at [991, 199] on span "Scanner Breakdown 5 minutes ago" at bounding box center [1010, 202] width 628 height 13
click at [1171, 239] on span "CPR" at bounding box center [1179, 240] width 25 height 9
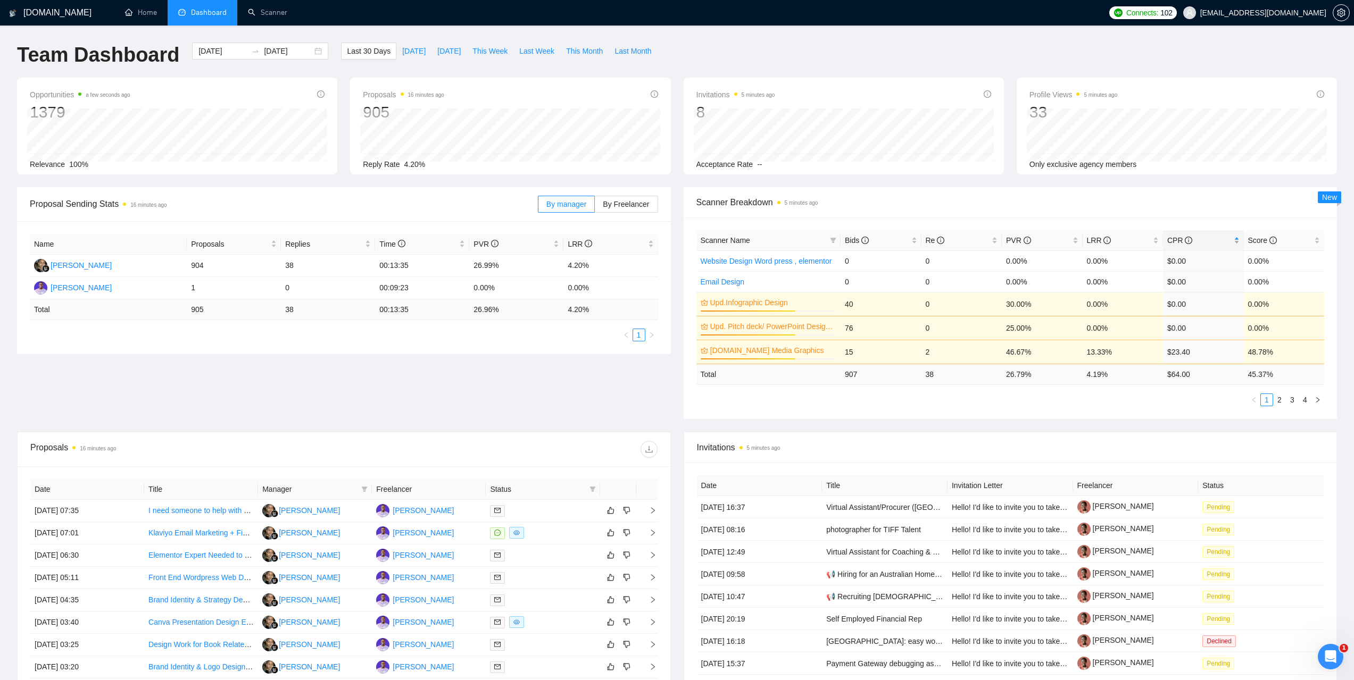
click at [1171, 240] on span "CPR" at bounding box center [1179, 240] width 25 height 9
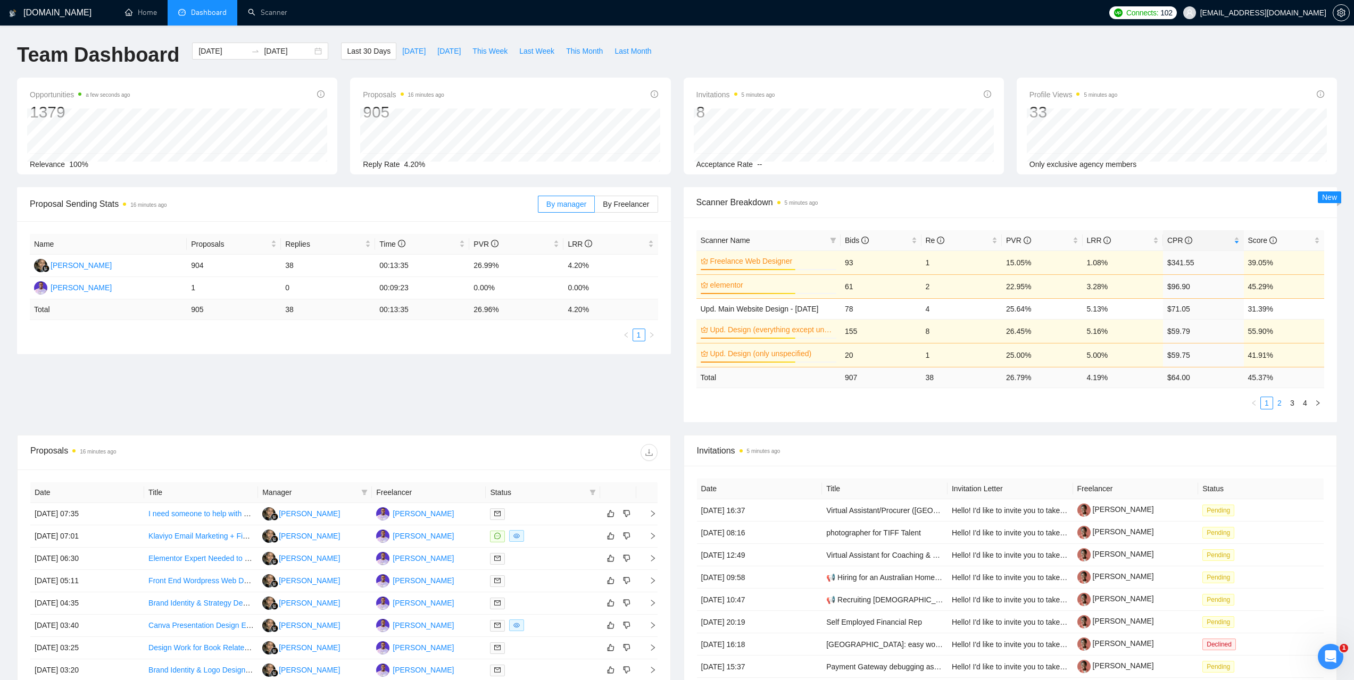
click at [1280, 403] on link "2" at bounding box center [1279, 403] width 12 height 12
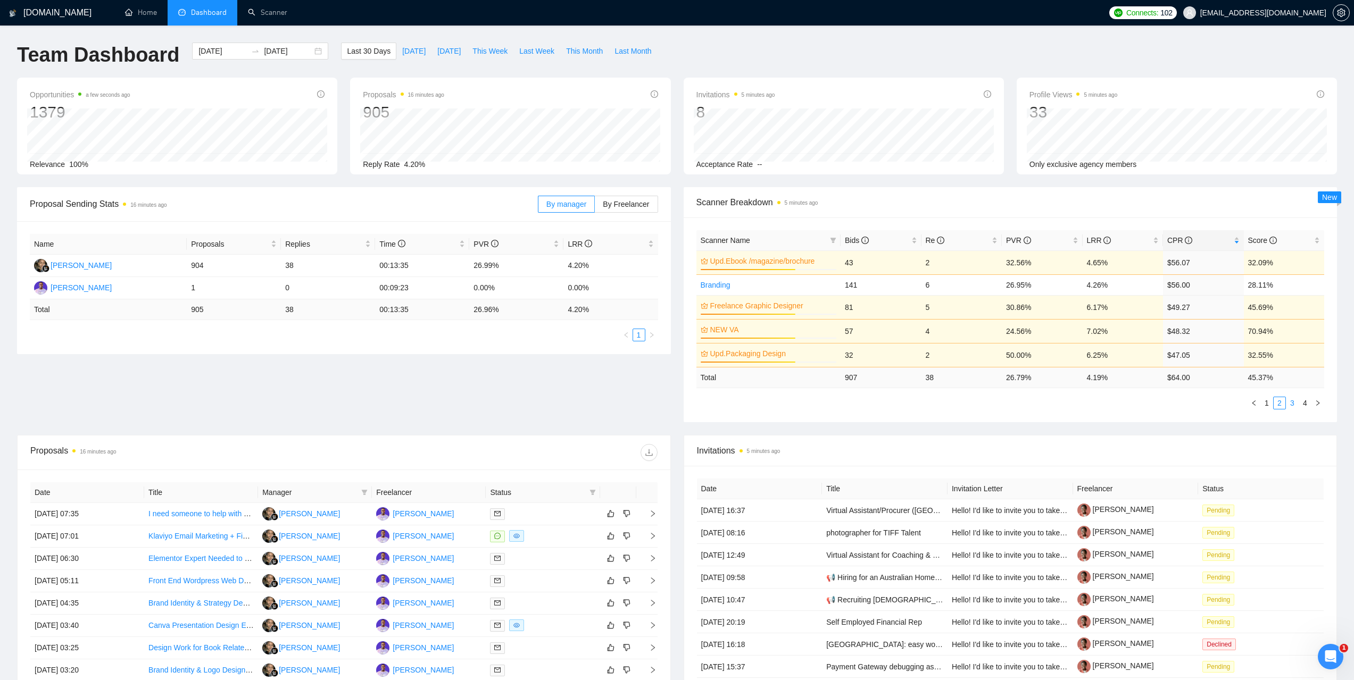
click at [1290, 404] on link "3" at bounding box center [1292, 403] width 12 height 12
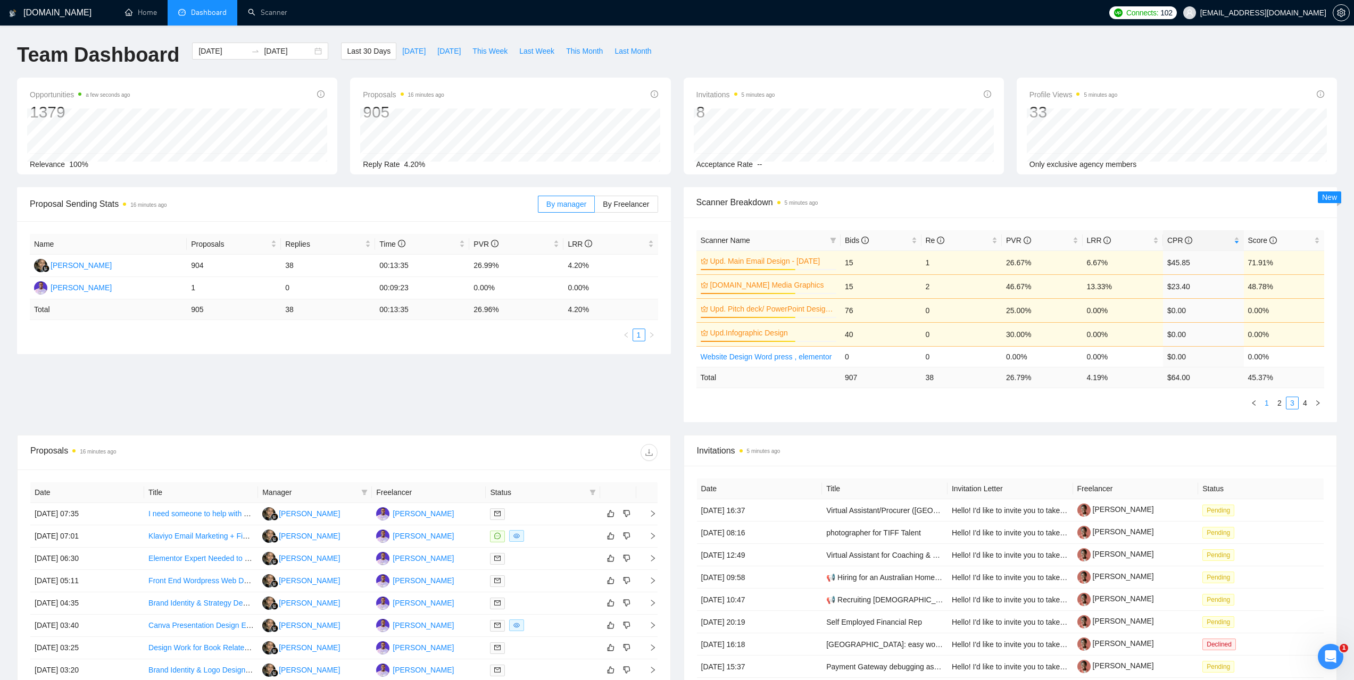
click at [1269, 406] on link "1" at bounding box center [1267, 403] width 12 height 12
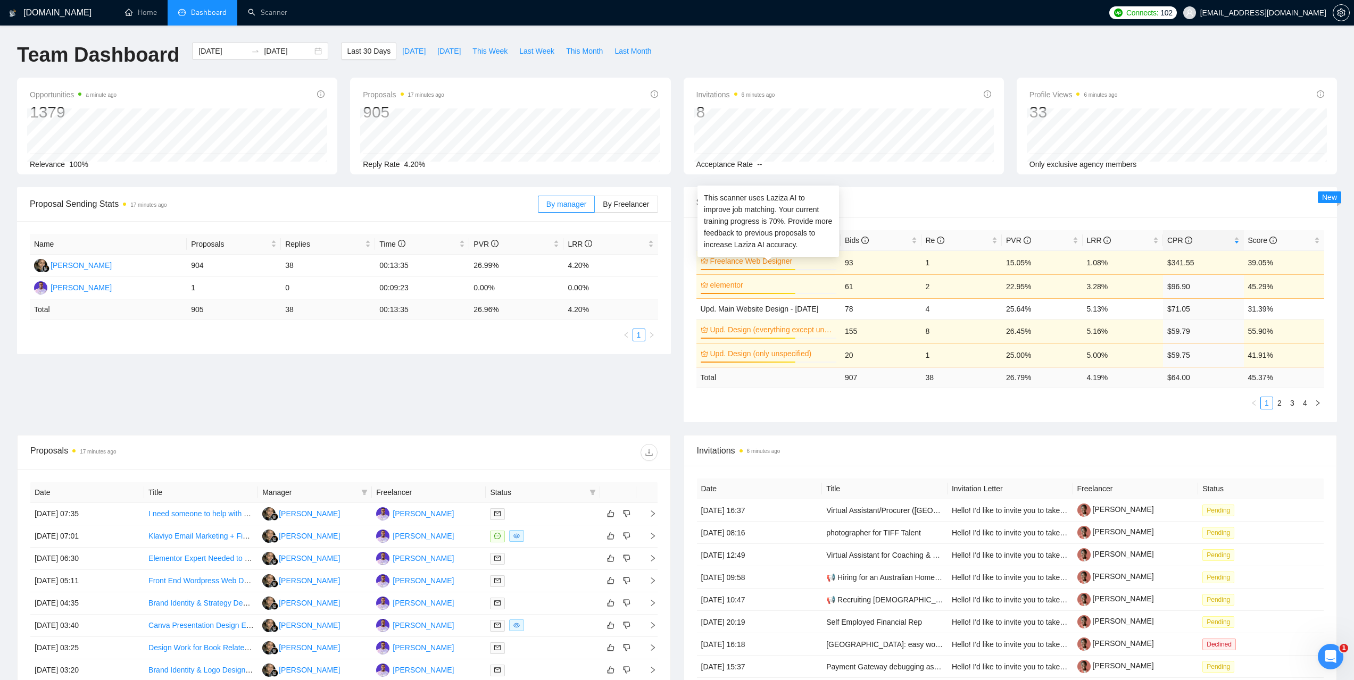
click at [762, 261] on link "Freelance Web Designer" at bounding box center [772, 261] width 124 height 12
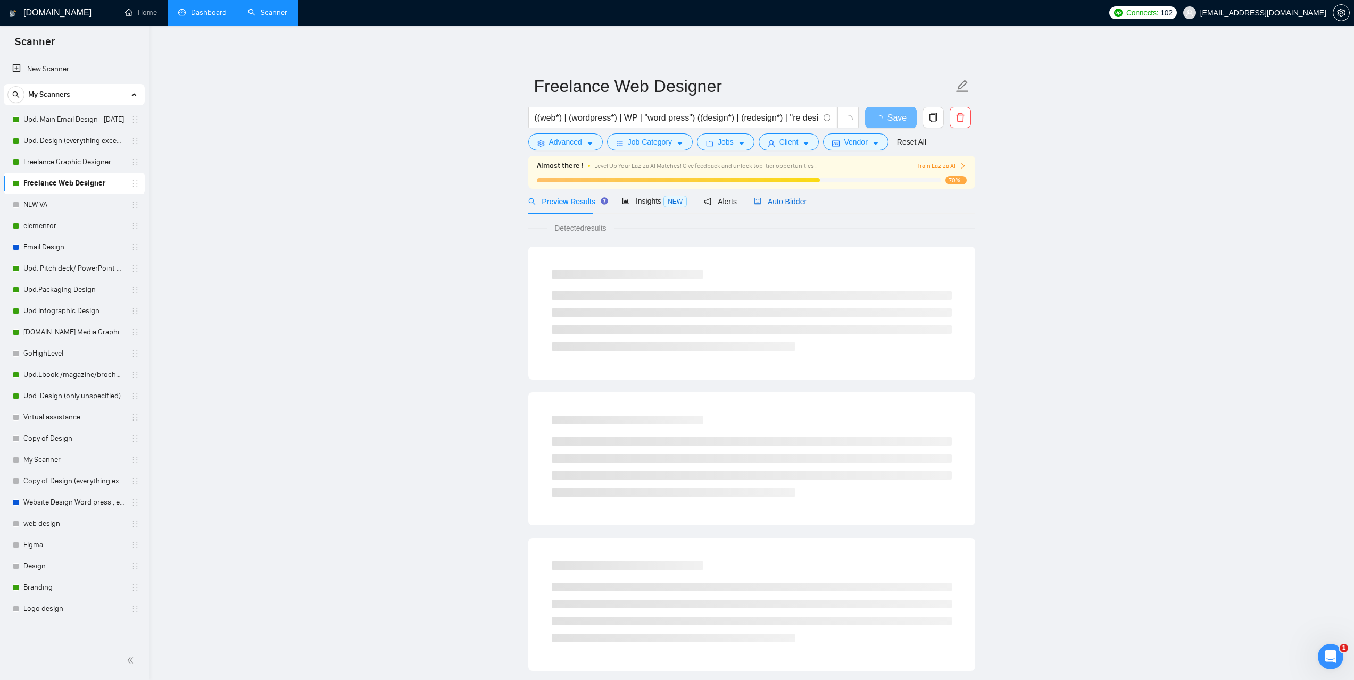
click at [783, 201] on span "Auto Bidder" at bounding box center [780, 201] width 53 height 9
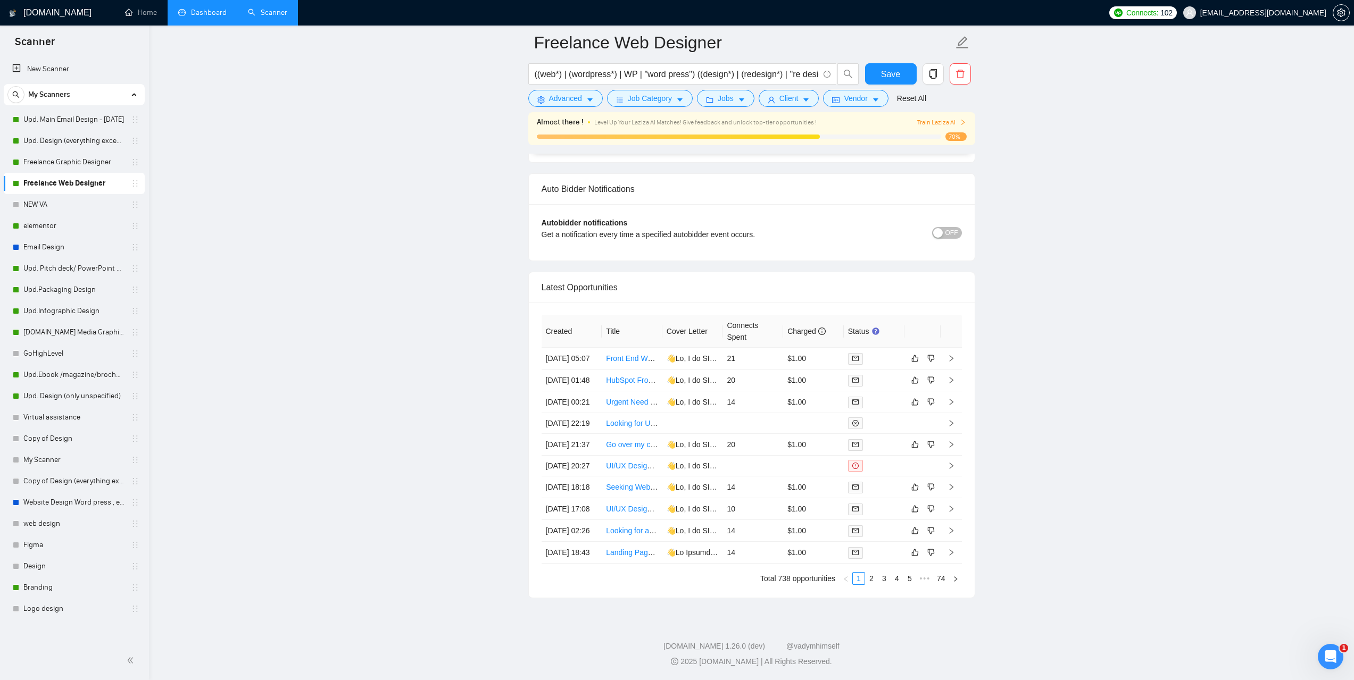
scroll to position [2713, 0]
click at [722, 344] on link "Expand" at bounding box center [708, 348] width 29 height 9
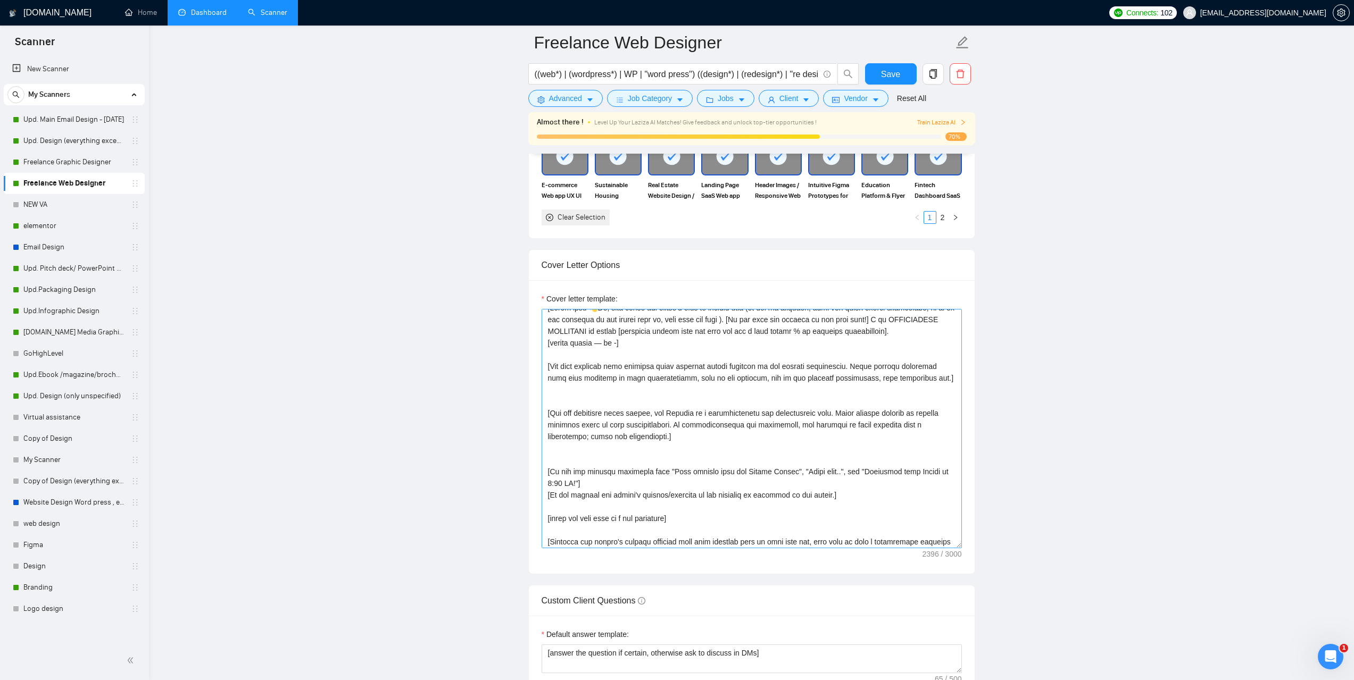
scroll to position [0, 0]
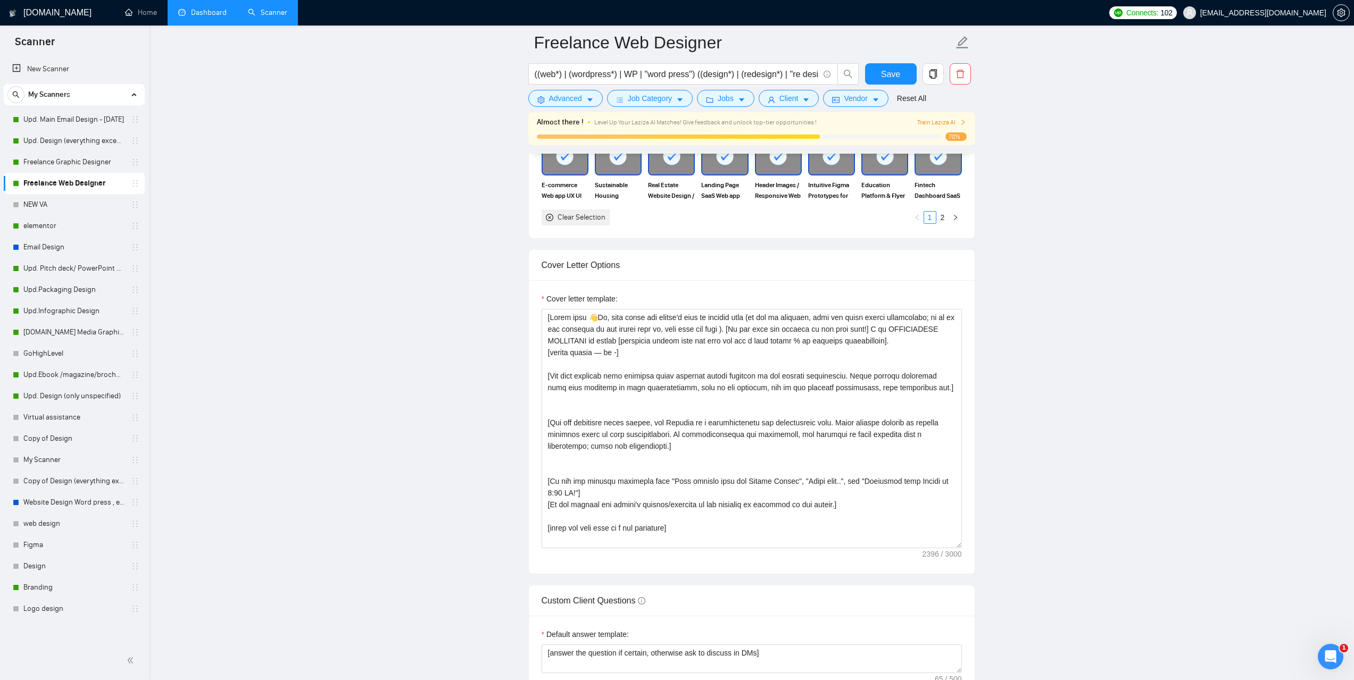
click at [198, 17] on link "Dashboard" at bounding box center [202, 12] width 48 height 9
